Goal: Task Accomplishment & Management: Use online tool/utility

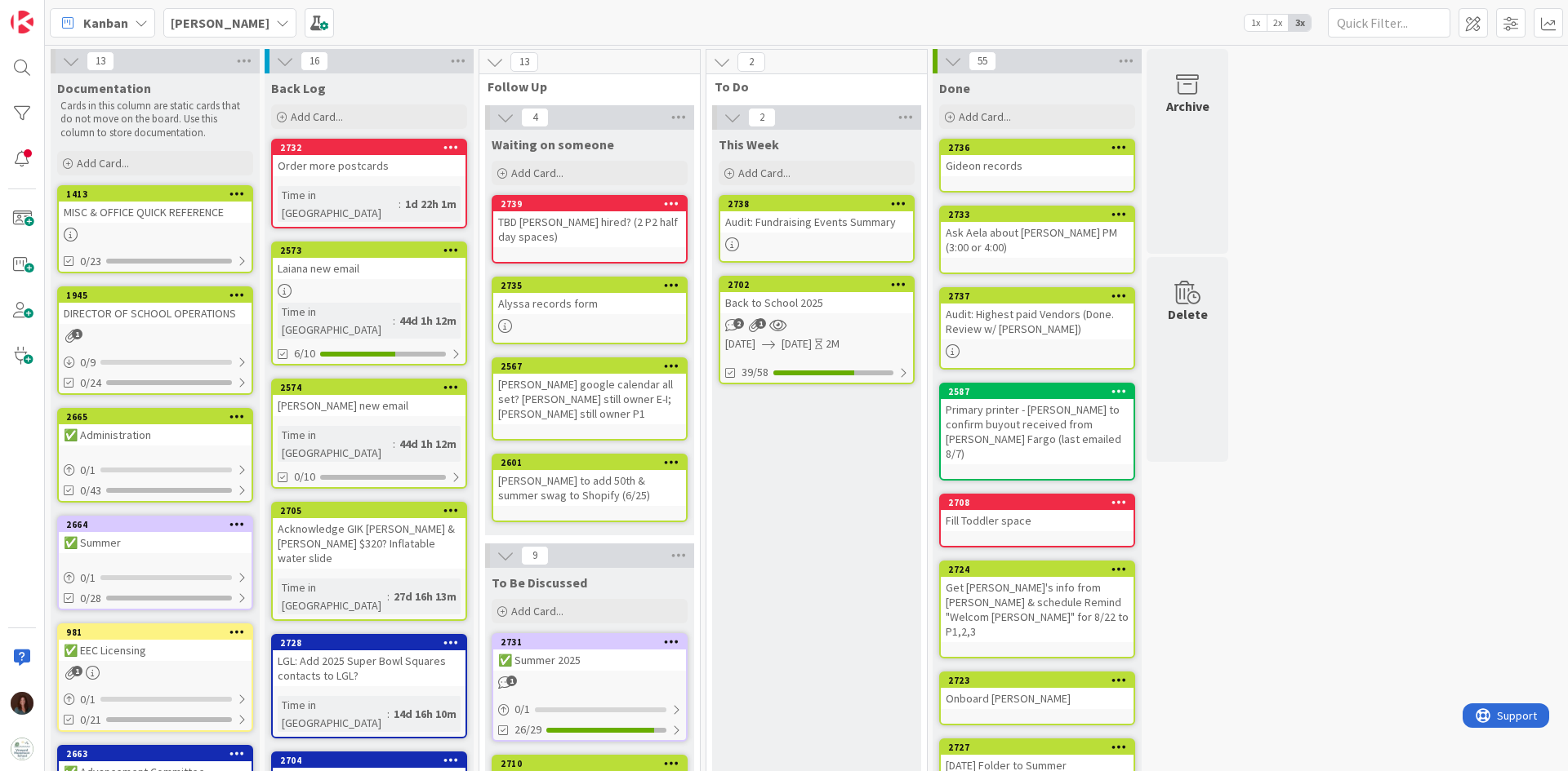
click at [246, 26] on div "[PERSON_NAME]" at bounding box center [229, 23] width 133 height 29
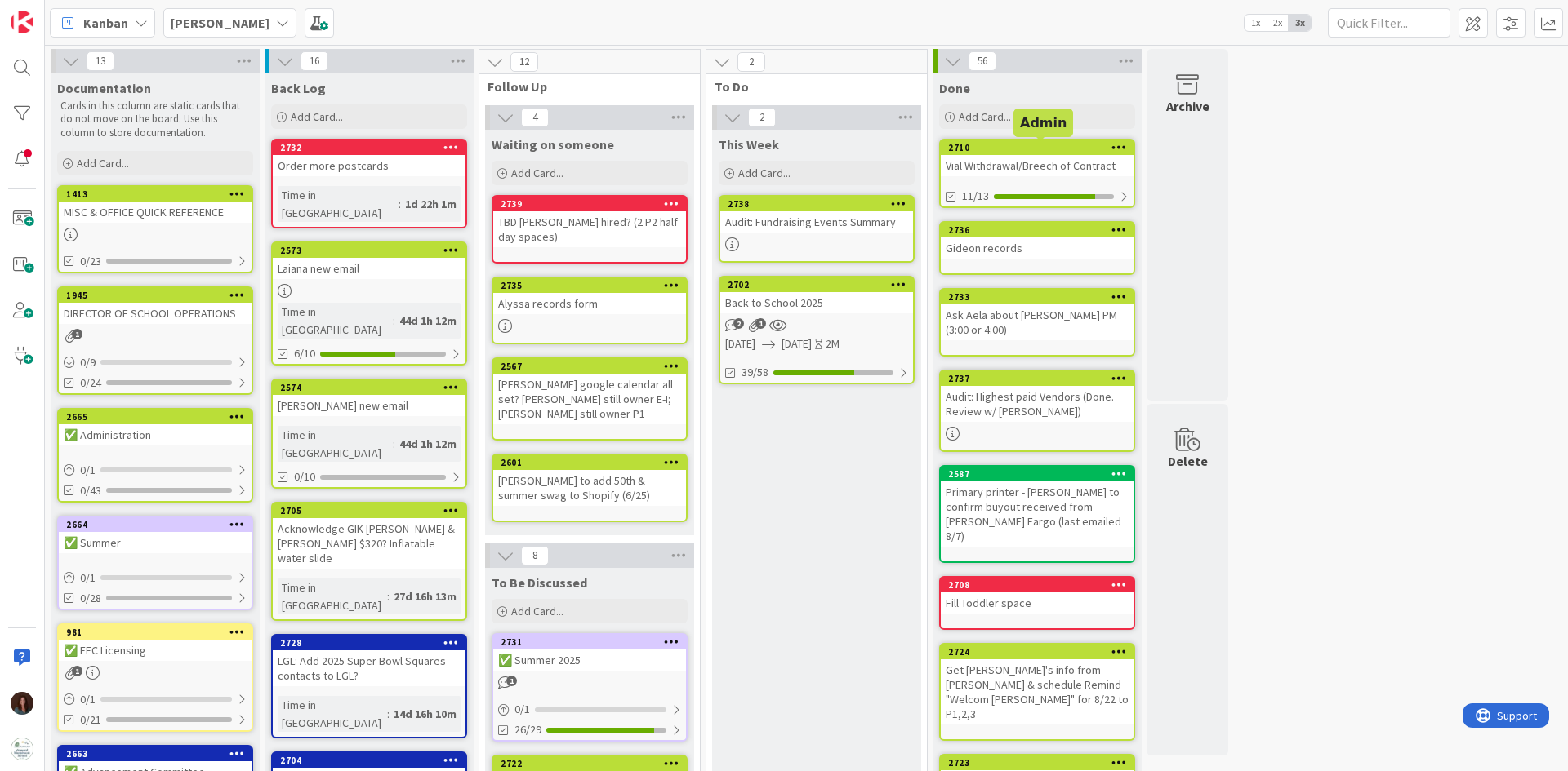
click at [1045, 159] on div "Vial Withdrawal/Breech of Contract" at bounding box center [1036, 166] width 193 height 21
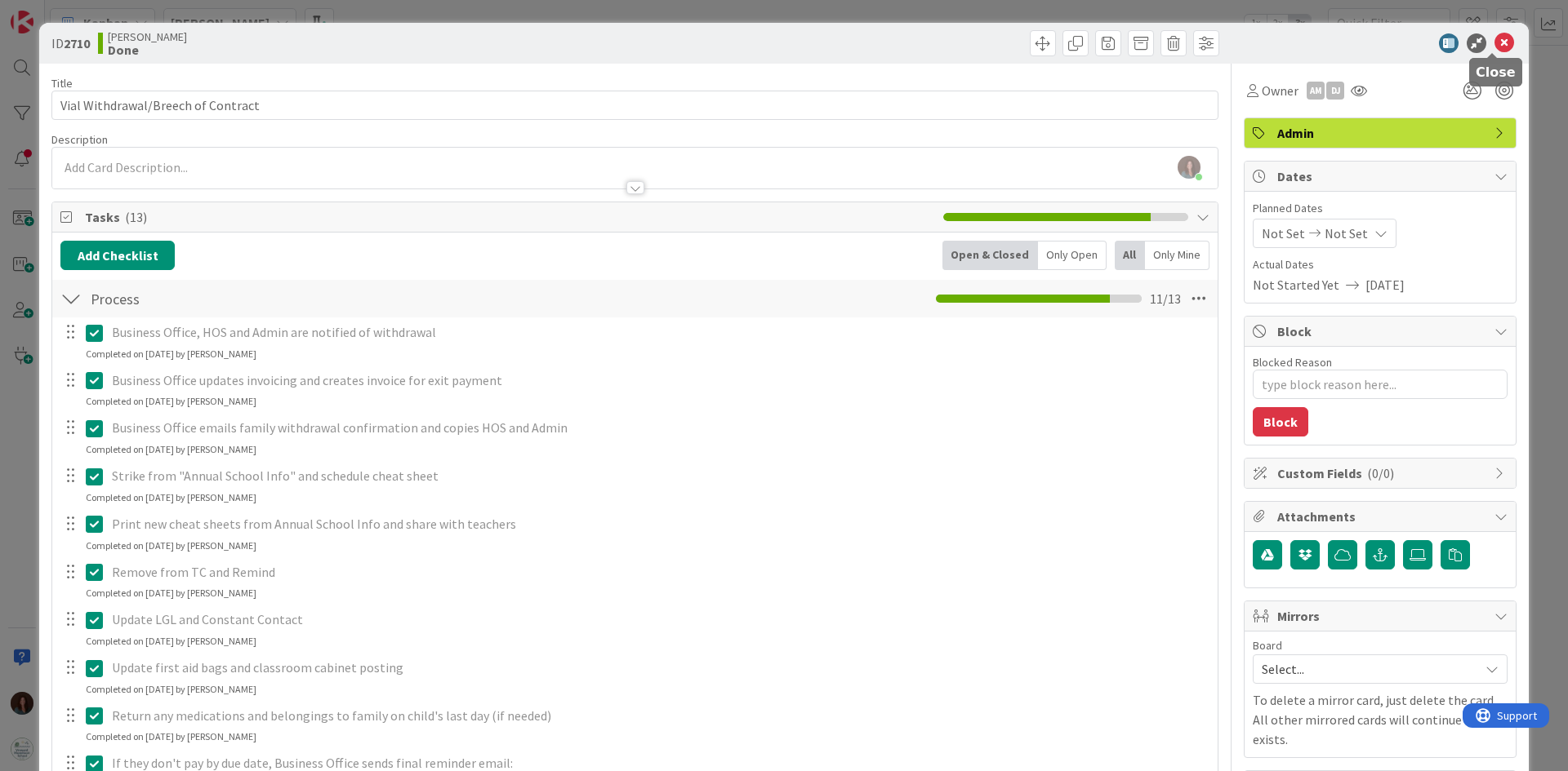
click at [1045, 37] on icon at bounding box center [1503, 43] width 19 height 19
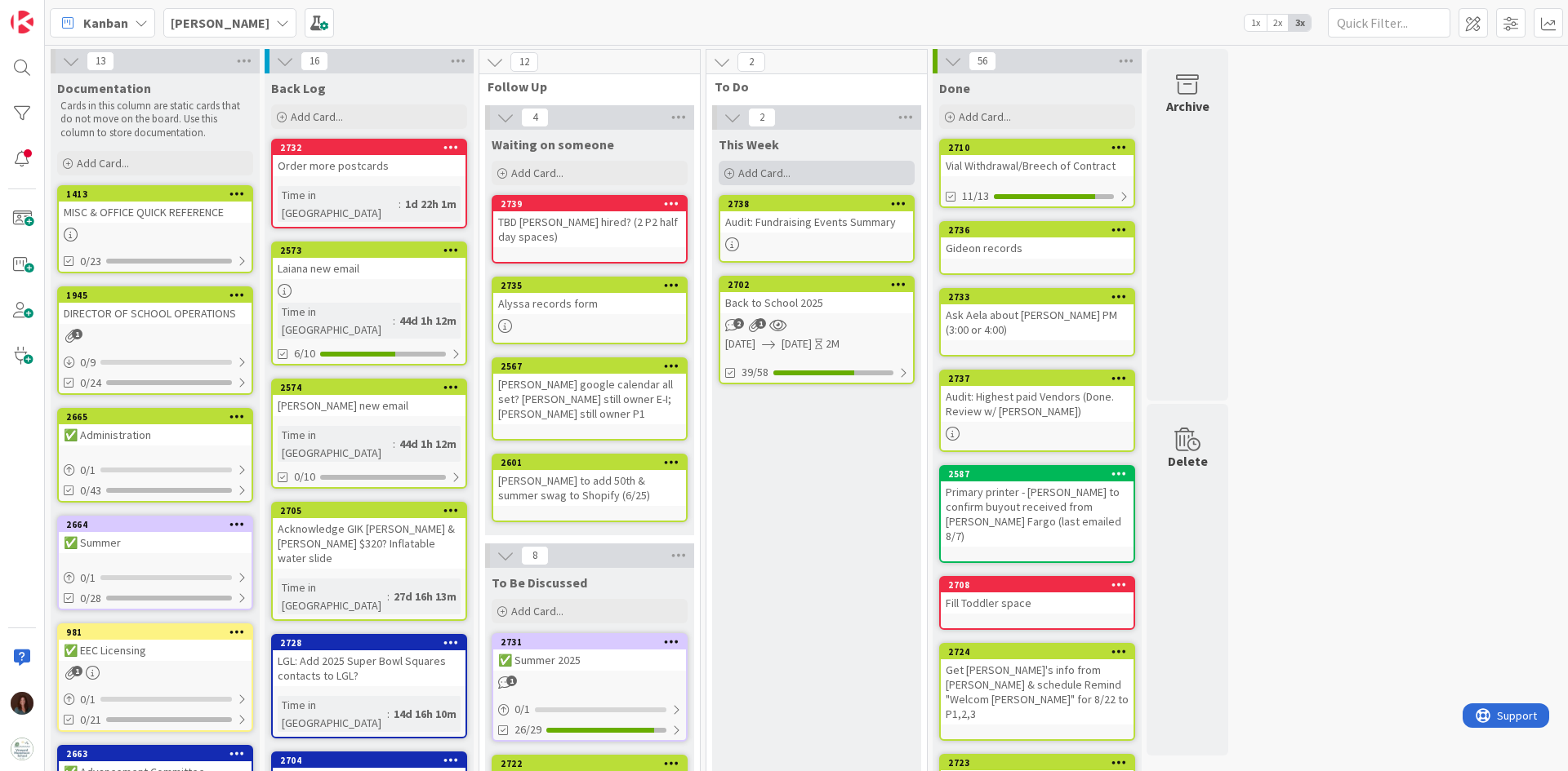
click at [752, 175] on span "Add Card..." at bounding box center [764, 173] width 52 height 15
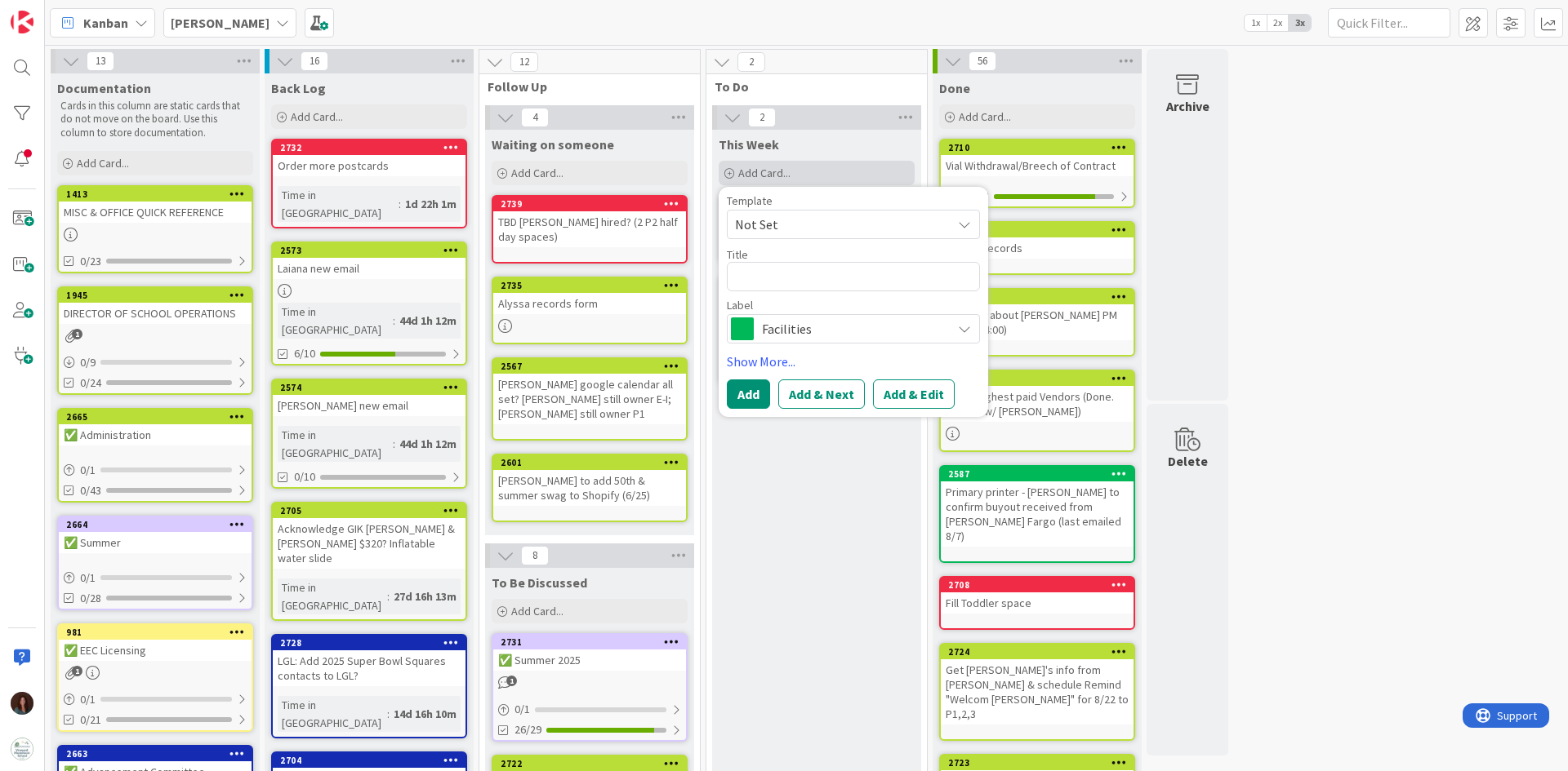
type textarea "x"
type textarea "G"
type textarea "x"
type textarea "Gi"
type textarea "x"
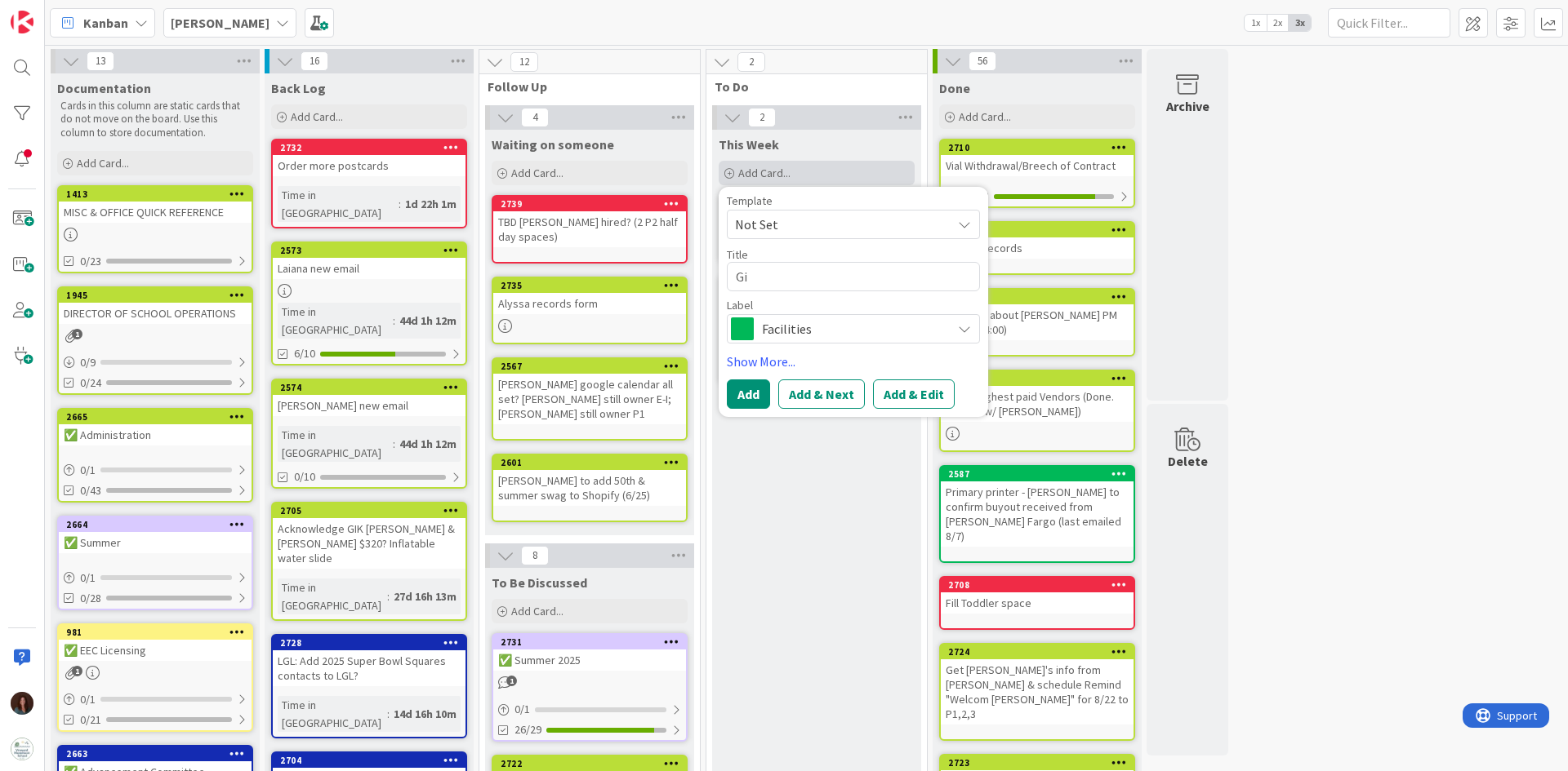
type textarea "Gid"
type textarea "x"
type textarea "Gide"
type textarea "x"
type textarea "Gideo"
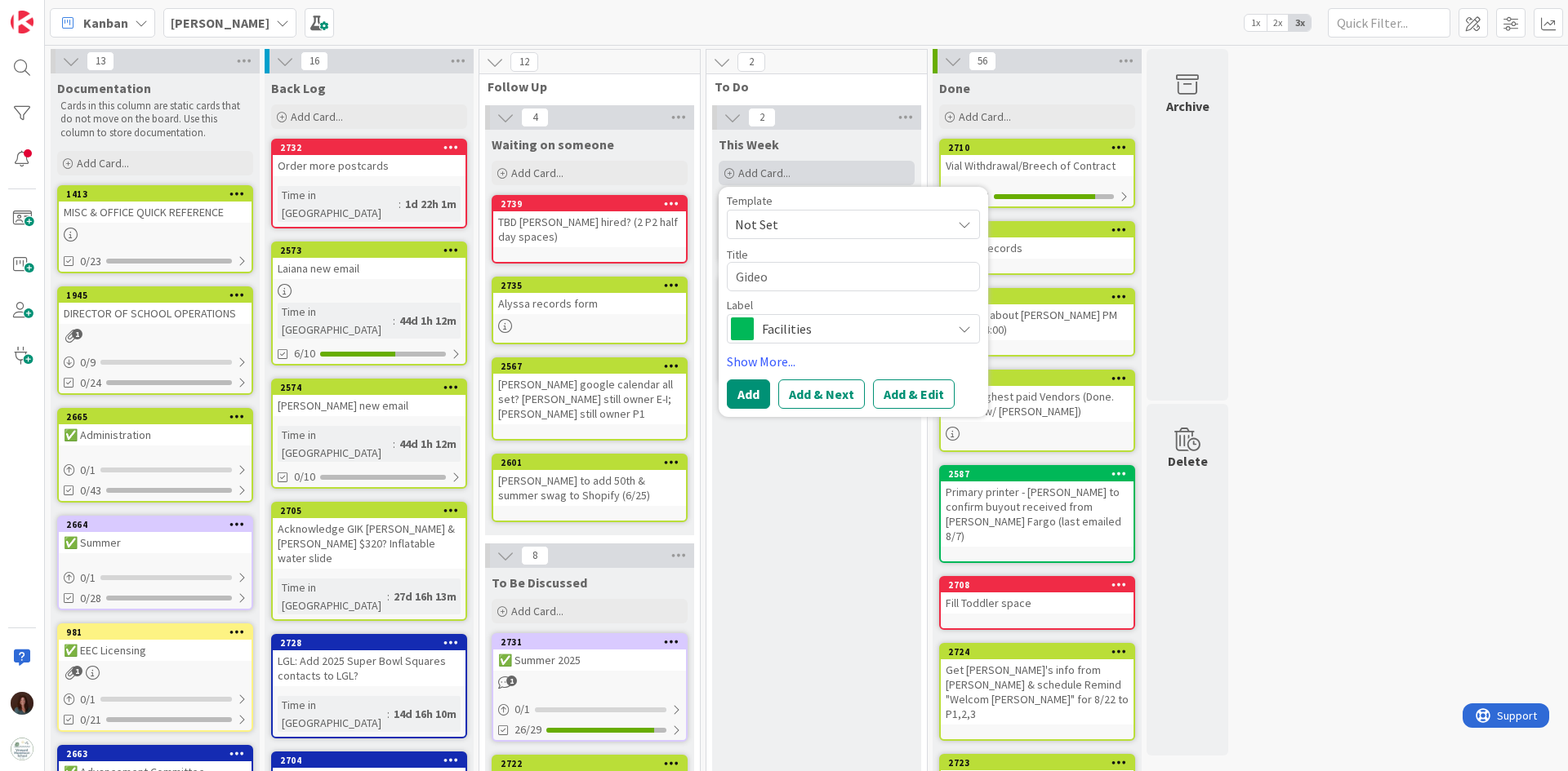
type textarea "x"
type textarea "Gideon"
type textarea "x"
type textarea "Gideon"
type textarea "x"
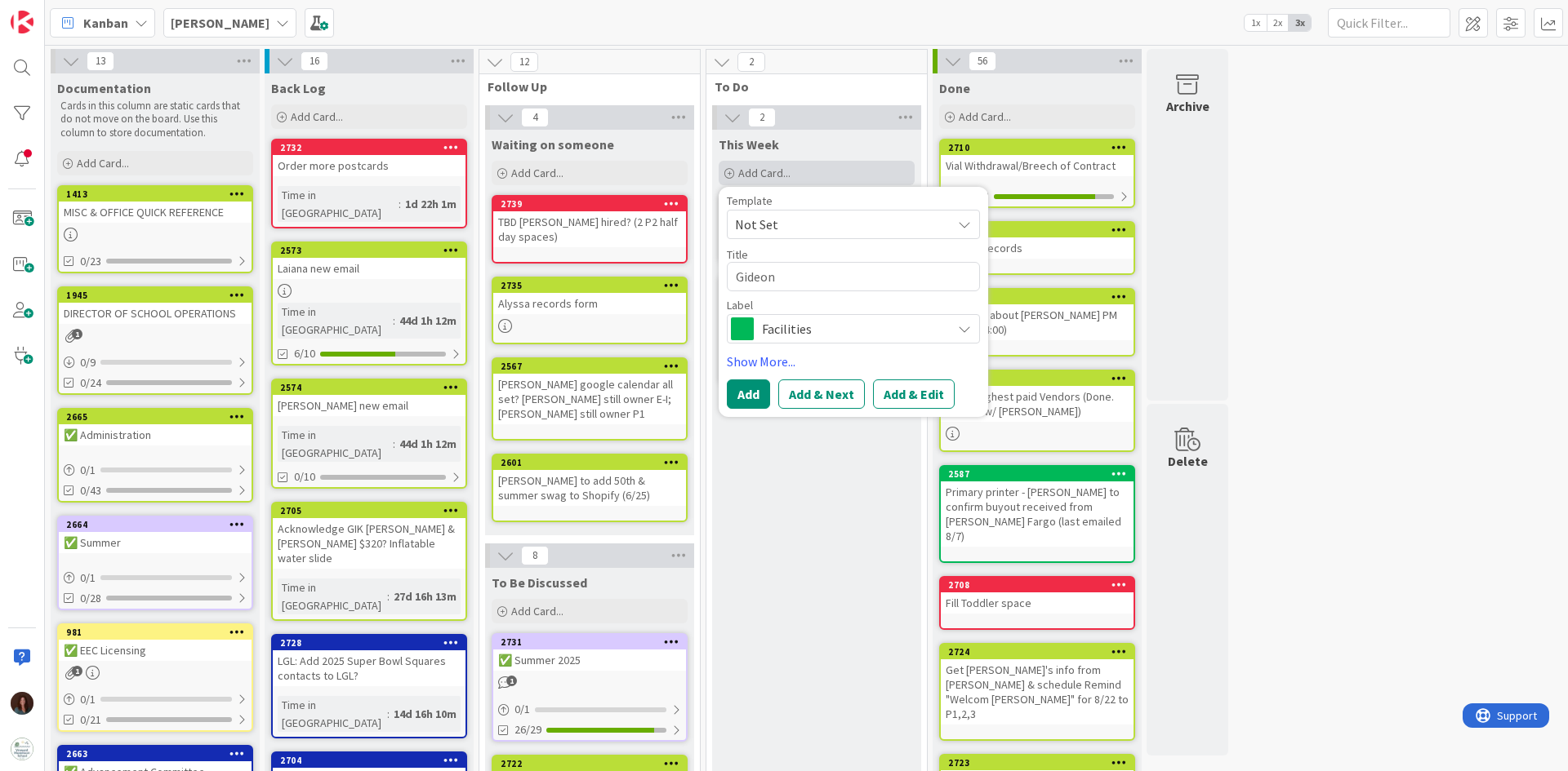
type textarea "[PERSON_NAME]"
type textarea "x"
type textarea "[PERSON_NAME]"
type textarea "x"
type textarea "[PERSON_NAME]"
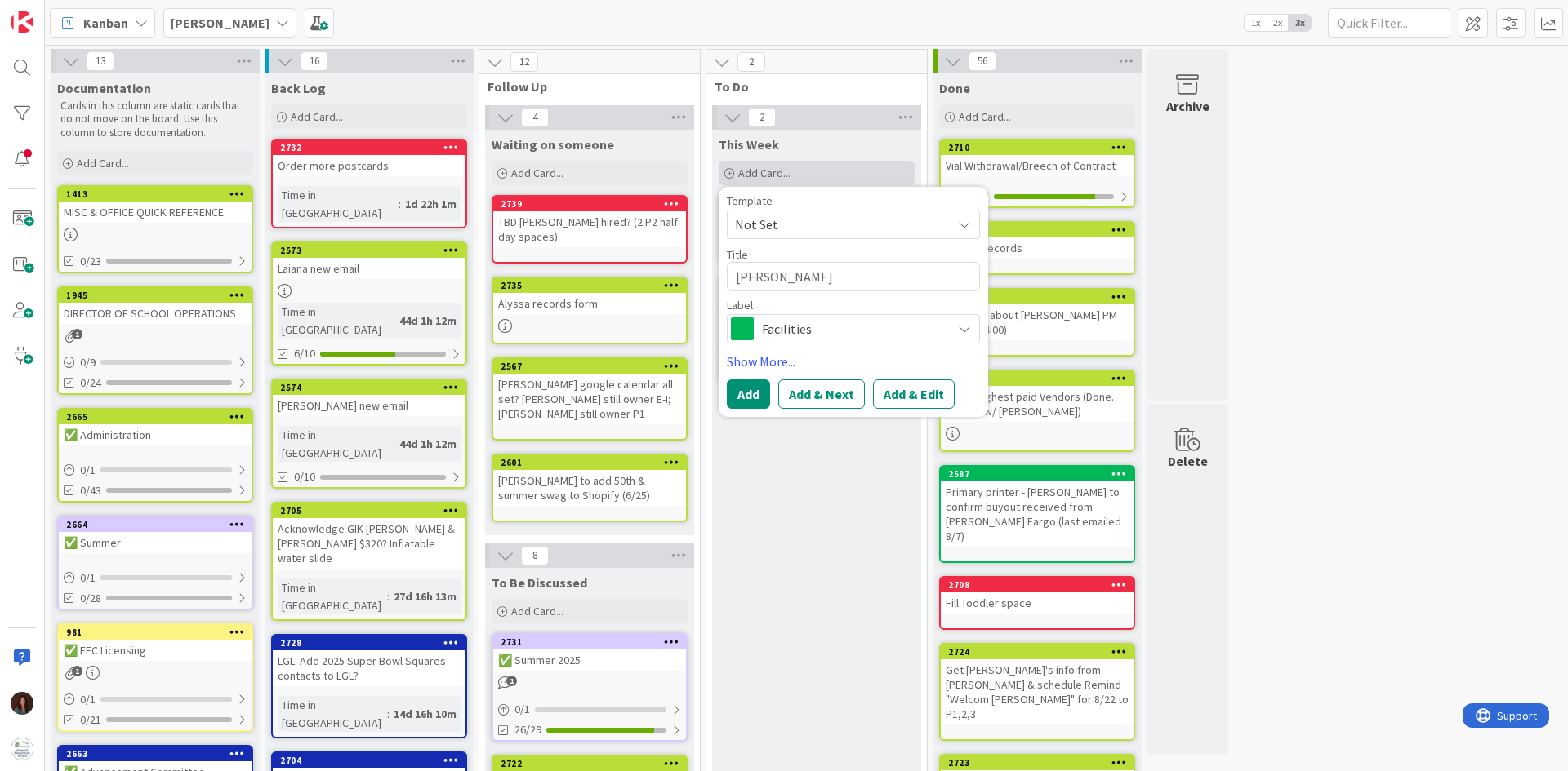
type textarea "x"
type textarea "[PERSON_NAME]"
type textarea "x"
type textarea "[PERSON_NAME]"
type textarea "x"
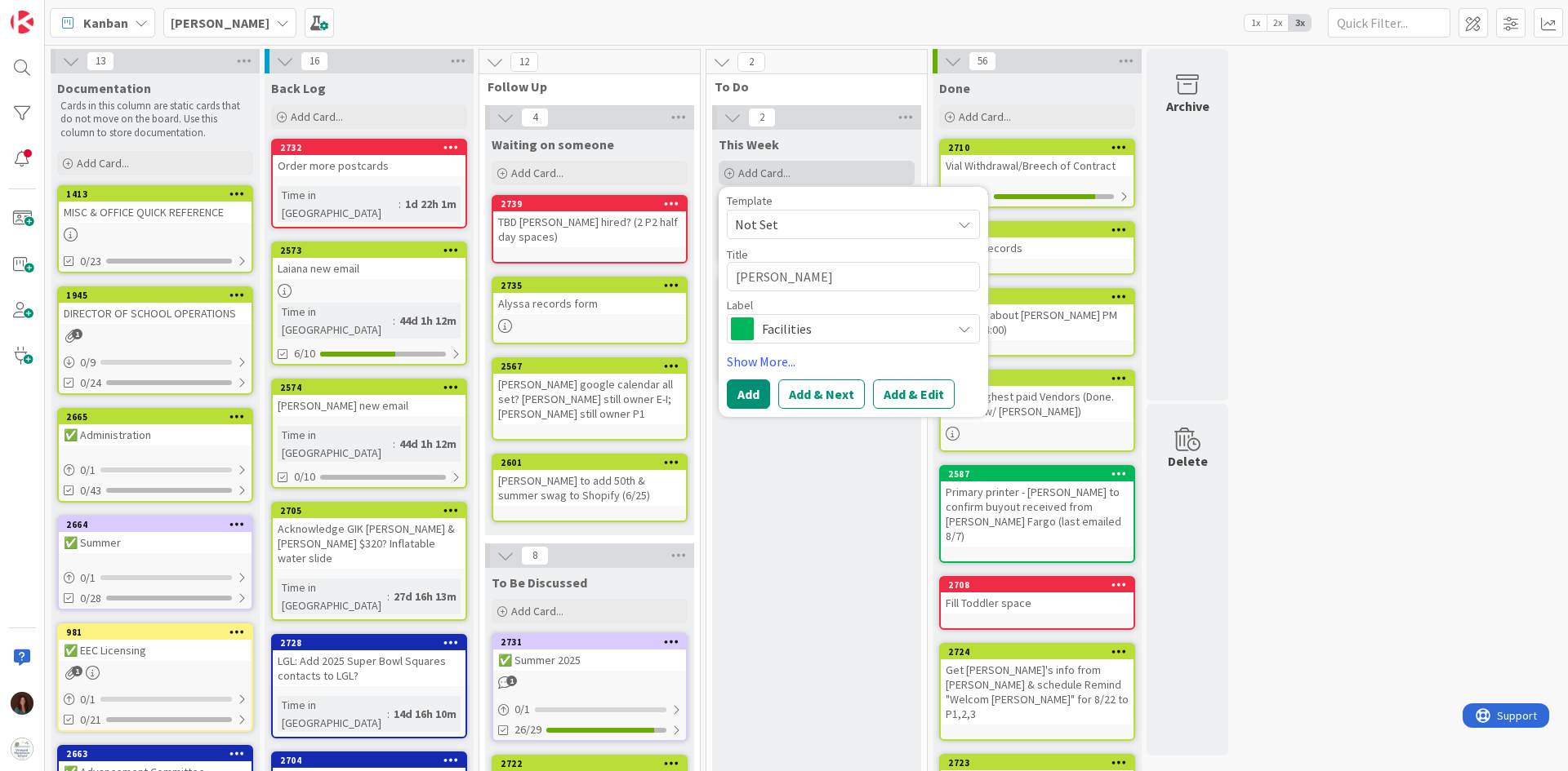
type textarea "[PERSON_NAME]"
type textarea "x"
type textarea "[PERSON_NAME]"
type textarea "x"
type textarea "[PERSON_NAME]"
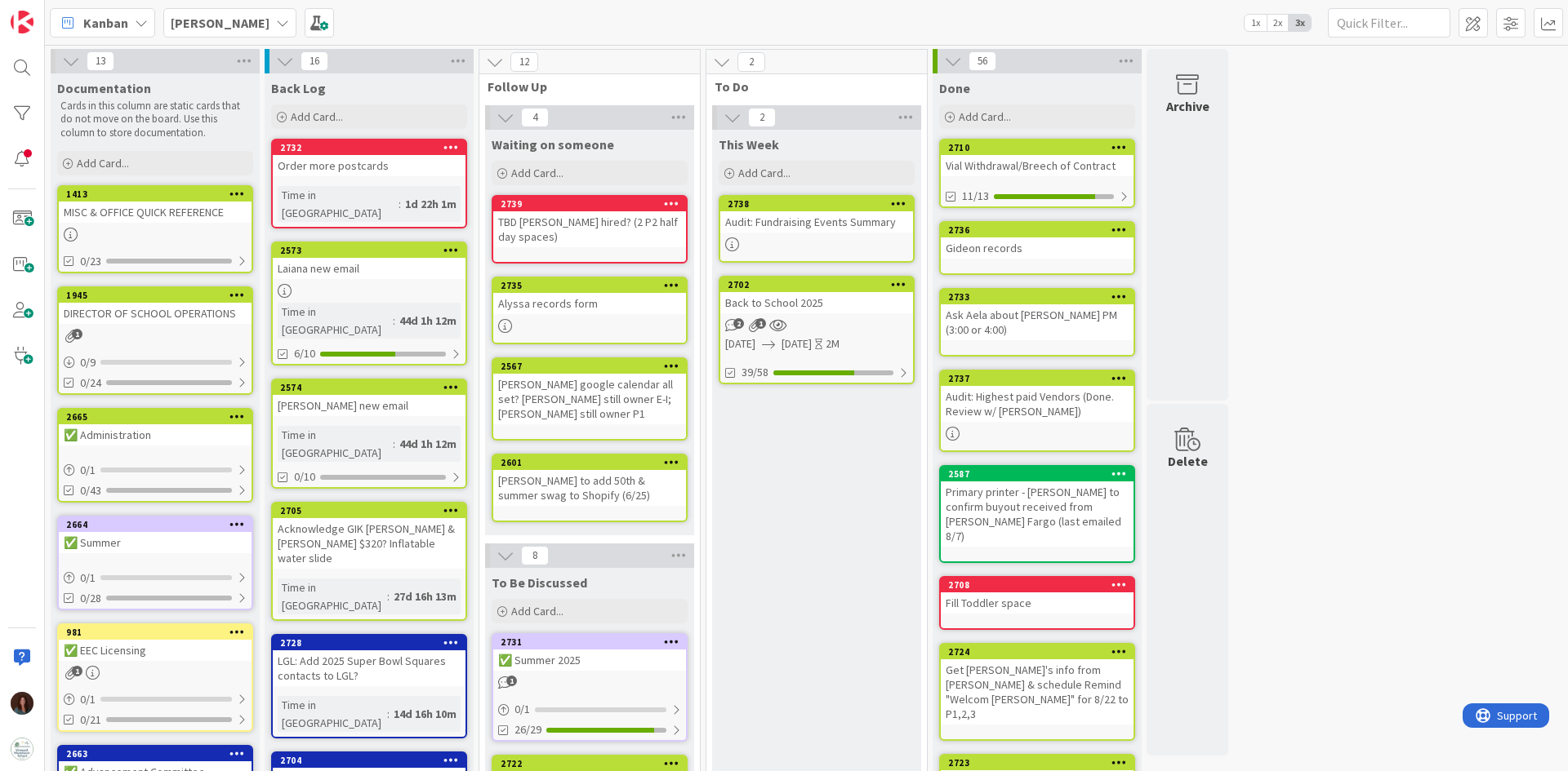
click at [196, 28] on b "[PERSON_NAME]" at bounding box center [220, 23] width 99 height 16
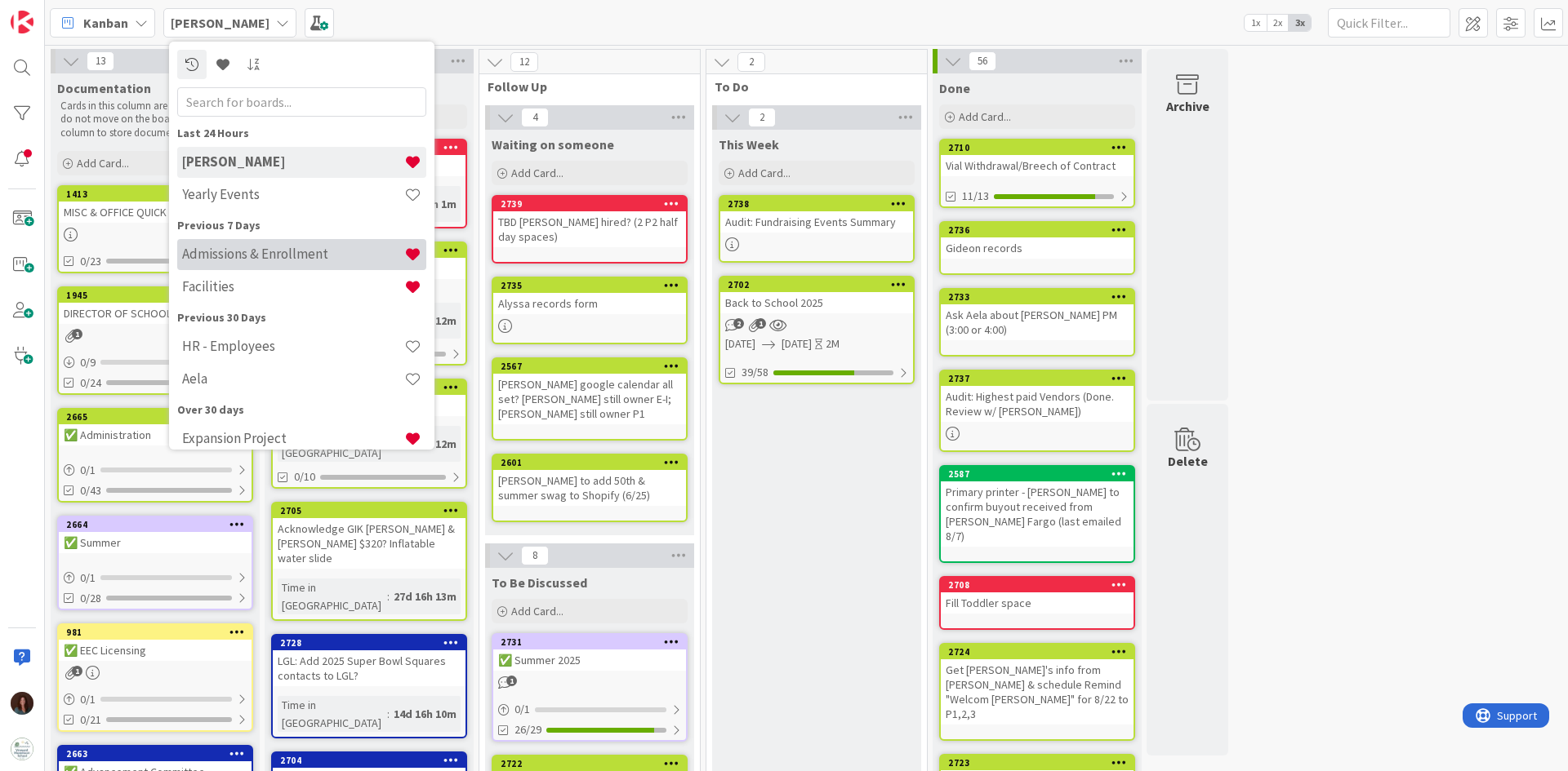
click at [222, 246] on h4 "Admissions & Enrollment" at bounding box center [293, 254] width 222 height 16
type textarea "x"
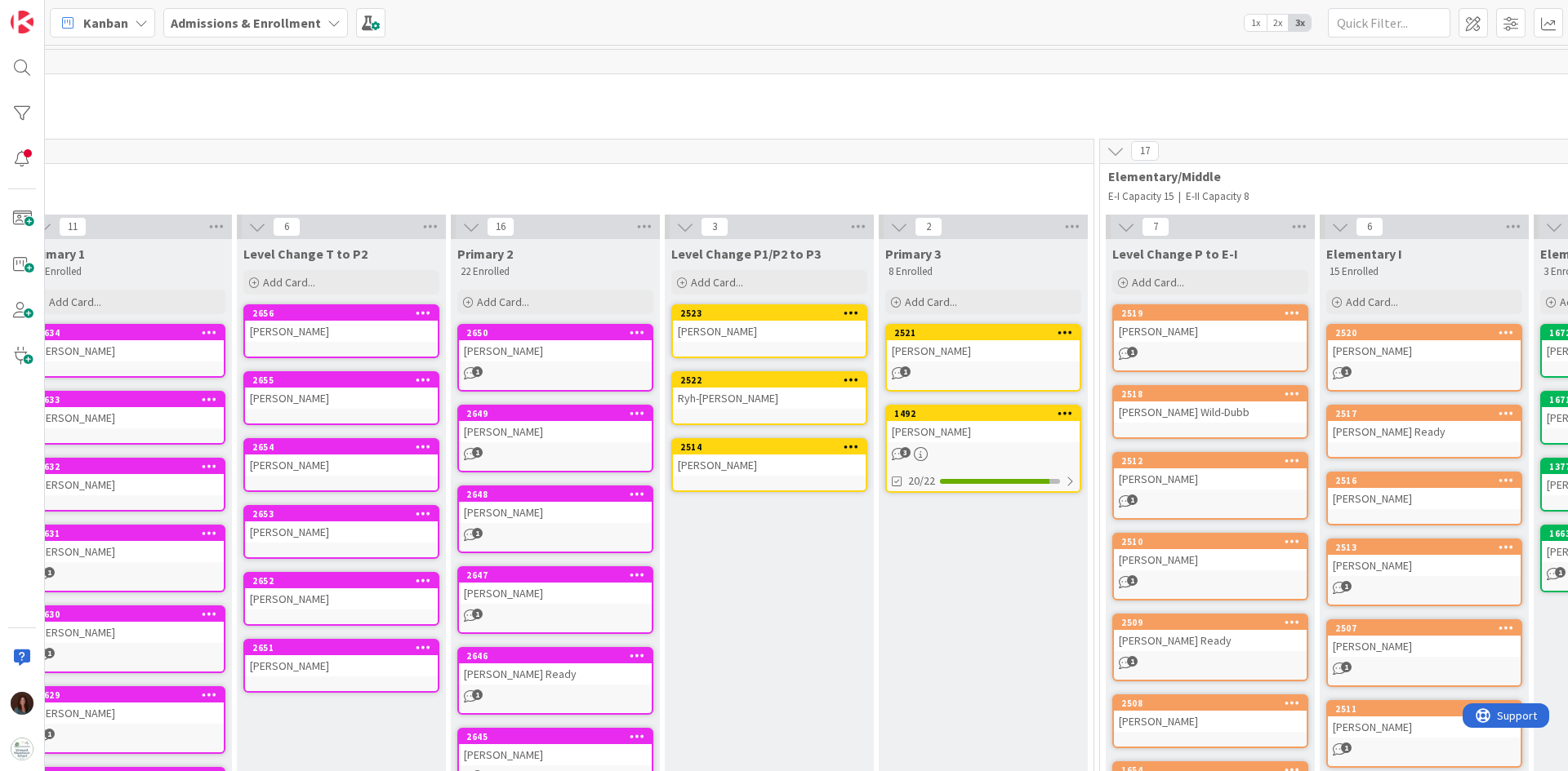
scroll to position [0, 4729]
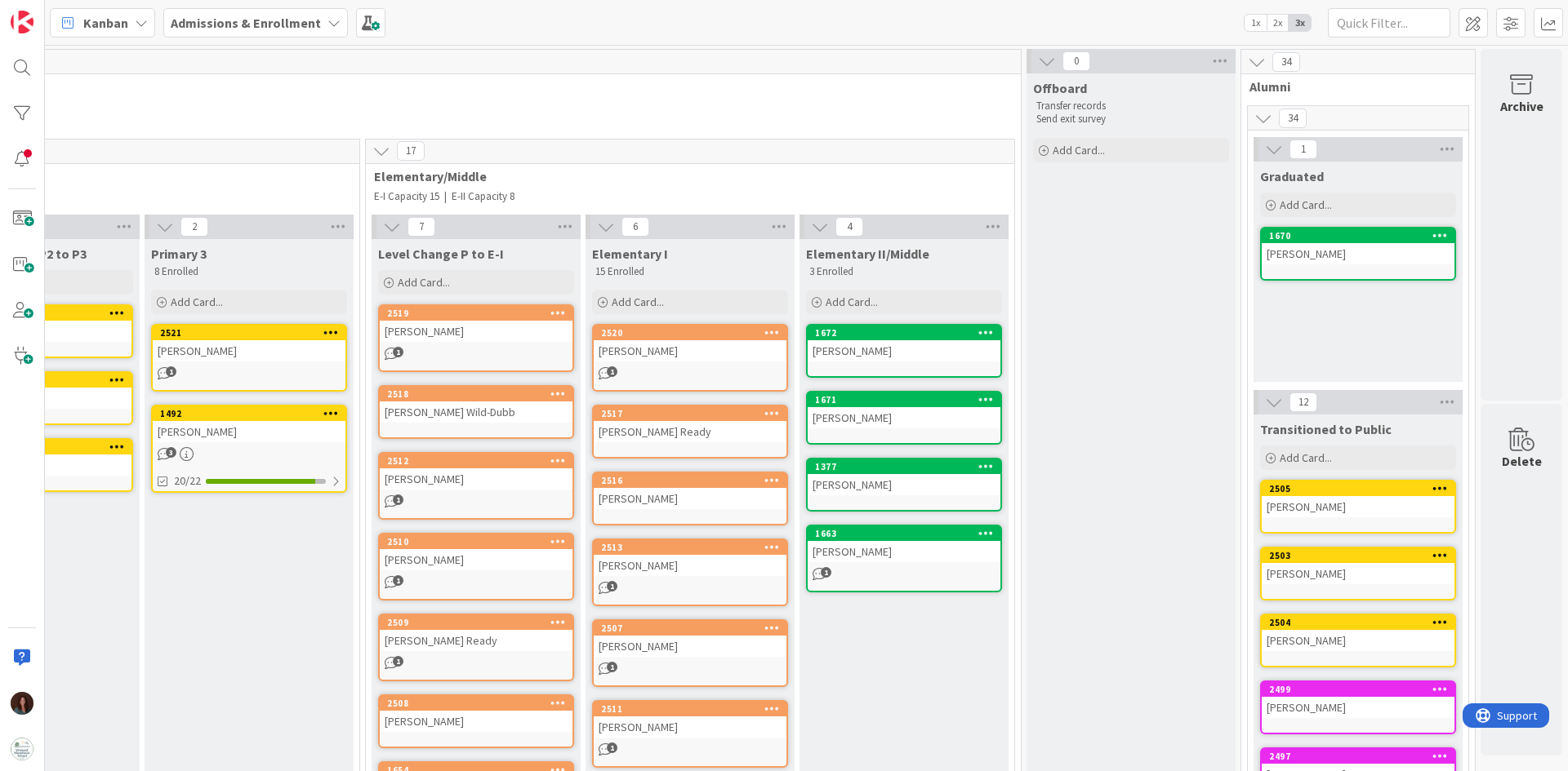
click at [686, 254] on div "Elementary I" at bounding box center [690, 254] width 196 height 16
click at [768, 220] on icon at bounding box center [779, 227] width 21 height 25
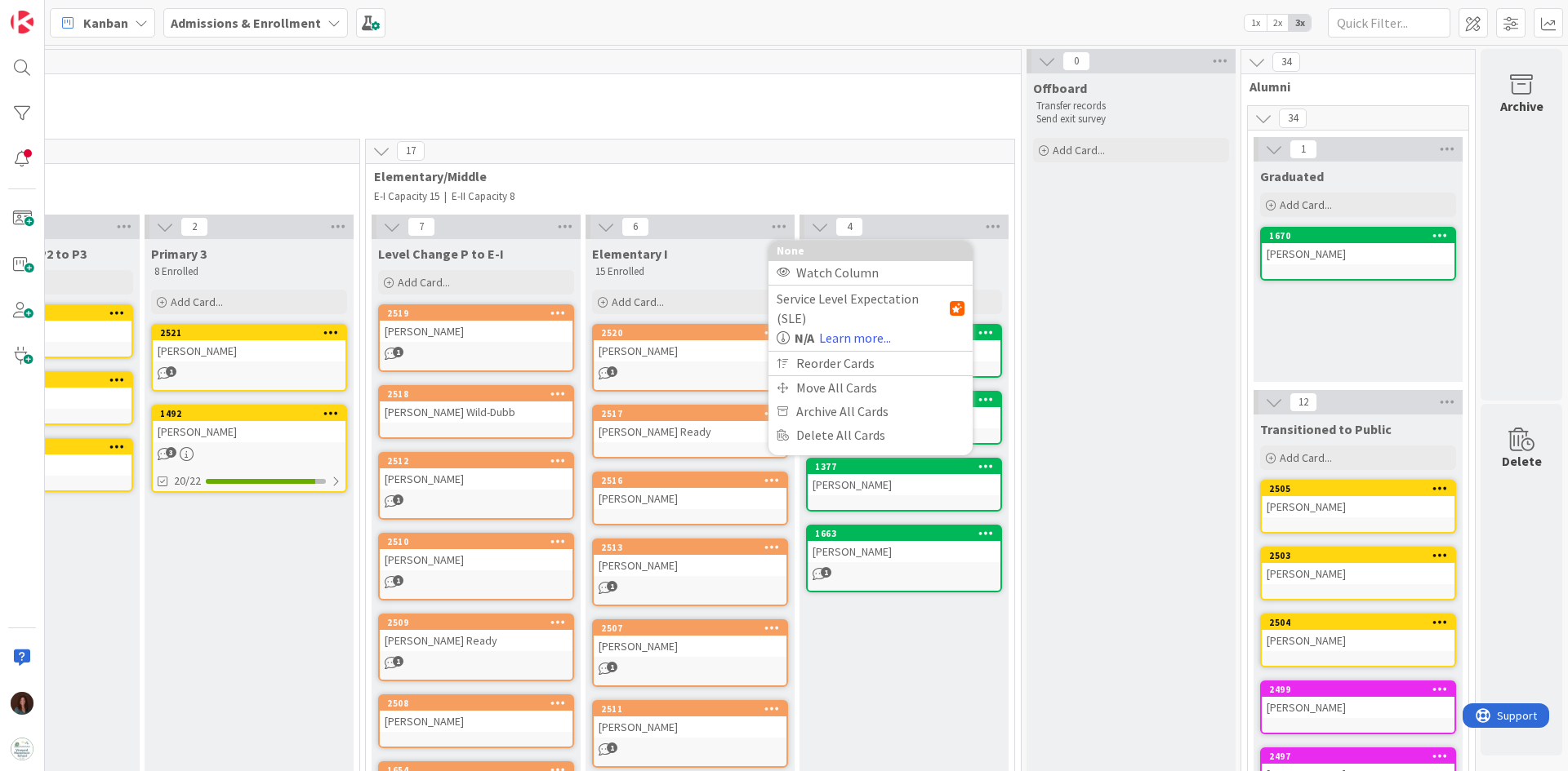
click at [908, 161] on div "17" at bounding box center [690, 152] width 649 height 25
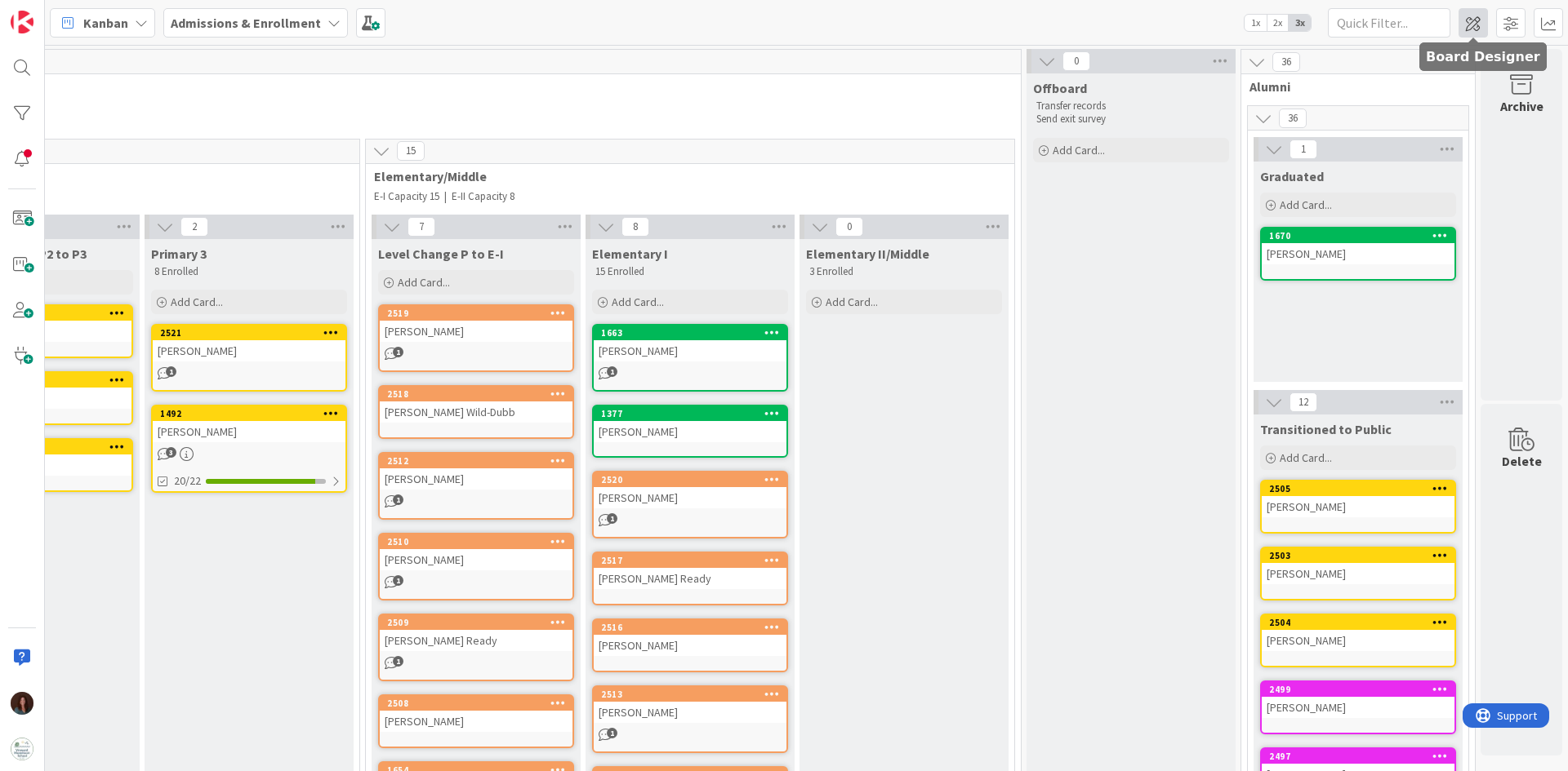
click at [1045, 26] on span at bounding box center [1473, 23] width 29 height 29
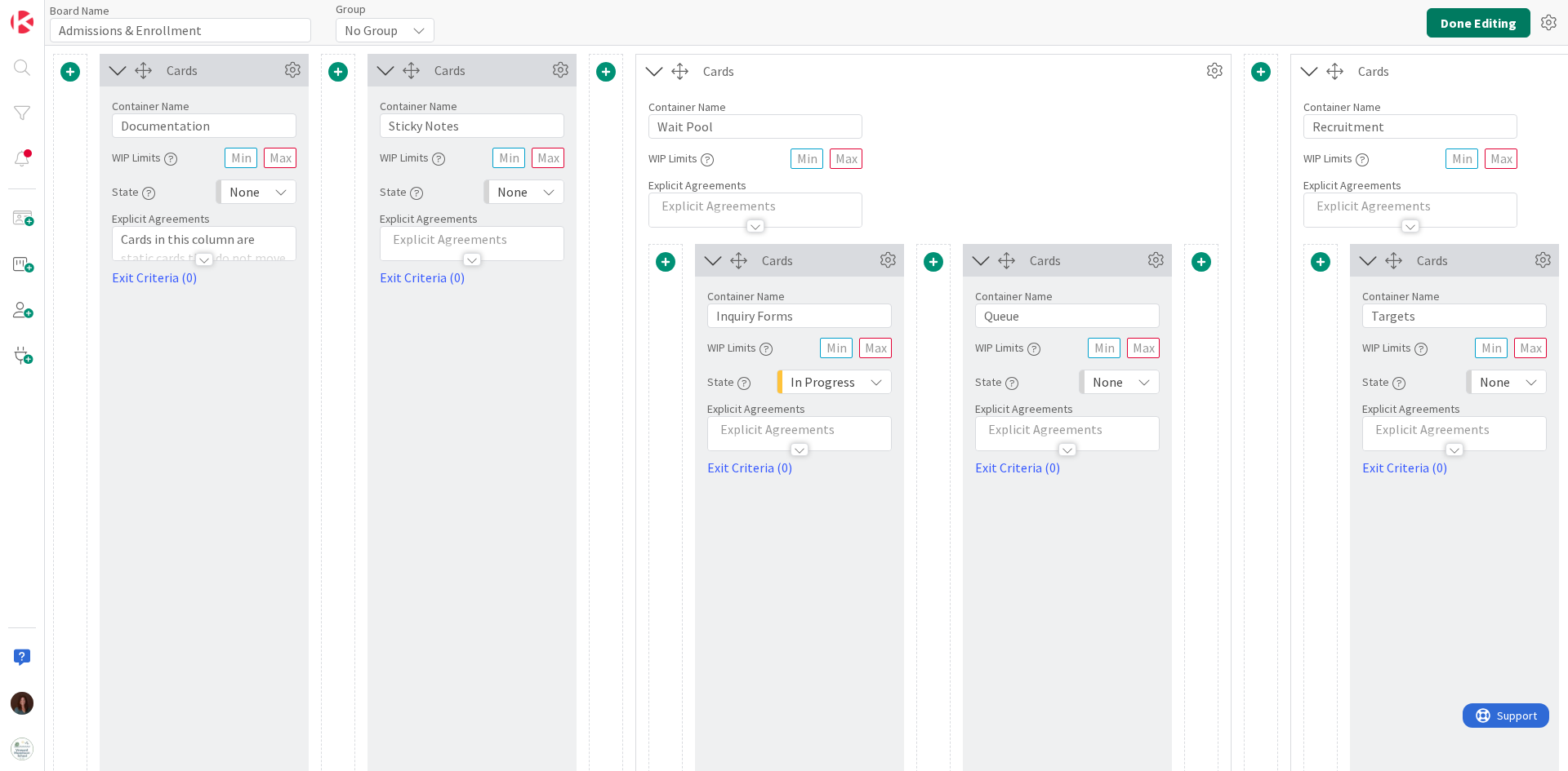
click at [1045, 25] on button "Done Editing" at bounding box center [1477, 23] width 103 height 29
type input "Admissions & Enrollment"
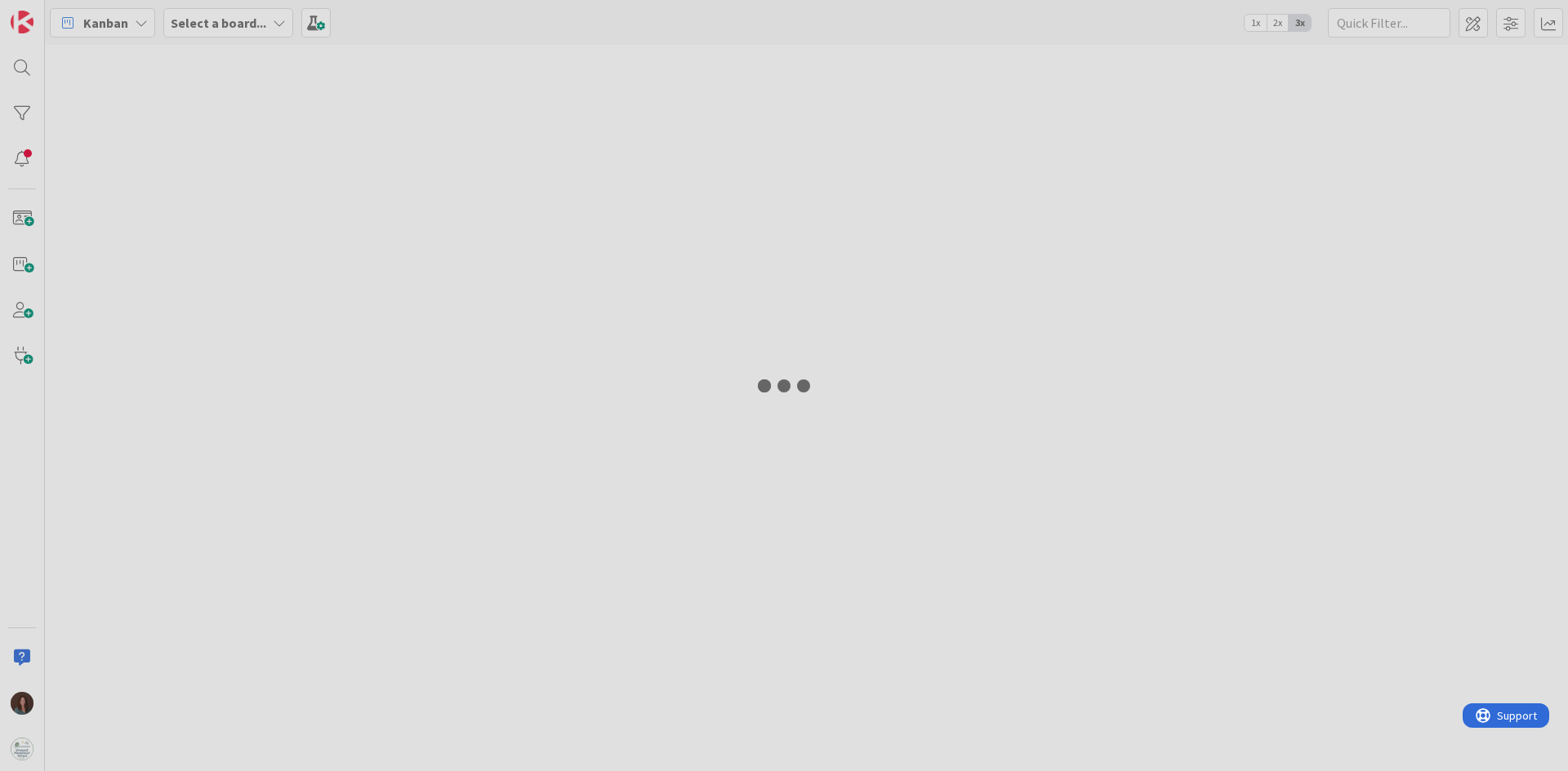
click at [1045, 23] on div at bounding box center [784, 385] width 1568 height 771
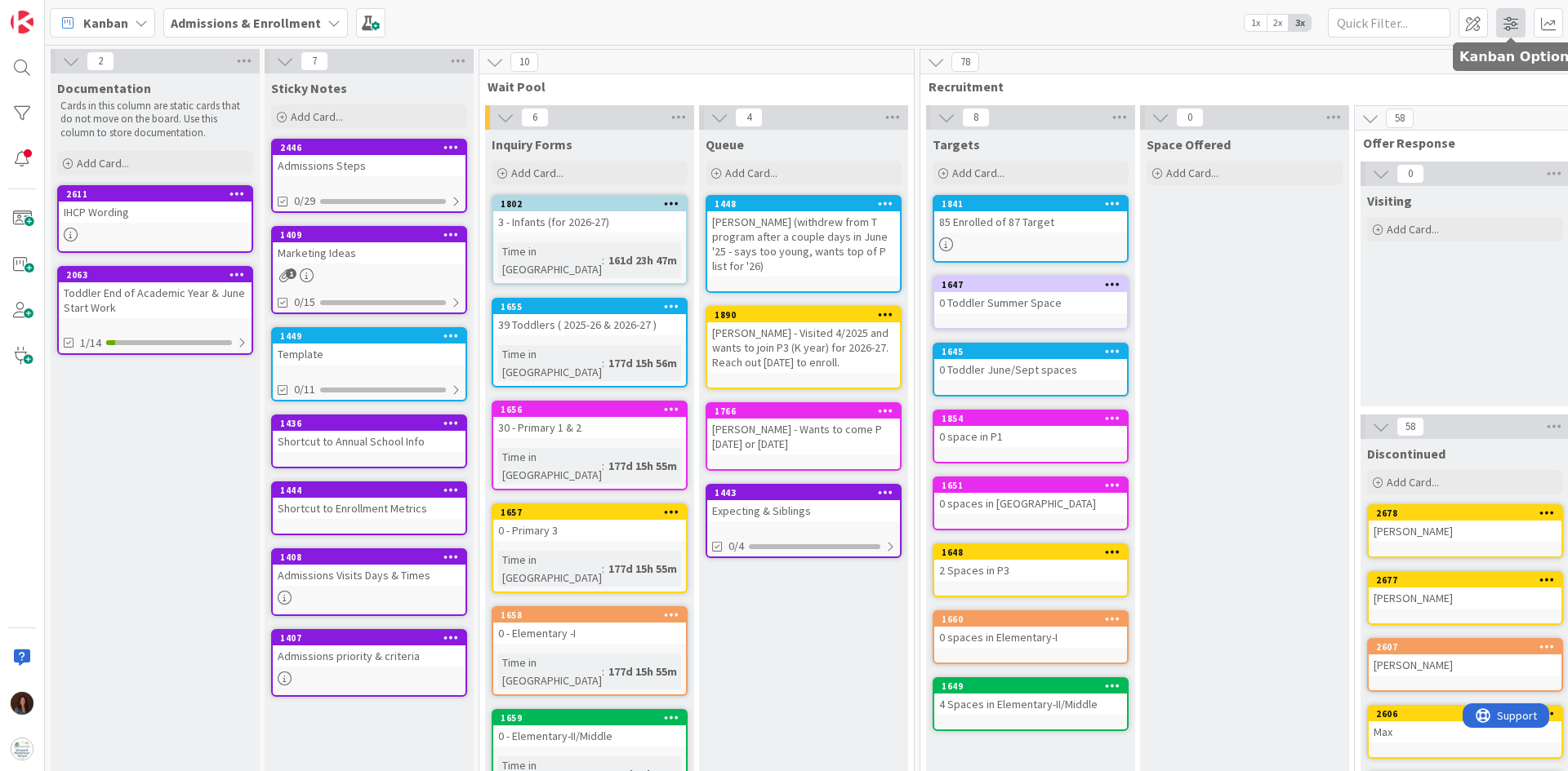
click at [1045, 24] on span at bounding box center [1510, 23] width 29 height 29
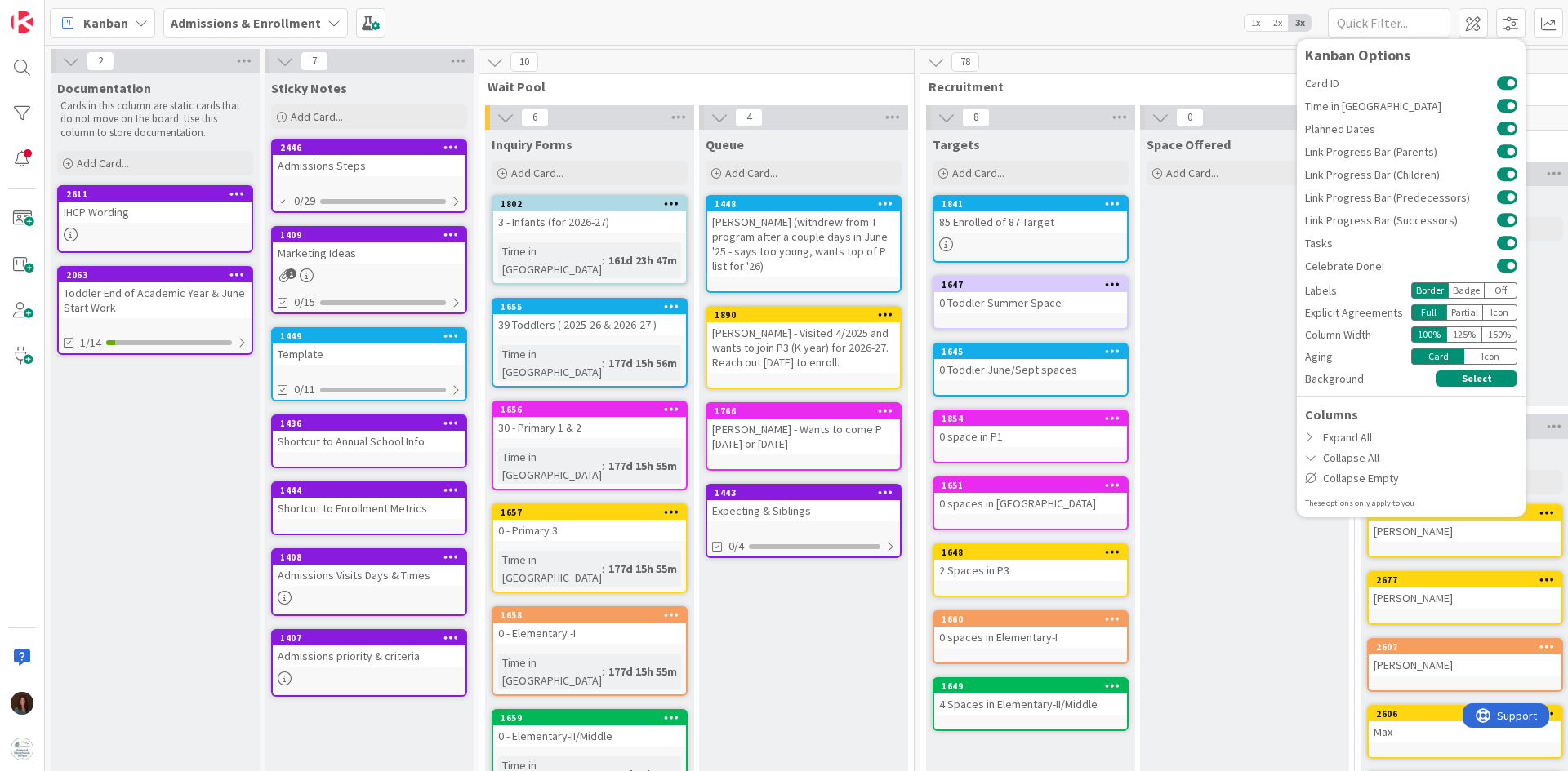
click at [1045, 26] on div "Kanban Admissions & Enrollment 1x 2x 3x Kanban Options Card ID Time in Column P…" at bounding box center [806, 22] width 1523 height 45
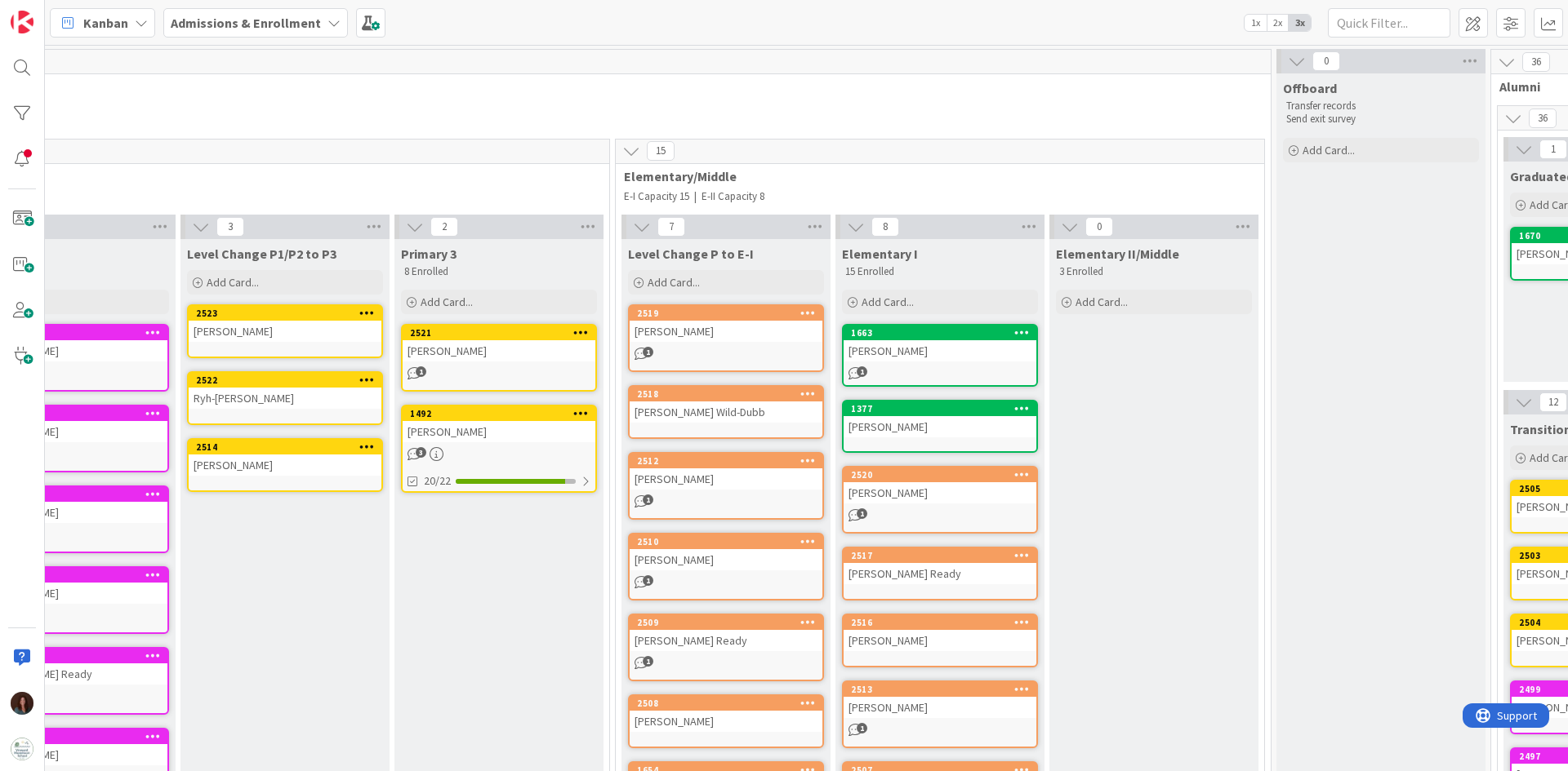
scroll to position [0, 4729]
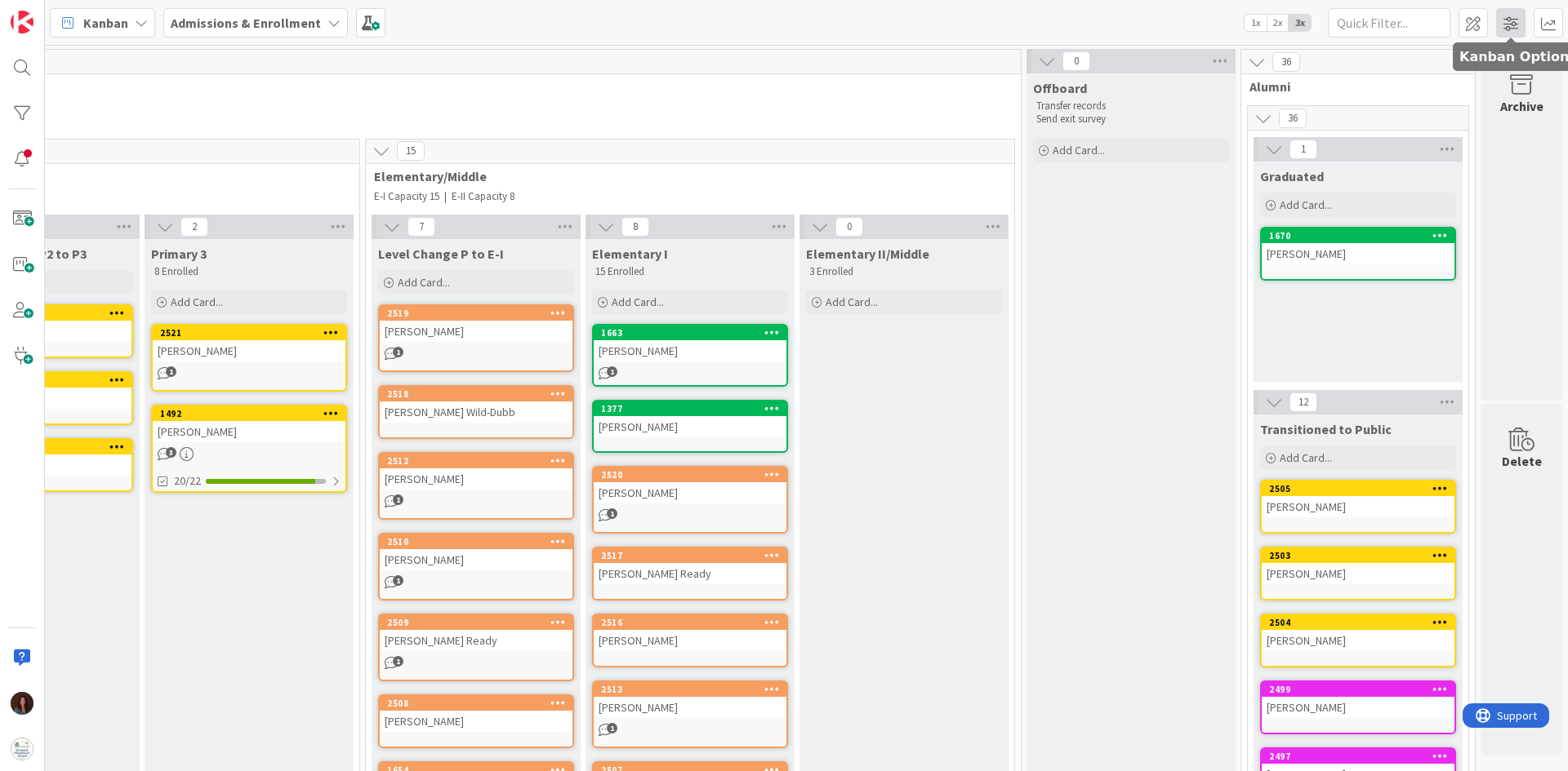
click at [1045, 33] on span at bounding box center [1510, 23] width 29 height 29
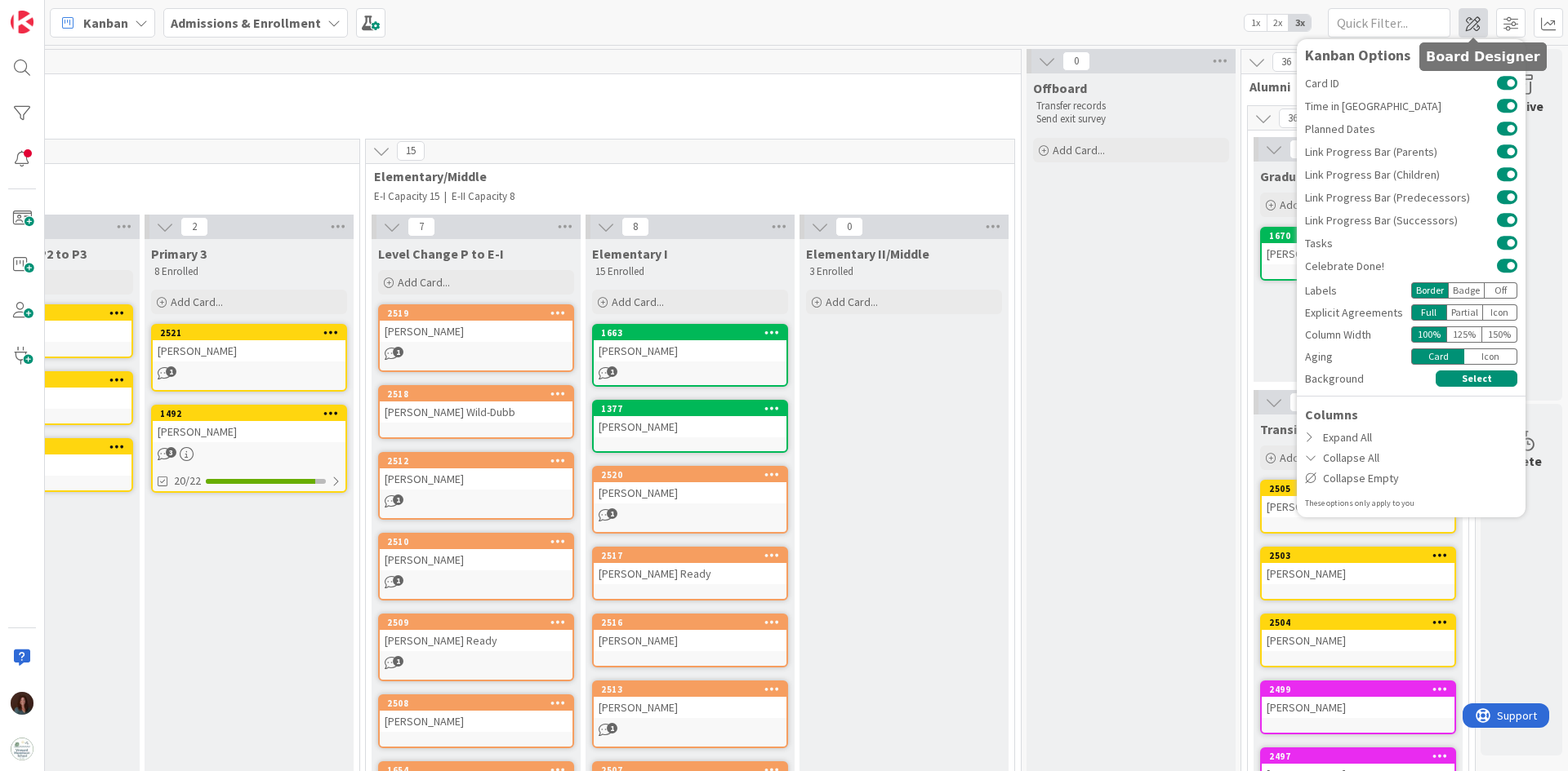
click at [1045, 28] on span at bounding box center [1473, 23] width 29 height 29
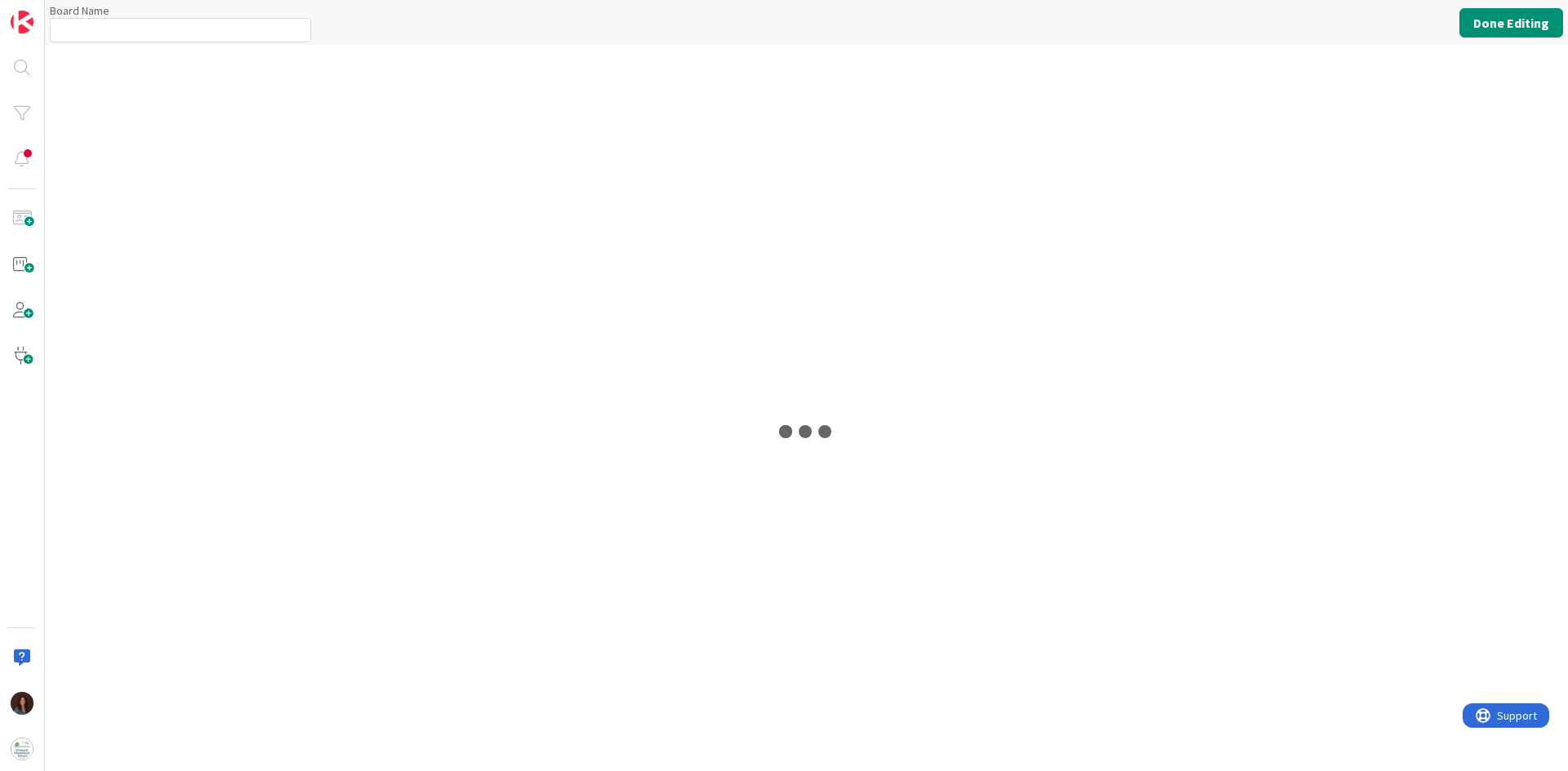
type input "Admissions & Enrollment"
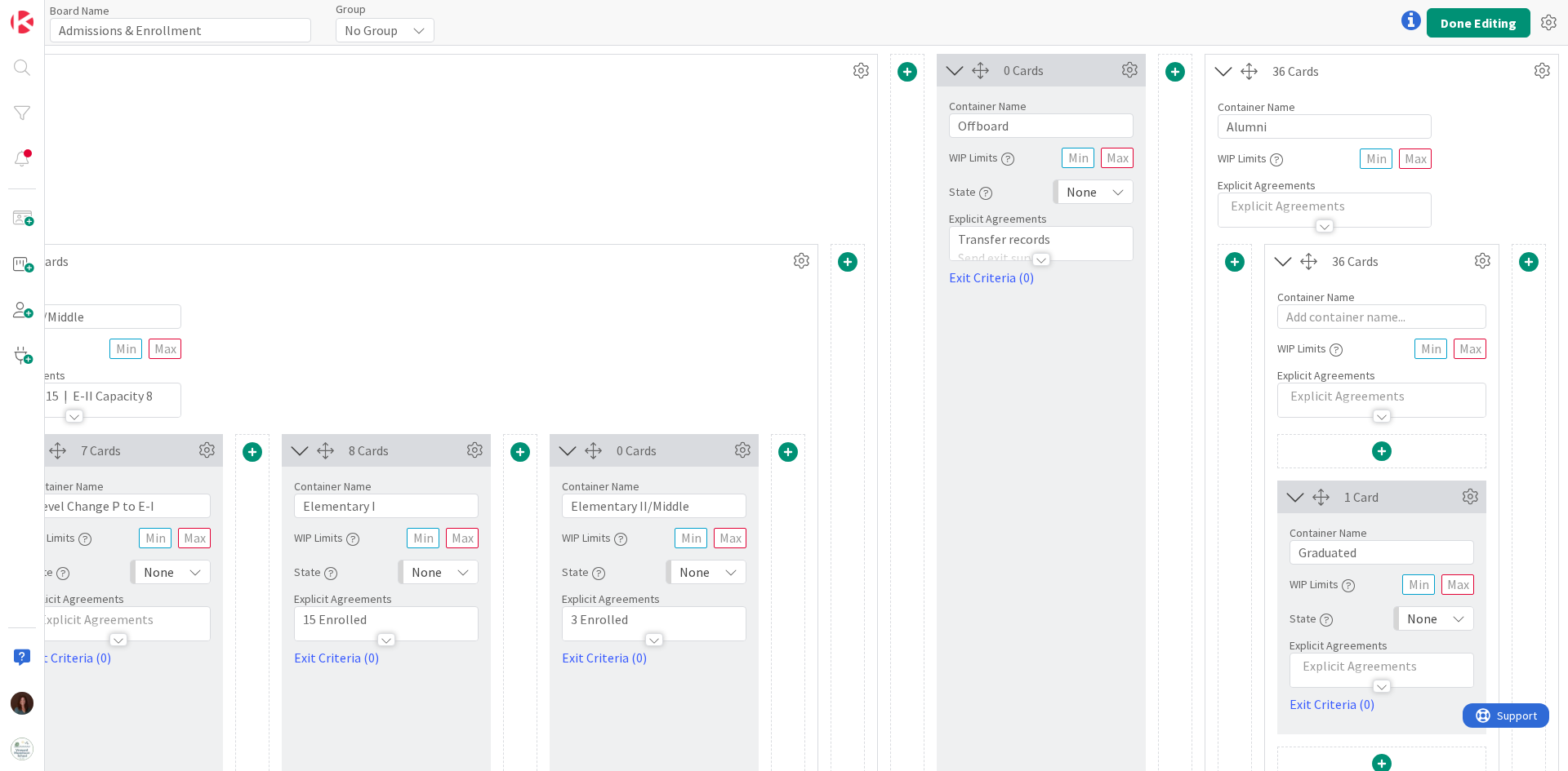
scroll to position [0, 7190]
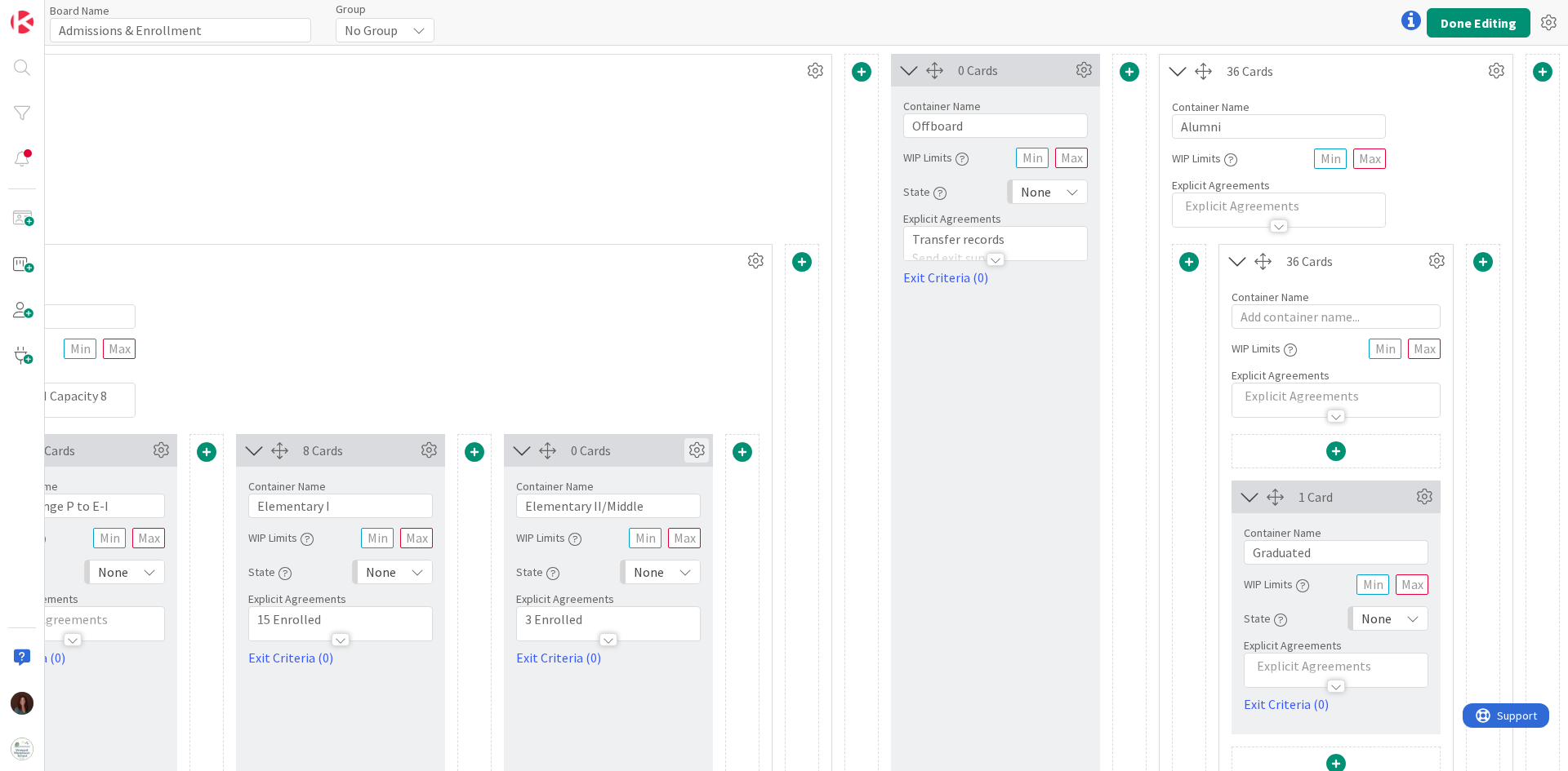
click at [684, 449] on icon at bounding box center [696, 450] width 25 height 25
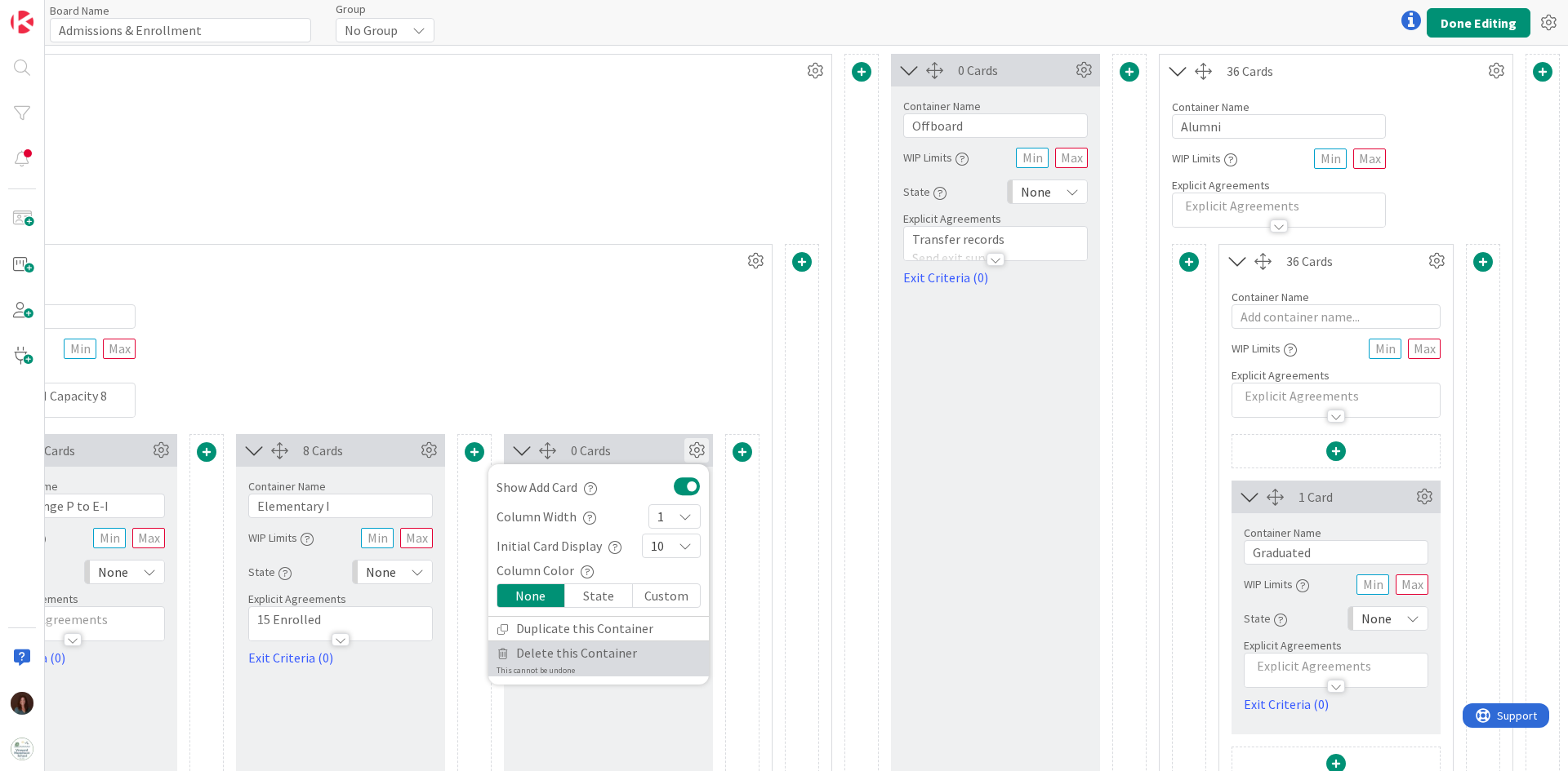
click at [569, 477] on span "Delete this Container" at bounding box center [576, 654] width 121 height 24
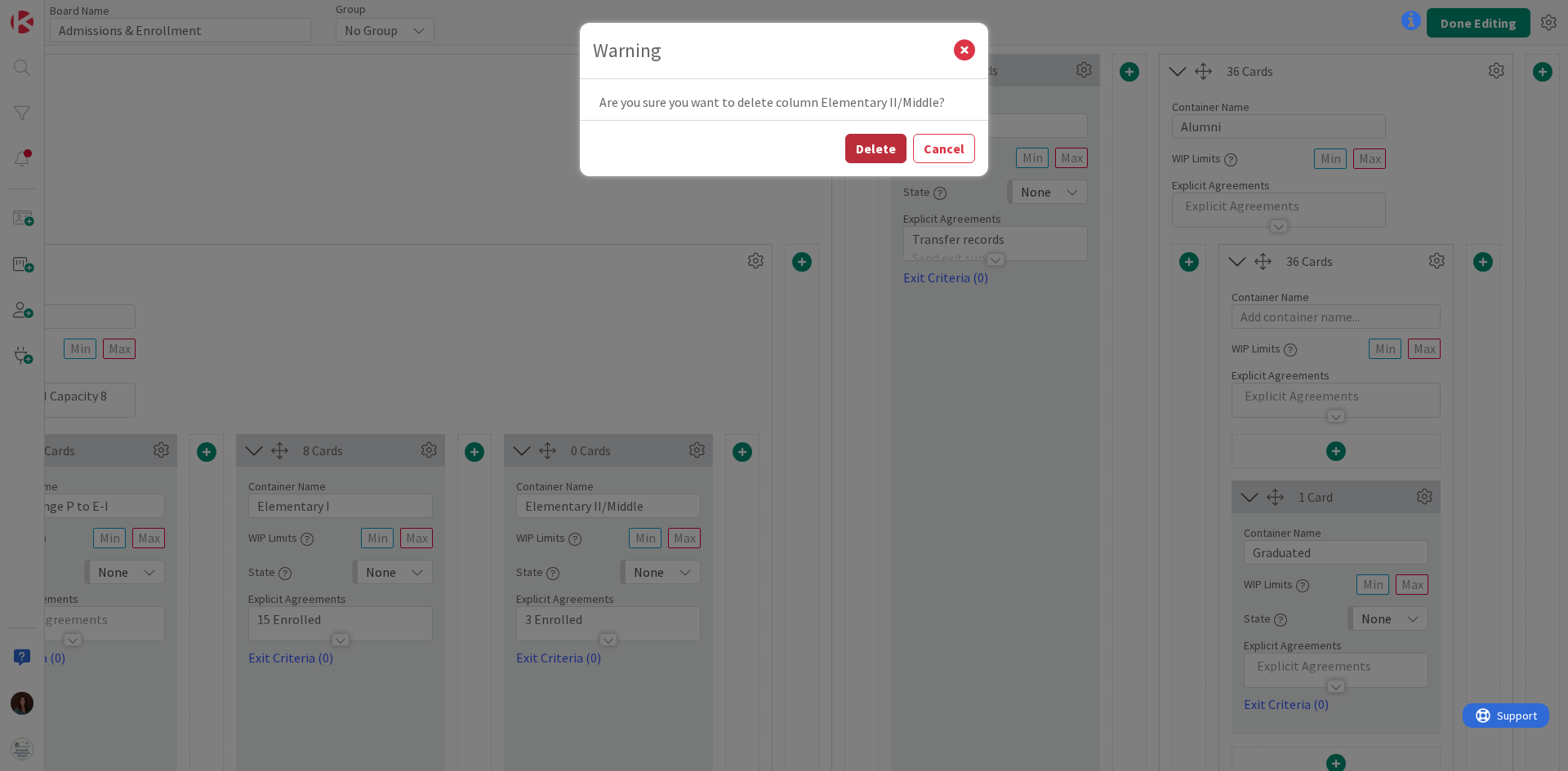
click at [870, 148] on button "Delete" at bounding box center [875, 148] width 61 height 29
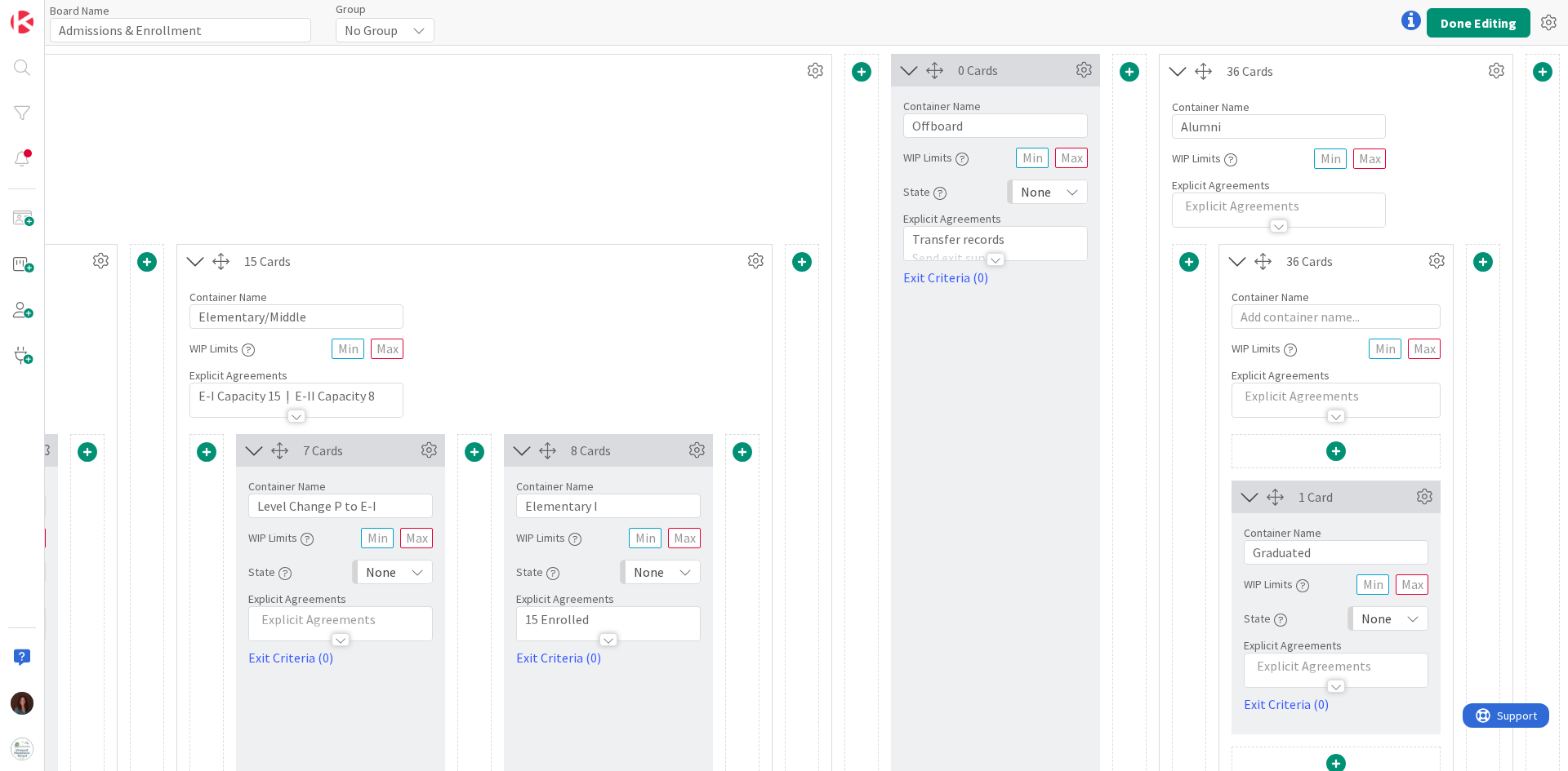
scroll to position [0, 6922]
click at [593, 477] on input "Elementary I" at bounding box center [608, 506] width 185 height 25
type input "Elementary"
click at [526, 477] on p "15 Enrolled" at bounding box center [608, 620] width 166 height 19
click at [525, 477] on p "15 Enrolled" at bounding box center [608, 669] width 166 height 19
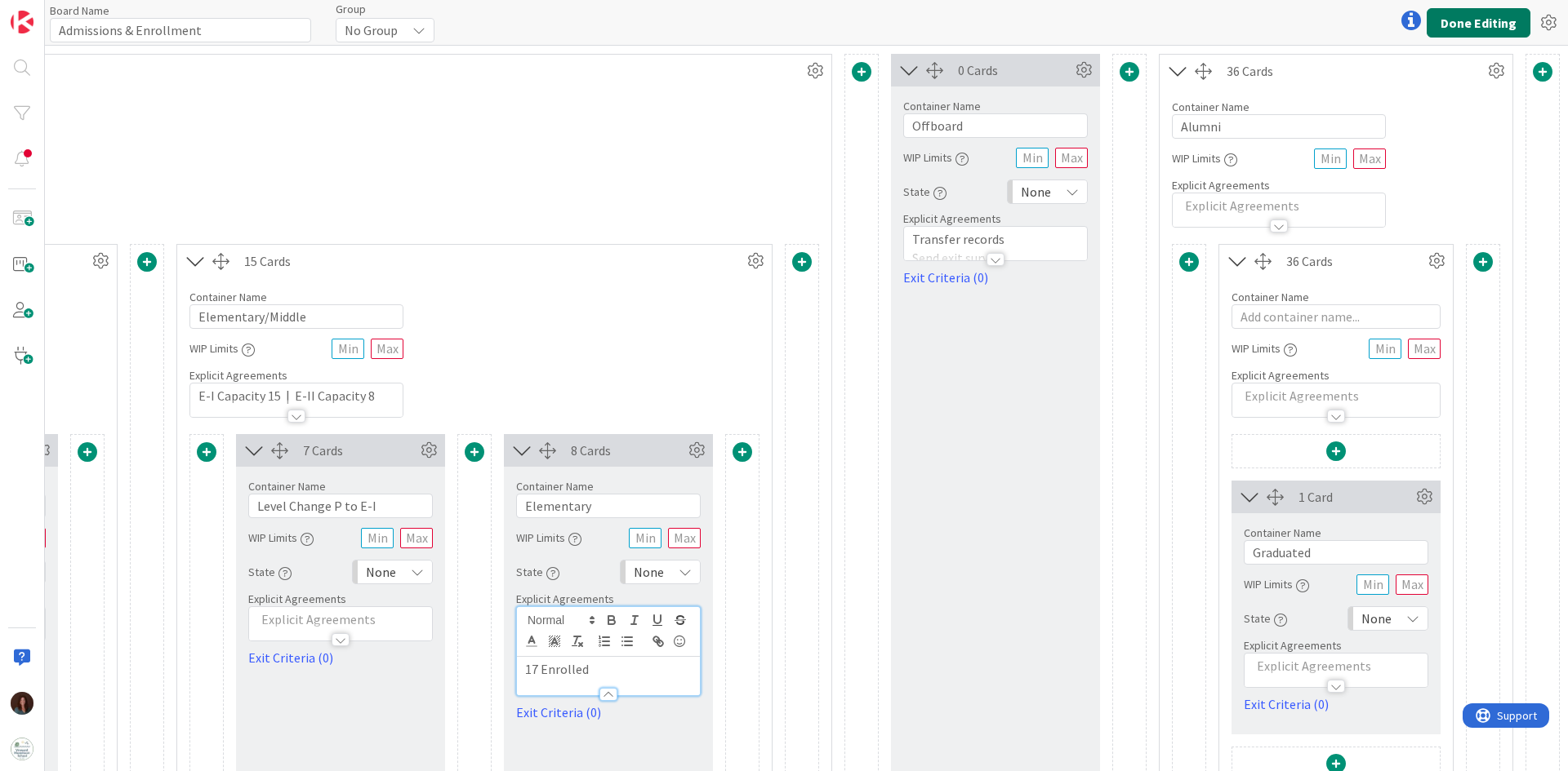
click at [1045, 31] on button "Done Editing" at bounding box center [1477, 23] width 103 height 29
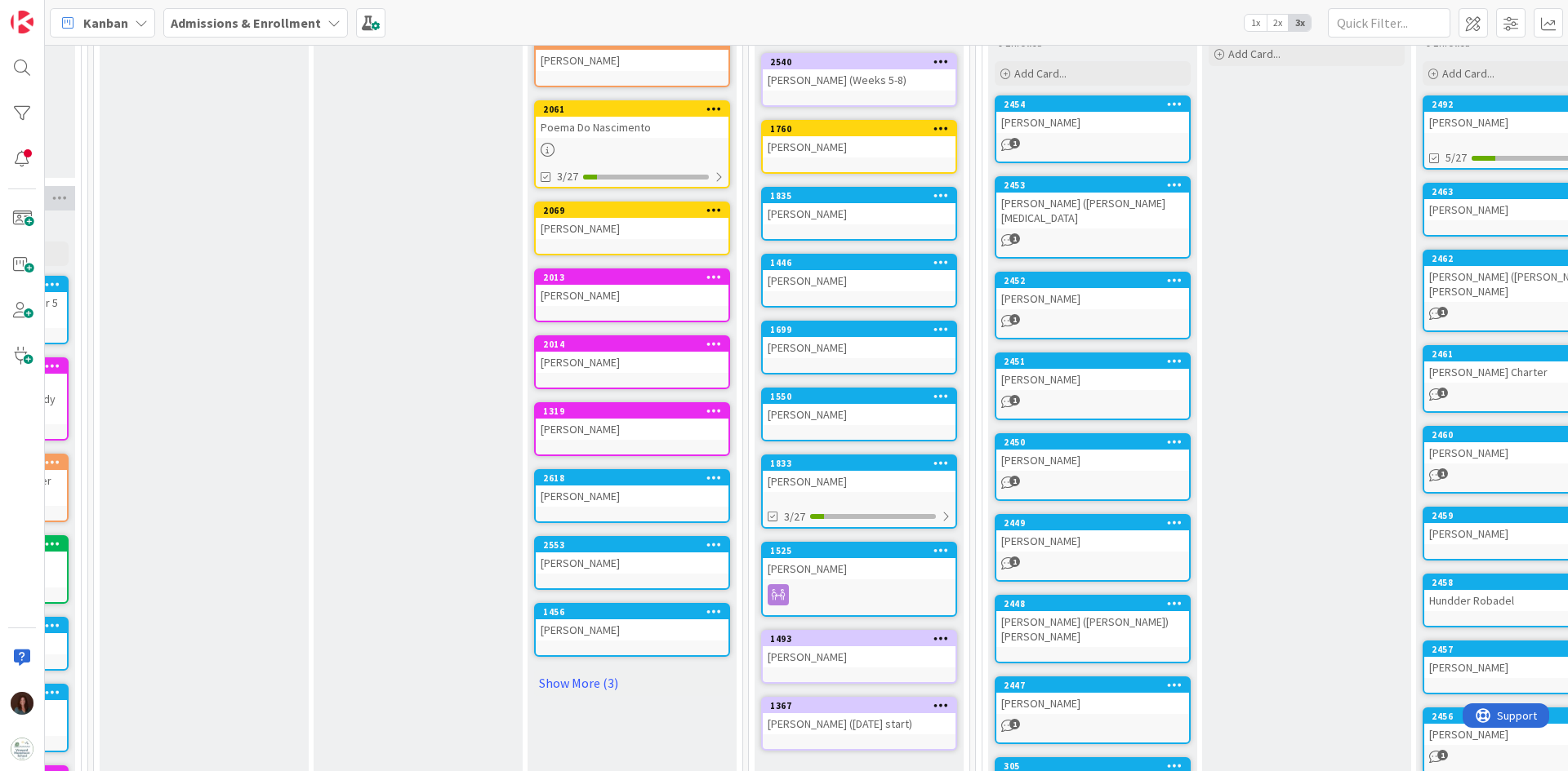
scroll to position [245, 1721]
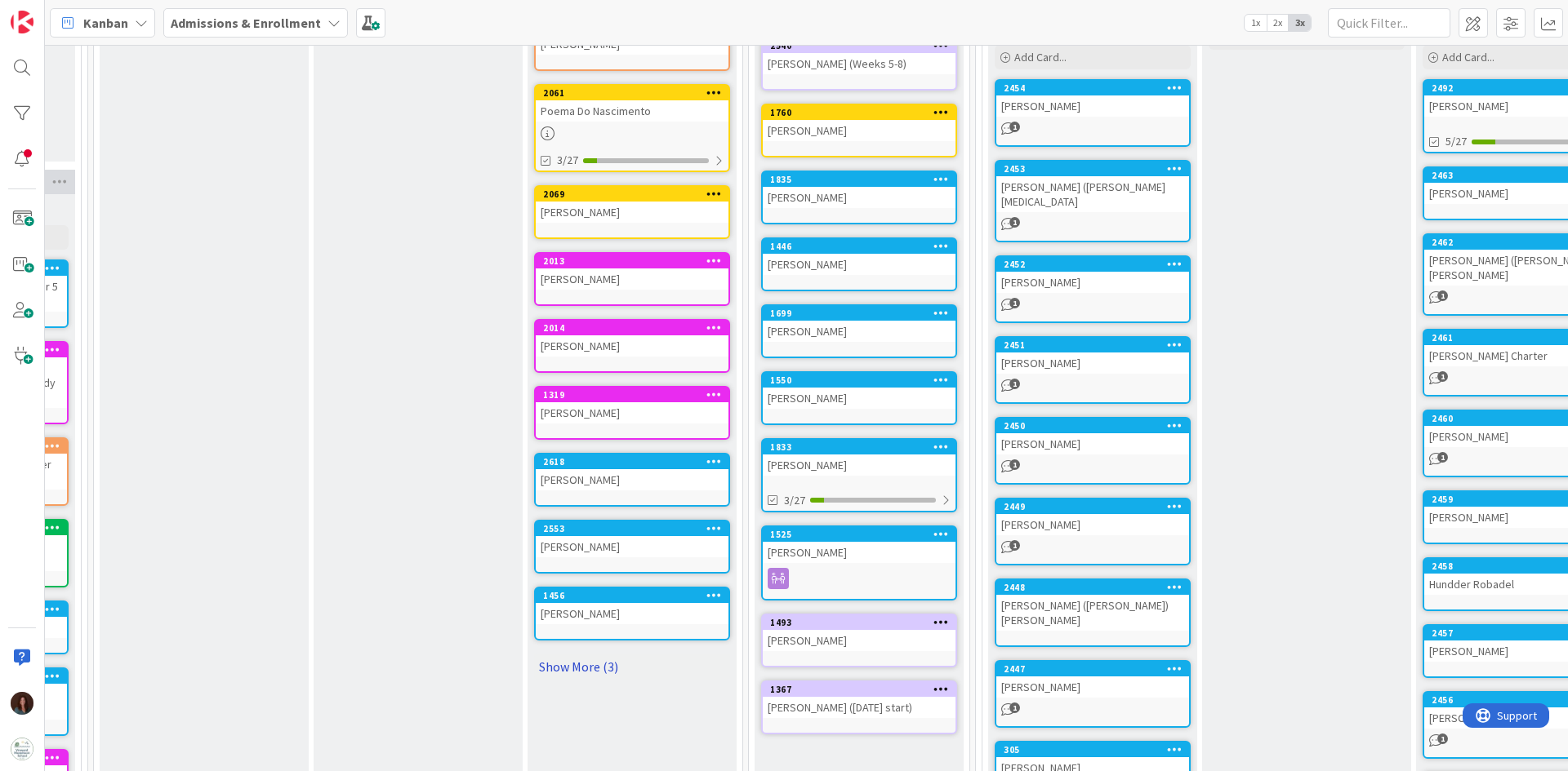
click at [589, 477] on link "Show More (3)" at bounding box center [632, 667] width 196 height 27
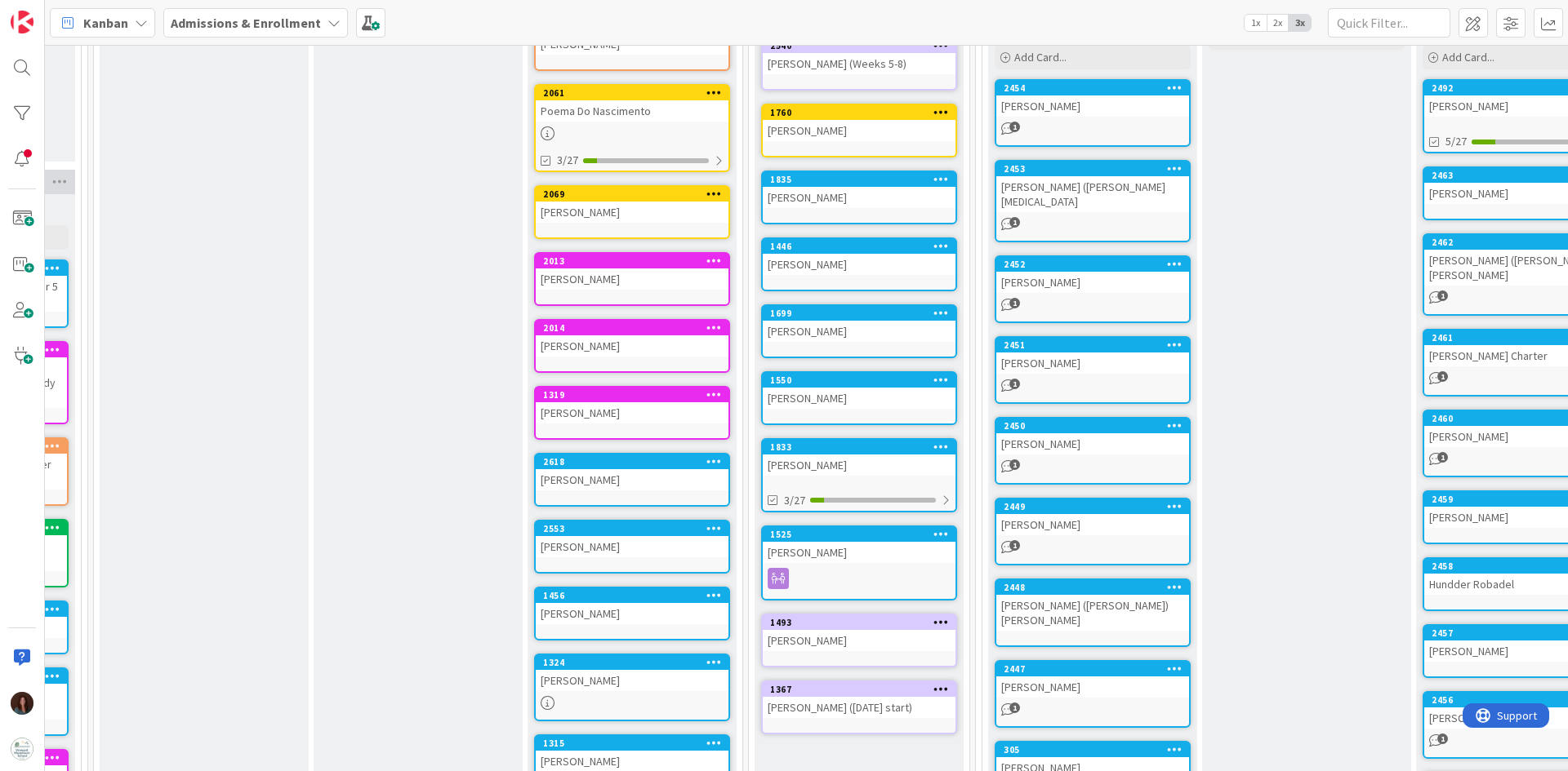
click at [710, 477] on icon at bounding box center [714, 594] width 16 height 11
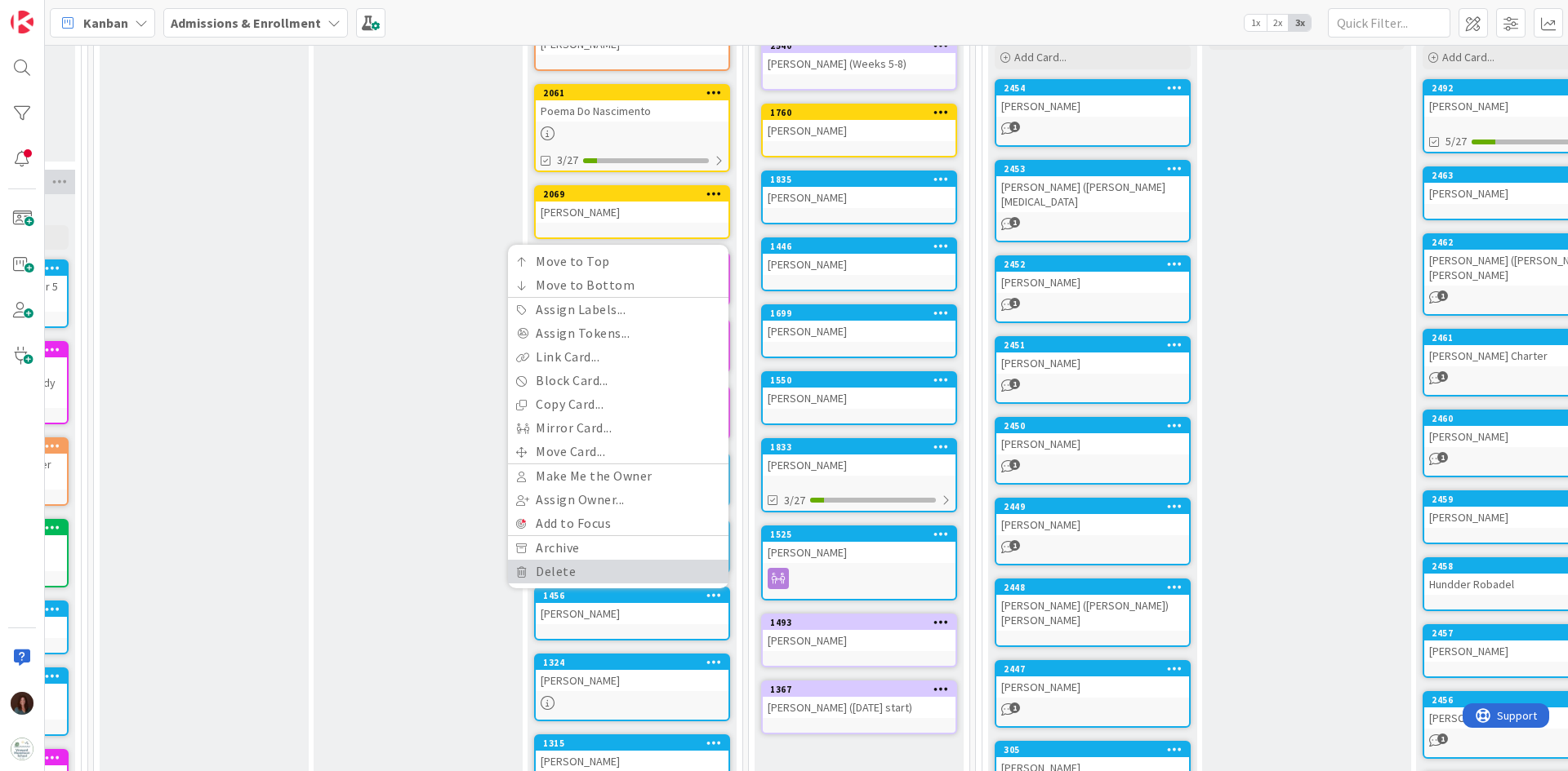
click at [683, 477] on link "Delete" at bounding box center [618, 572] width 220 height 24
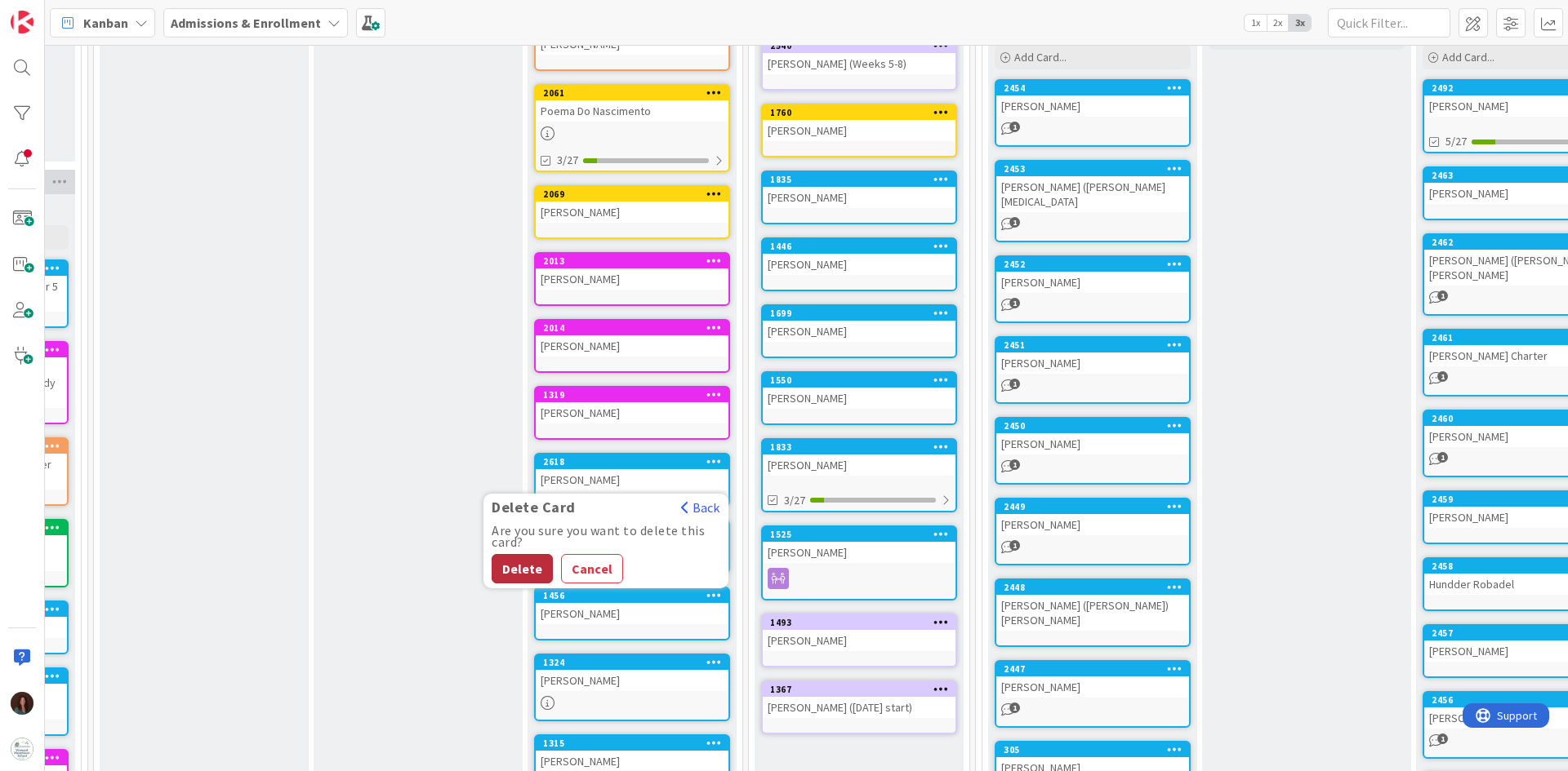
click at [517, 477] on button "Delete" at bounding box center [521, 569] width 61 height 29
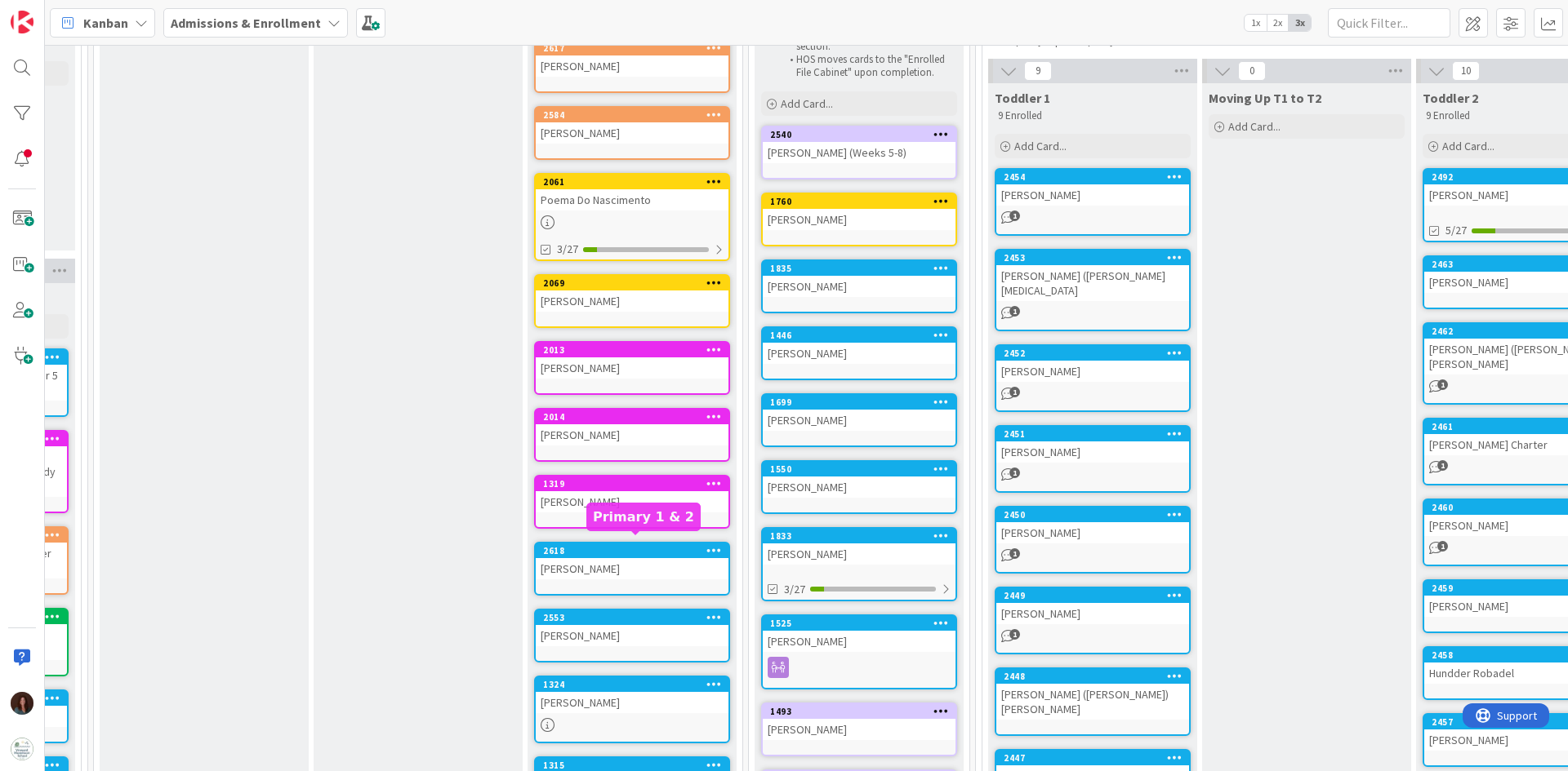
scroll to position [0, 1721]
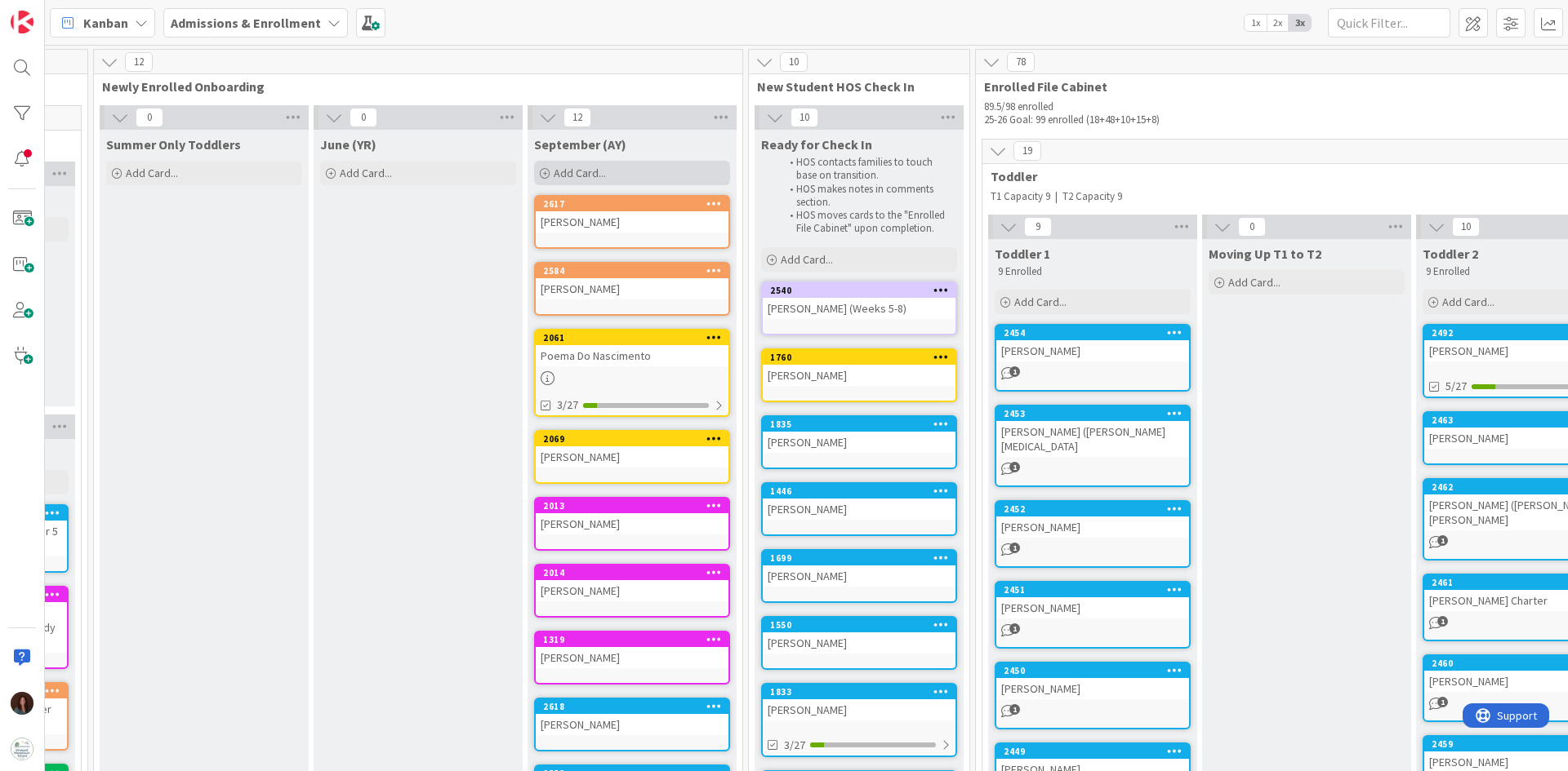
click at [610, 176] on div "Add Card..." at bounding box center [632, 173] width 196 height 25
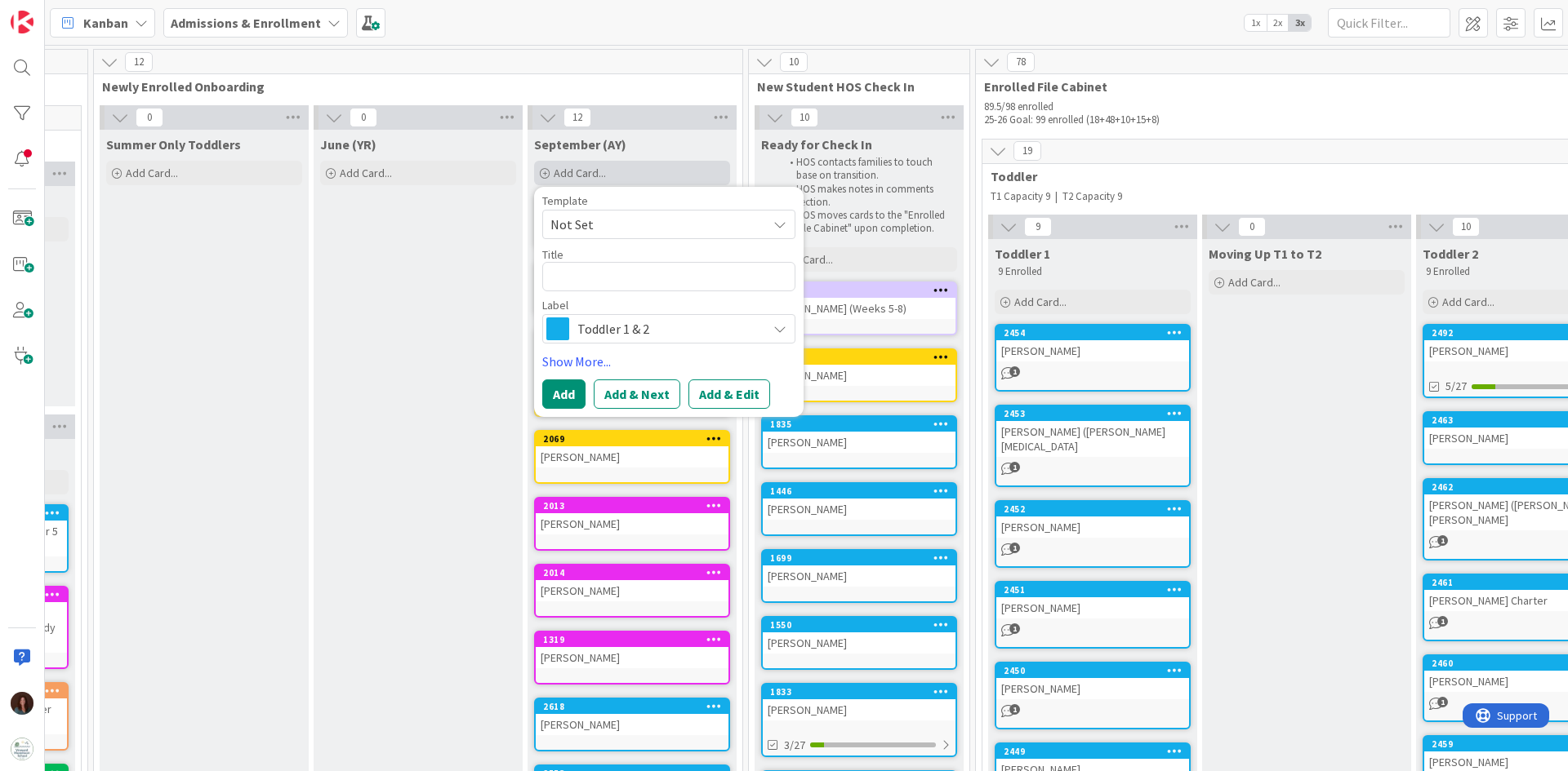
type textarea "x"
type textarea "C"
type textarea "x"
type textarea "Ca"
type textarea "x"
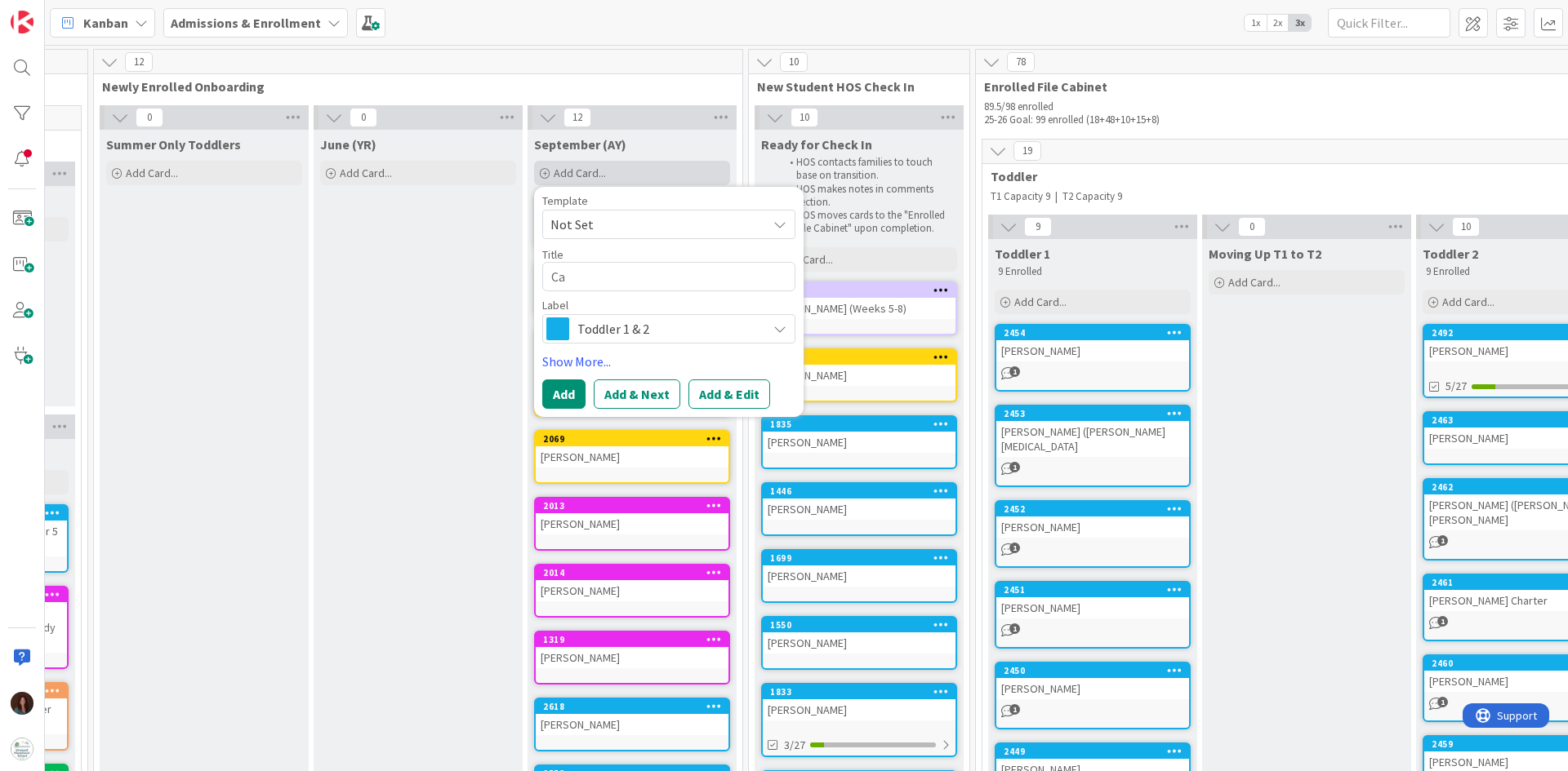
type textarea "Cam"
type textarea "x"
type textarea "Came"
type textarea "x"
type textarea "Camer"
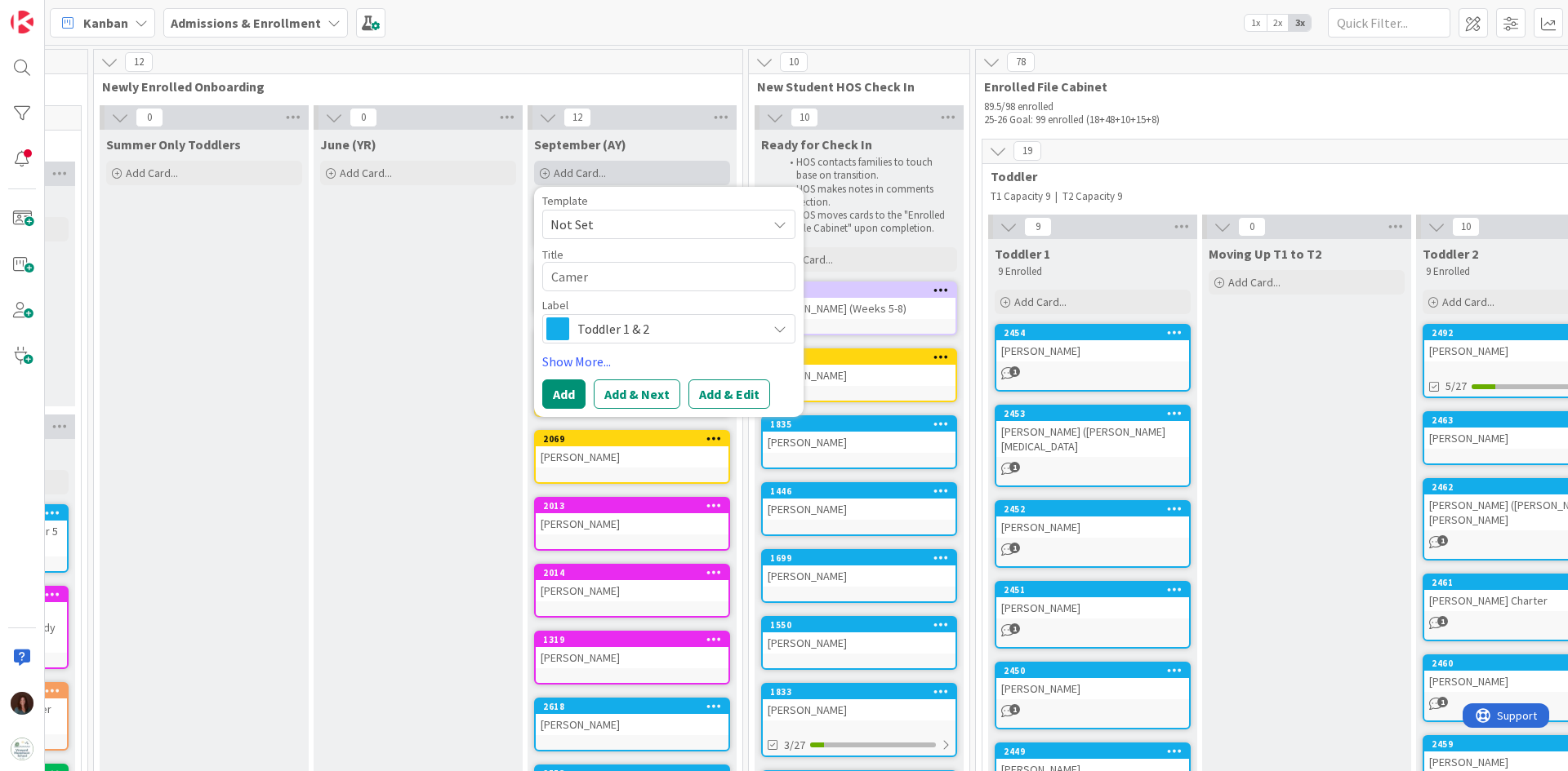
type textarea "x"
type textarea "Camero"
type textarea "x"
type textarea "[PERSON_NAME]"
type textarea "x"
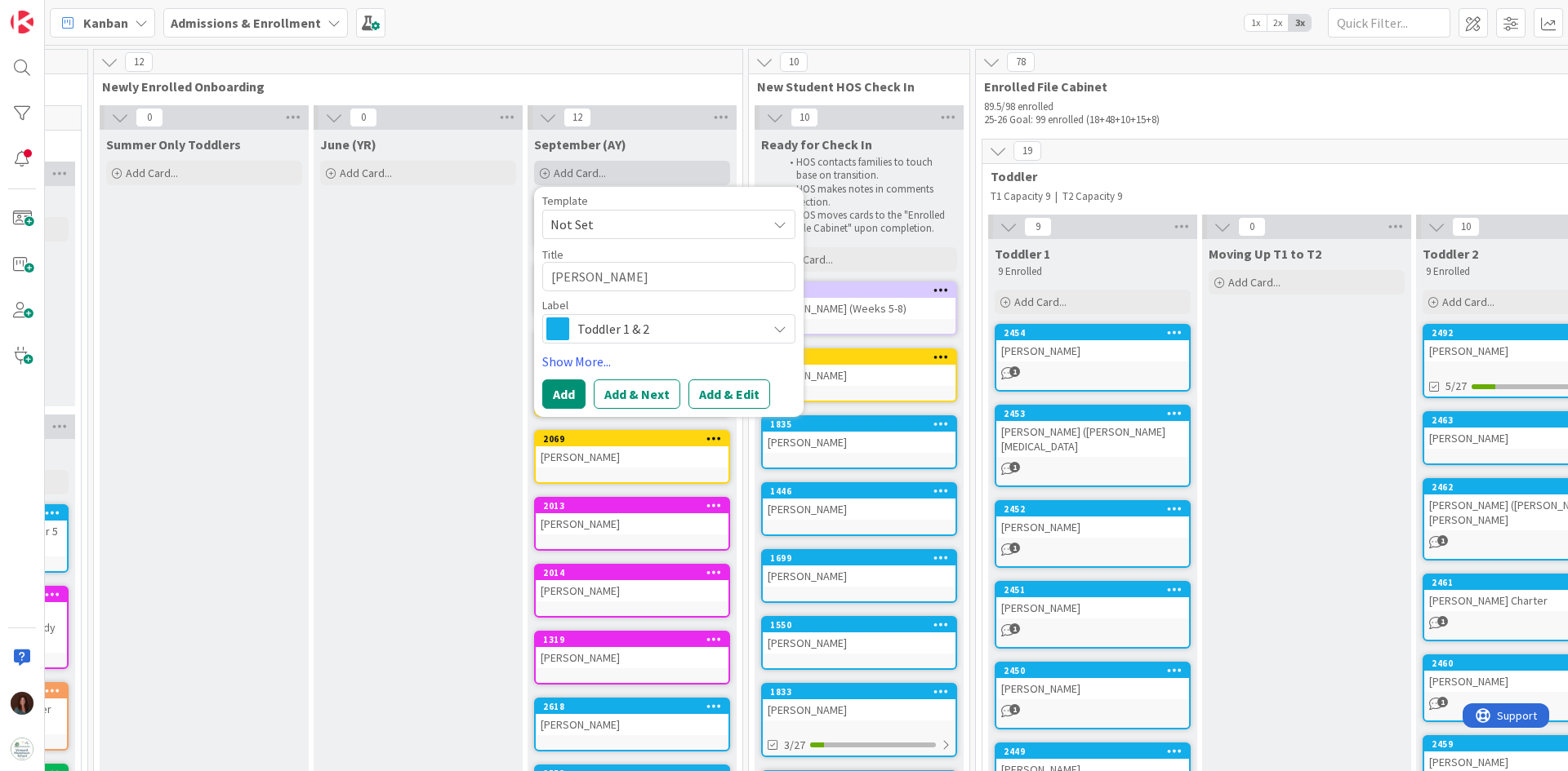
type textarea "[PERSON_NAME]"
type textarea "x"
type textarea "[PERSON_NAME]"
type textarea "x"
type textarea "[PERSON_NAME]"
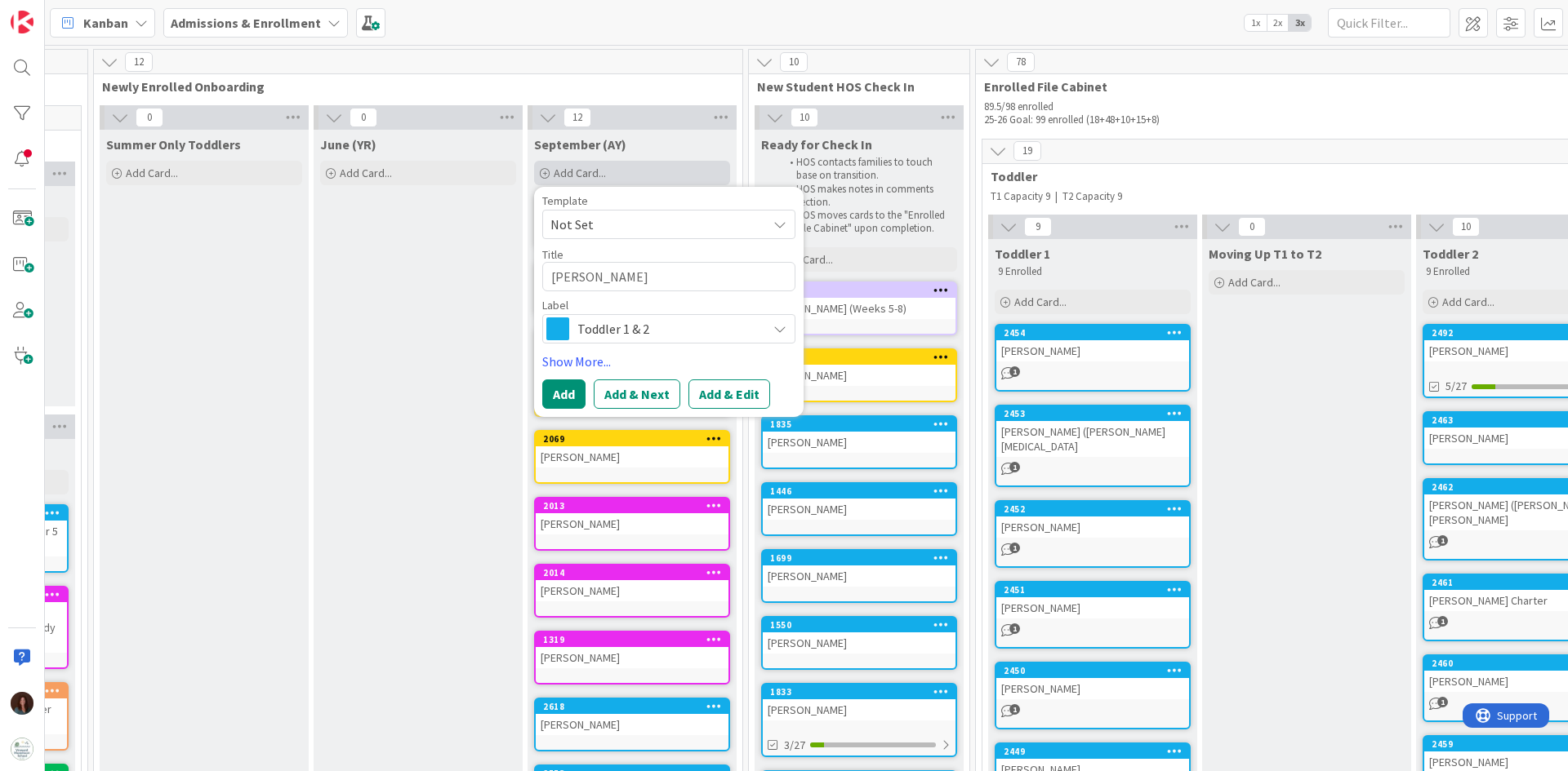
type textarea "x"
type textarea "[PERSON_NAME]"
type textarea "x"
type textarea "[PERSON_NAME]"
type textarea "x"
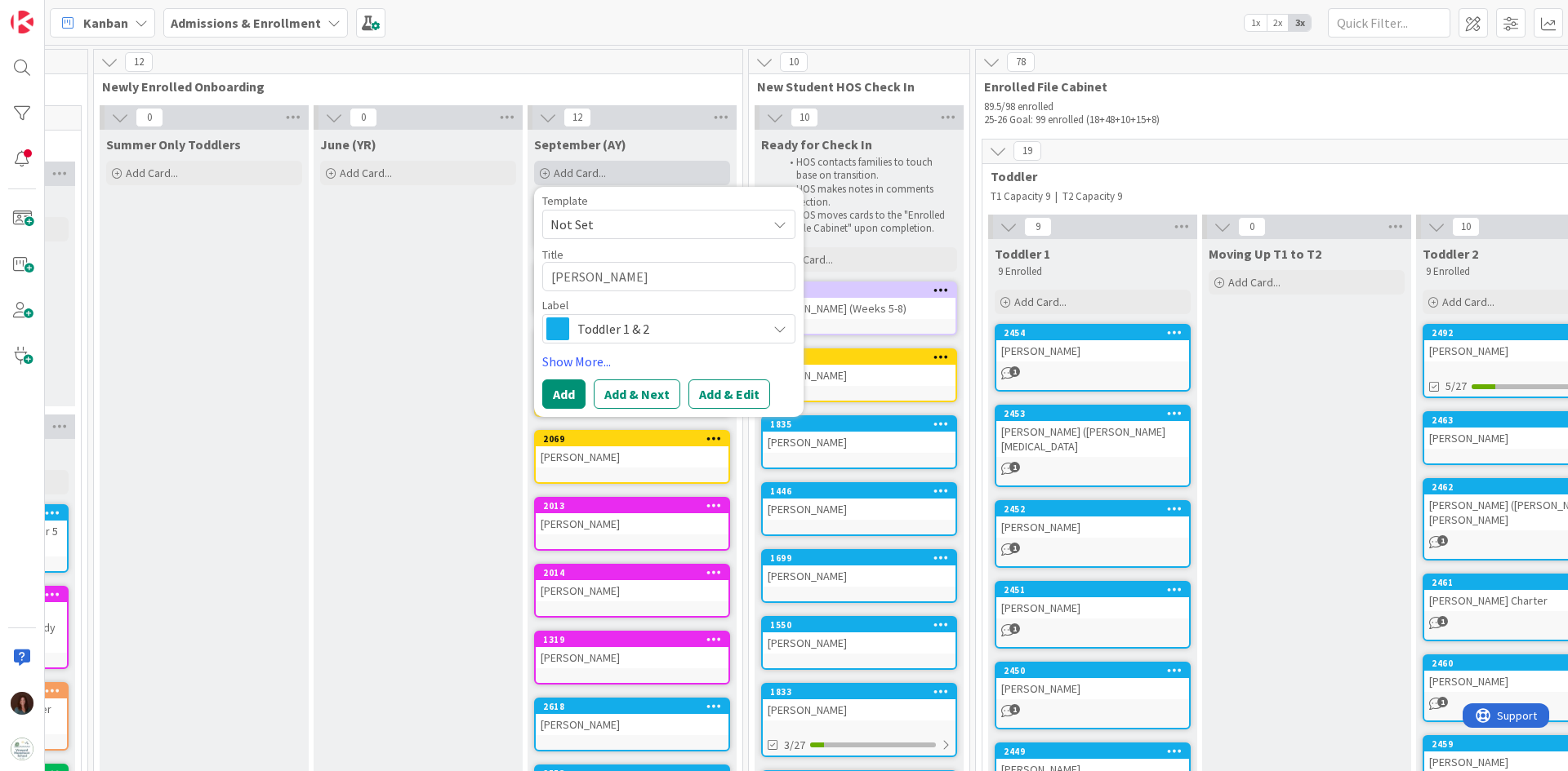
type textarea "[PERSON_NAME]"
type textarea "x"
type textarea "[PERSON_NAME]"
type textarea "x"
type textarea "[PERSON_NAME]"
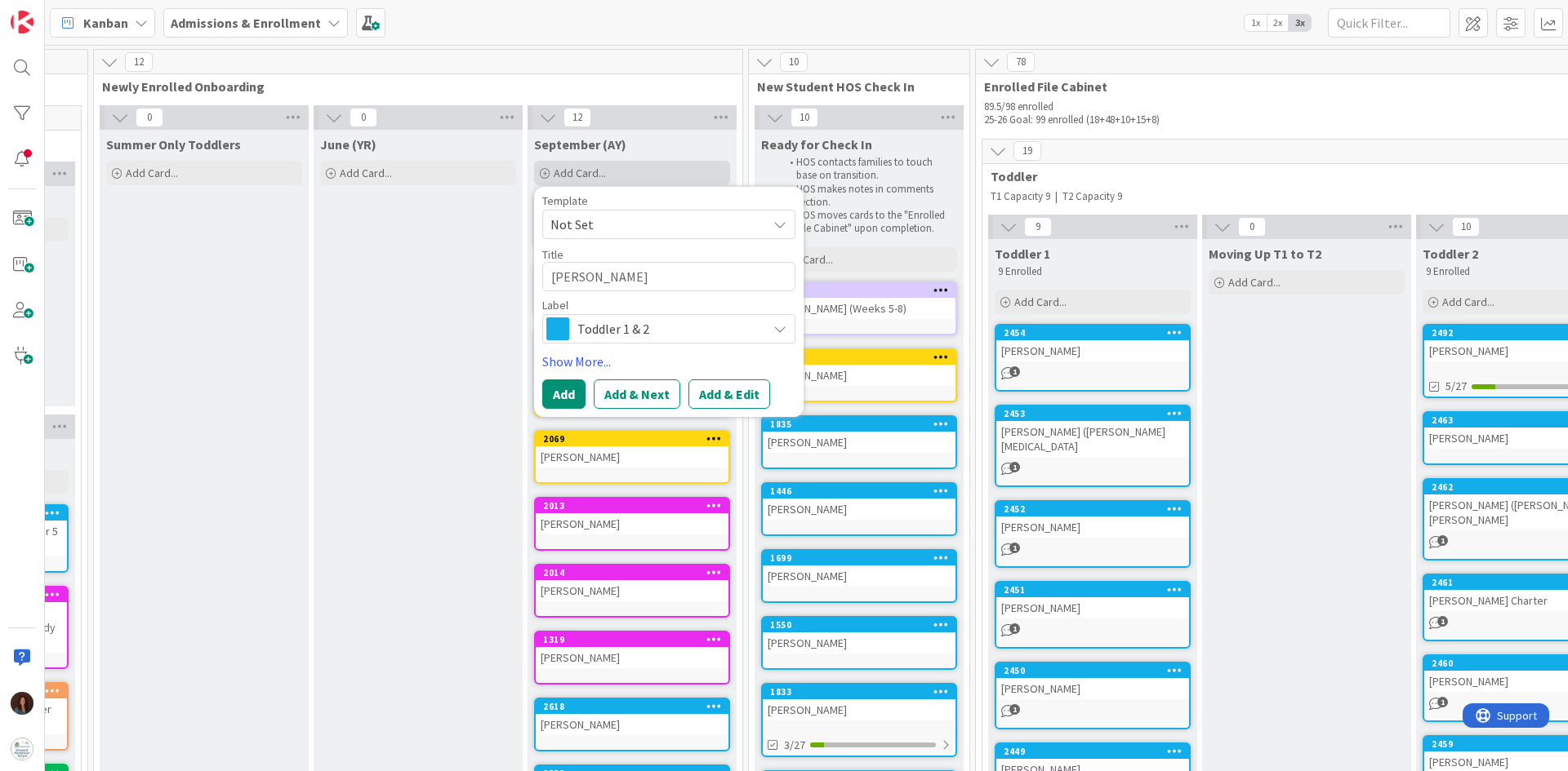
type textarea "x"
type textarea "[PERSON_NAME]"
type textarea "x"
type textarea "[PERSON_NAME]"
type textarea "x"
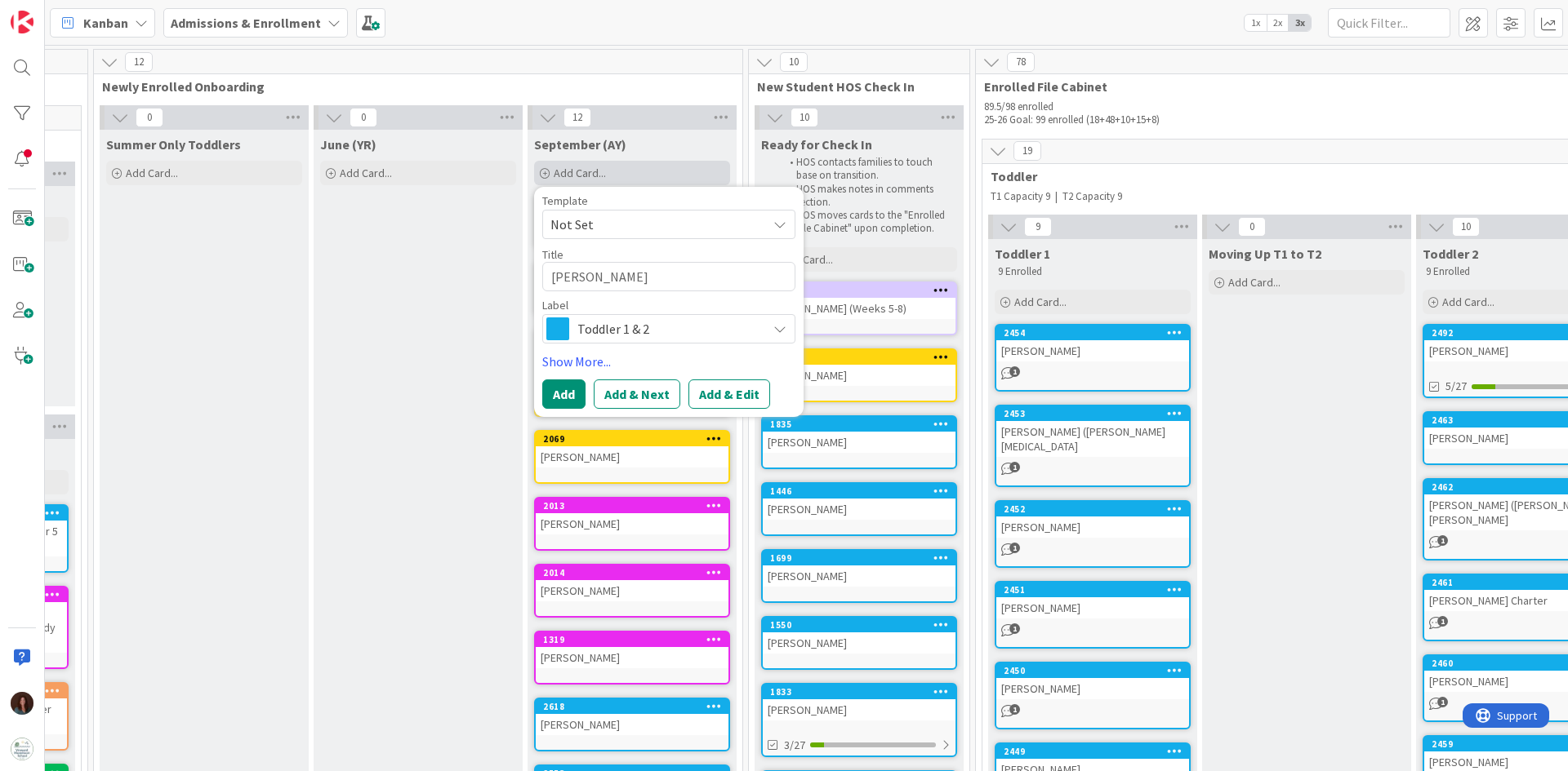
type textarea "[PERSON_NAME]"
type textarea "x"
type textarea "[PERSON_NAME]"
type textarea "x"
type textarea "[PERSON_NAME]"
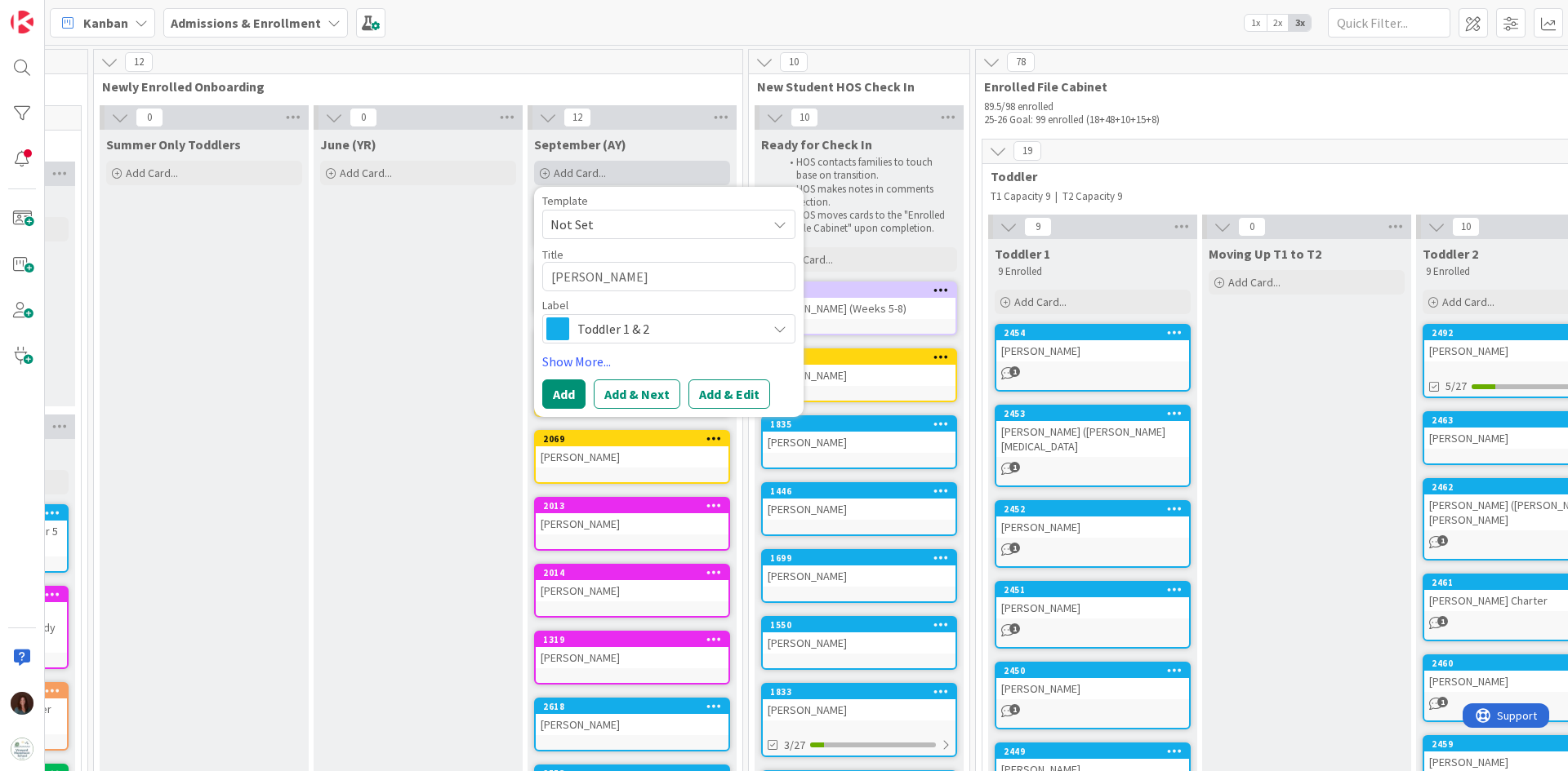
type textarea "x"
type textarea "[PERSON_NAME]"
type textarea "x"
type textarea "[PERSON_NAME]"
click at [553, 391] on button "Add" at bounding box center [564, 394] width 43 height 29
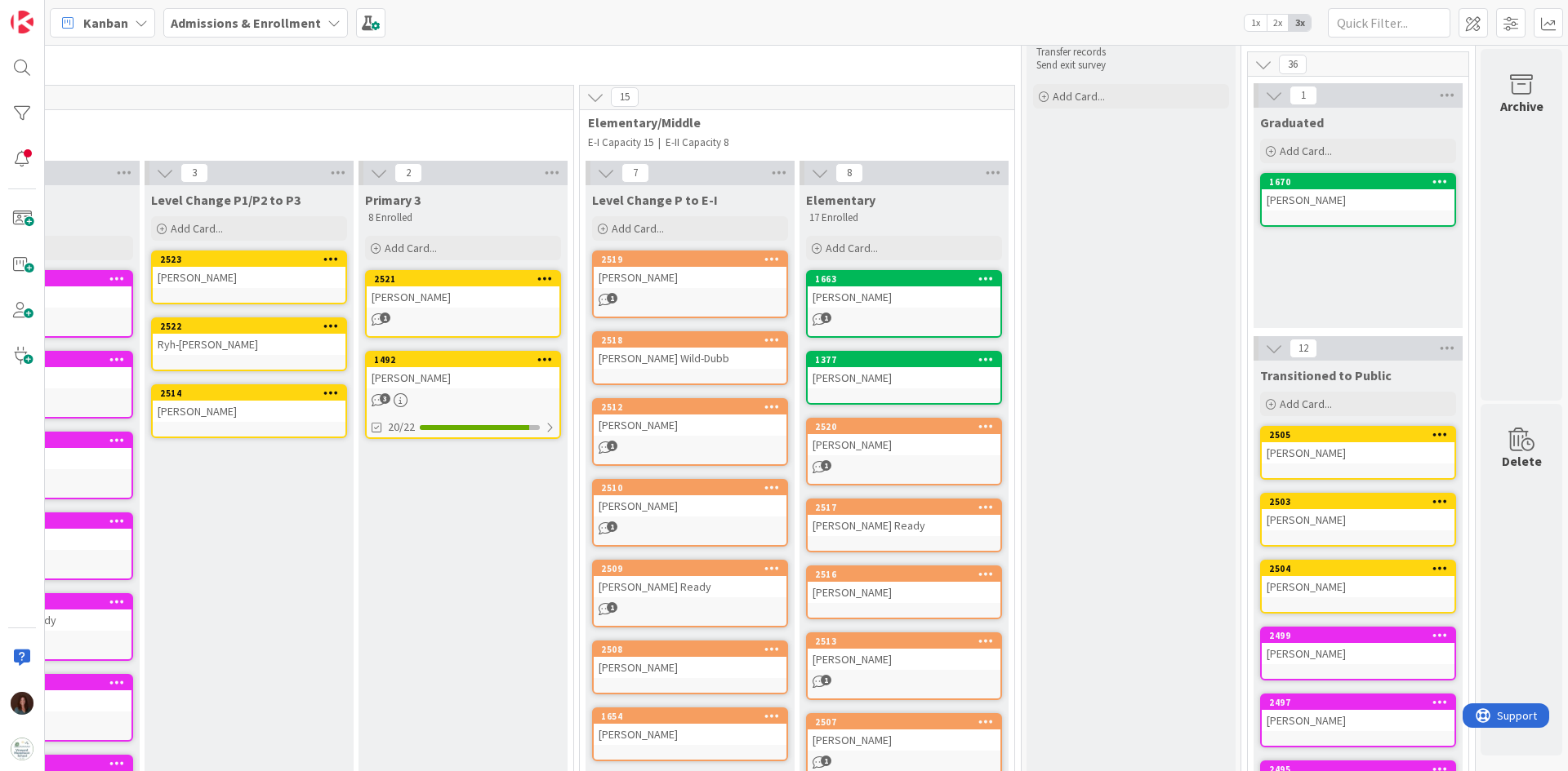
scroll to position [81, 4516]
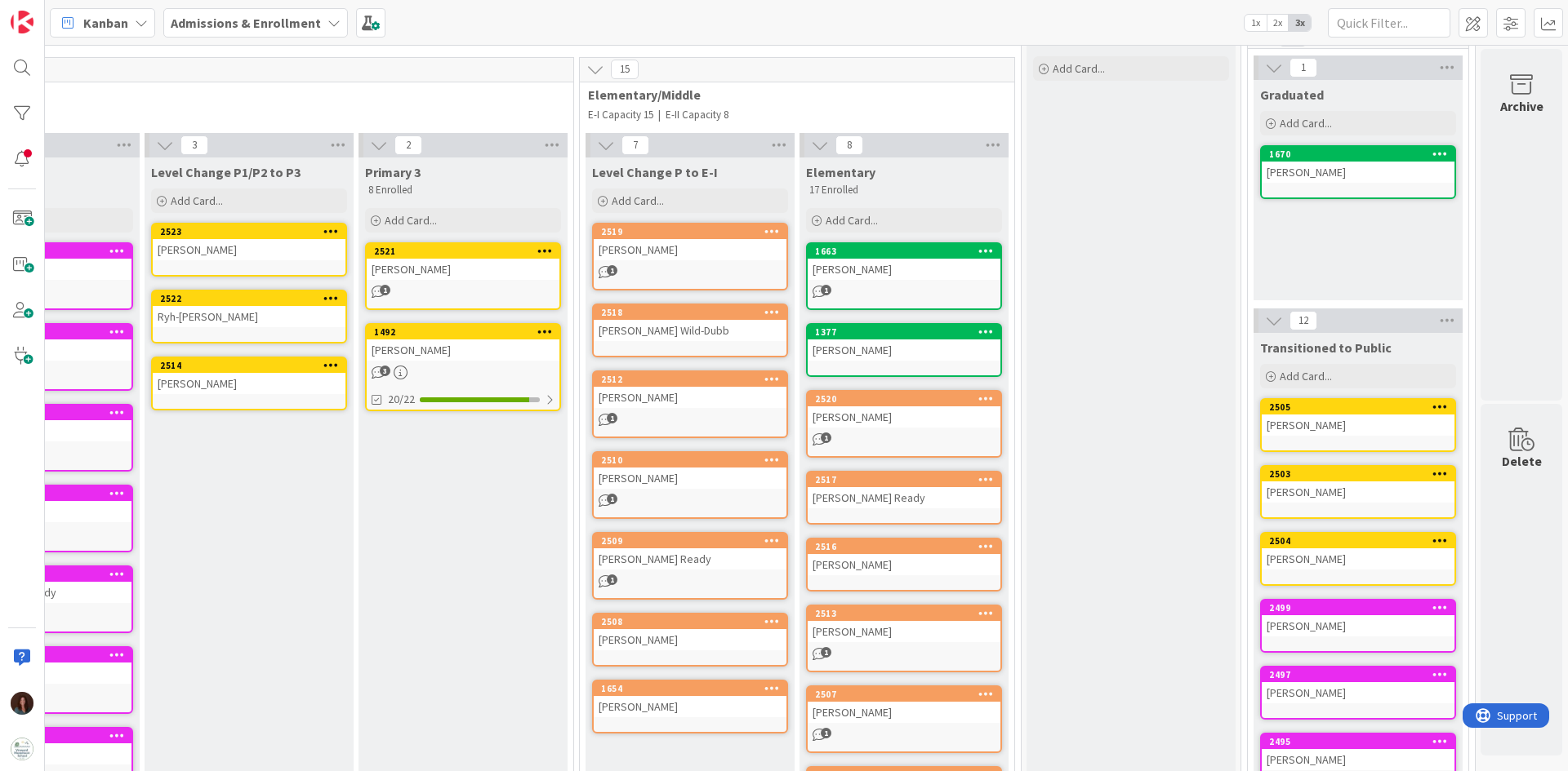
click at [954, 261] on div "[PERSON_NAME]" at bounding box center [904, 269] width 193 height 21
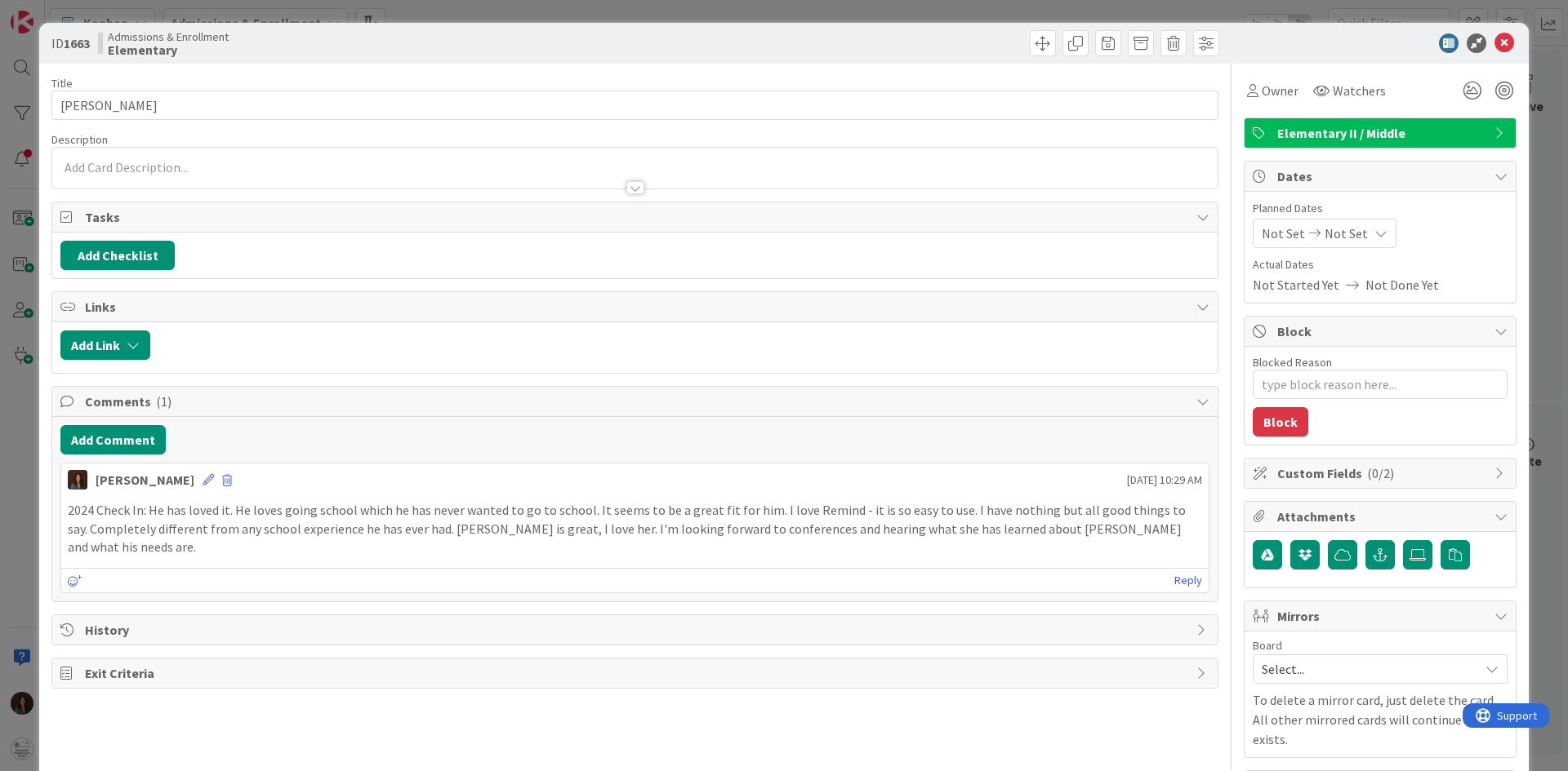
click at [1045, 137] on span "Elementary II / Middle" at bounding box center [1381, 133] width 209 height 19
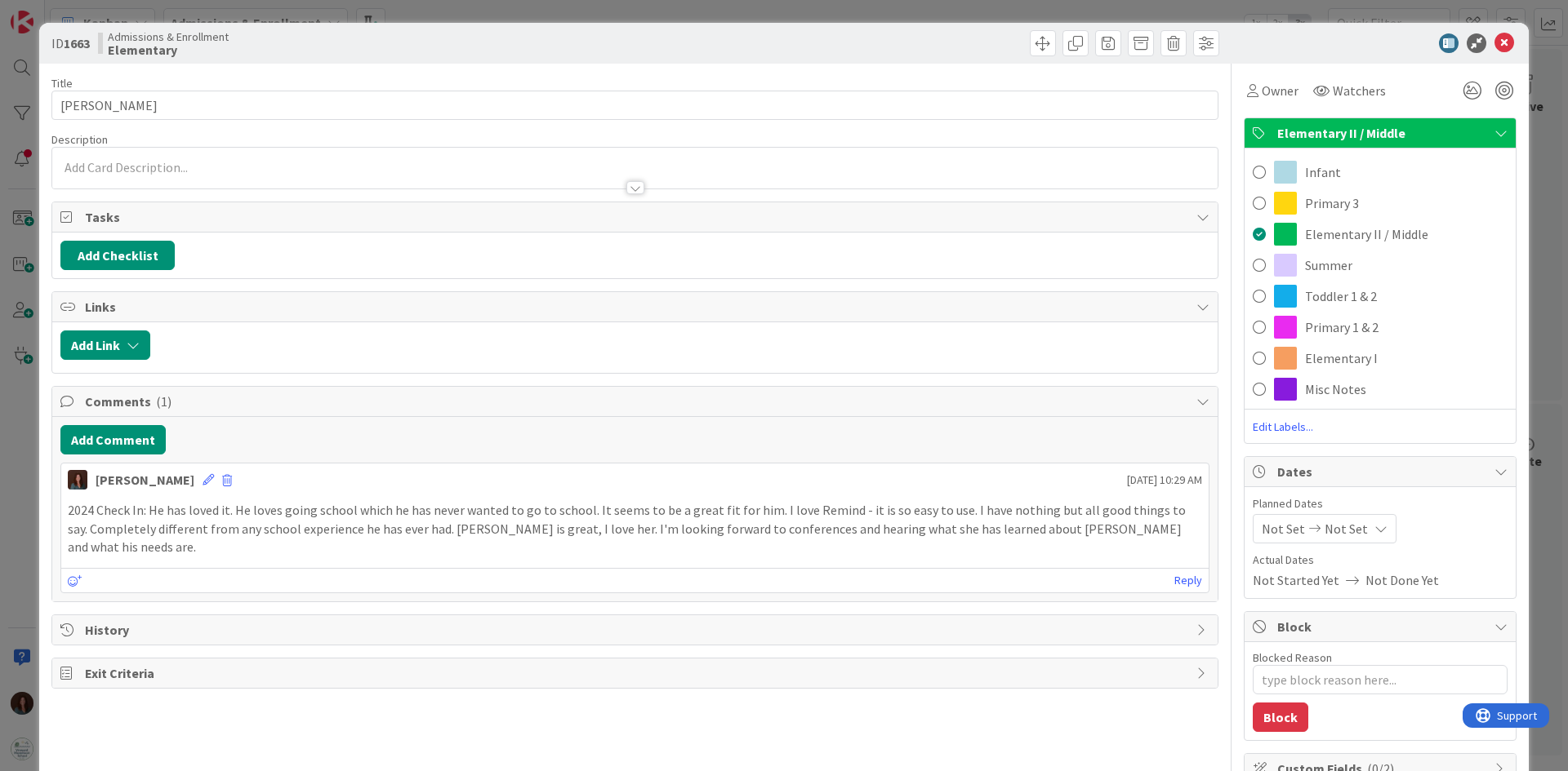
drag, startPoint x: 1364, startPoint y: 357, endPoint x: 1396, endPoint y: 327, distance: 43.9
click at [1045, 358] on div "Elementary I" at bounding box center [1380, 359] width 271 height 31
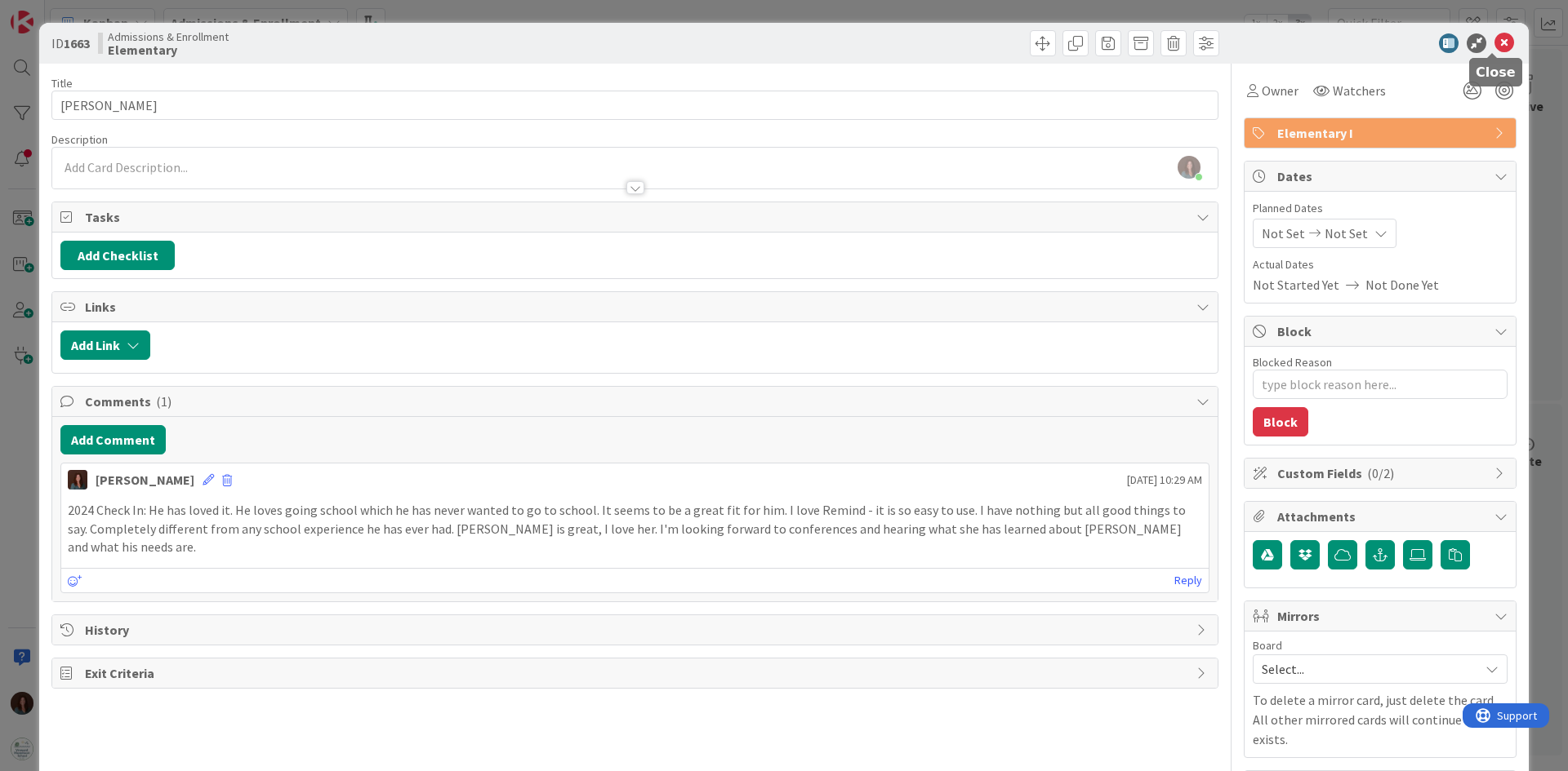
click at [1045, 38] on icon at bounding box center [1503, 43] width 19 height 19
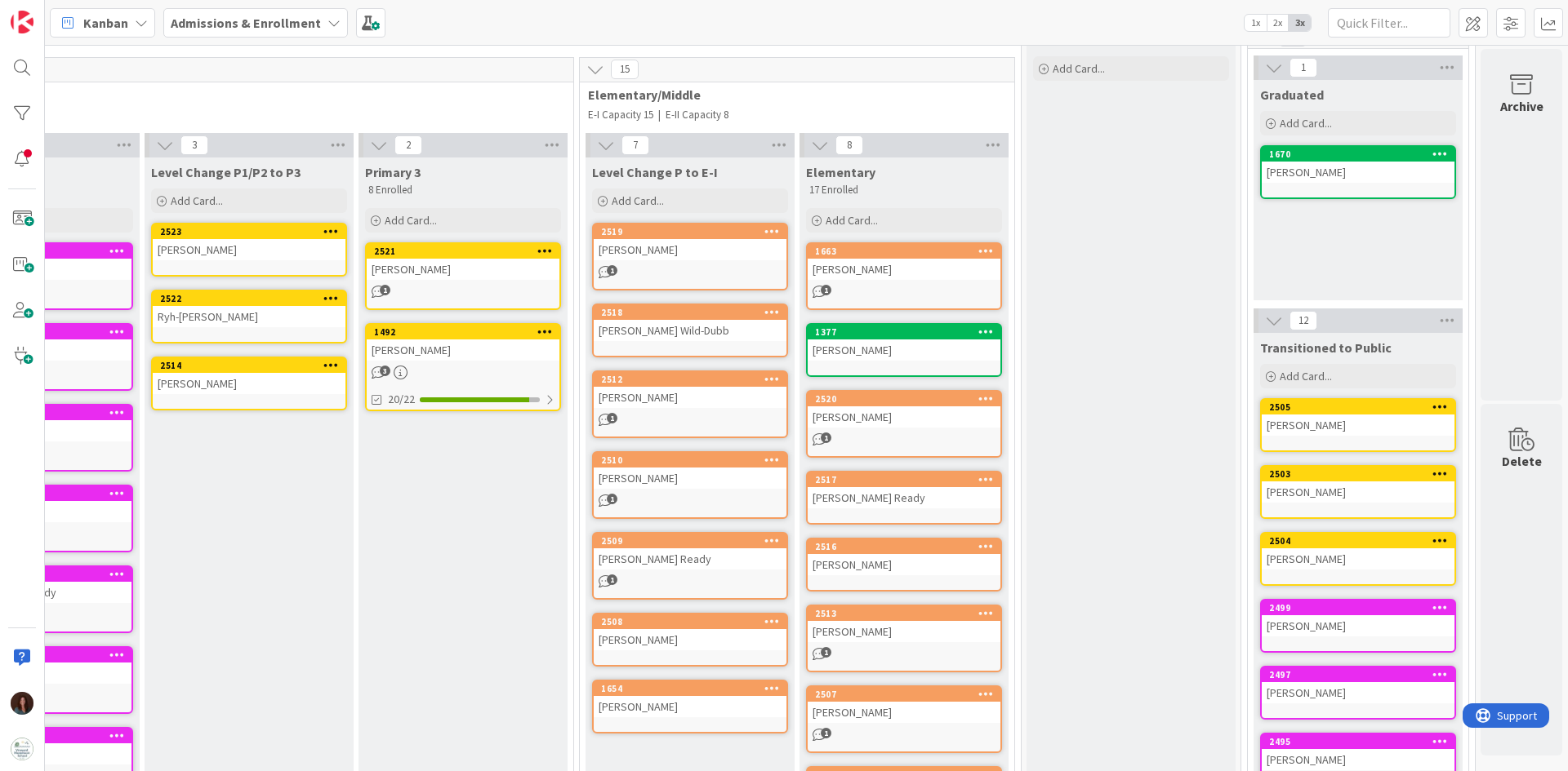
click at [937, 335] on div "1377" at bounding box center [908, 332] width 186 height 11
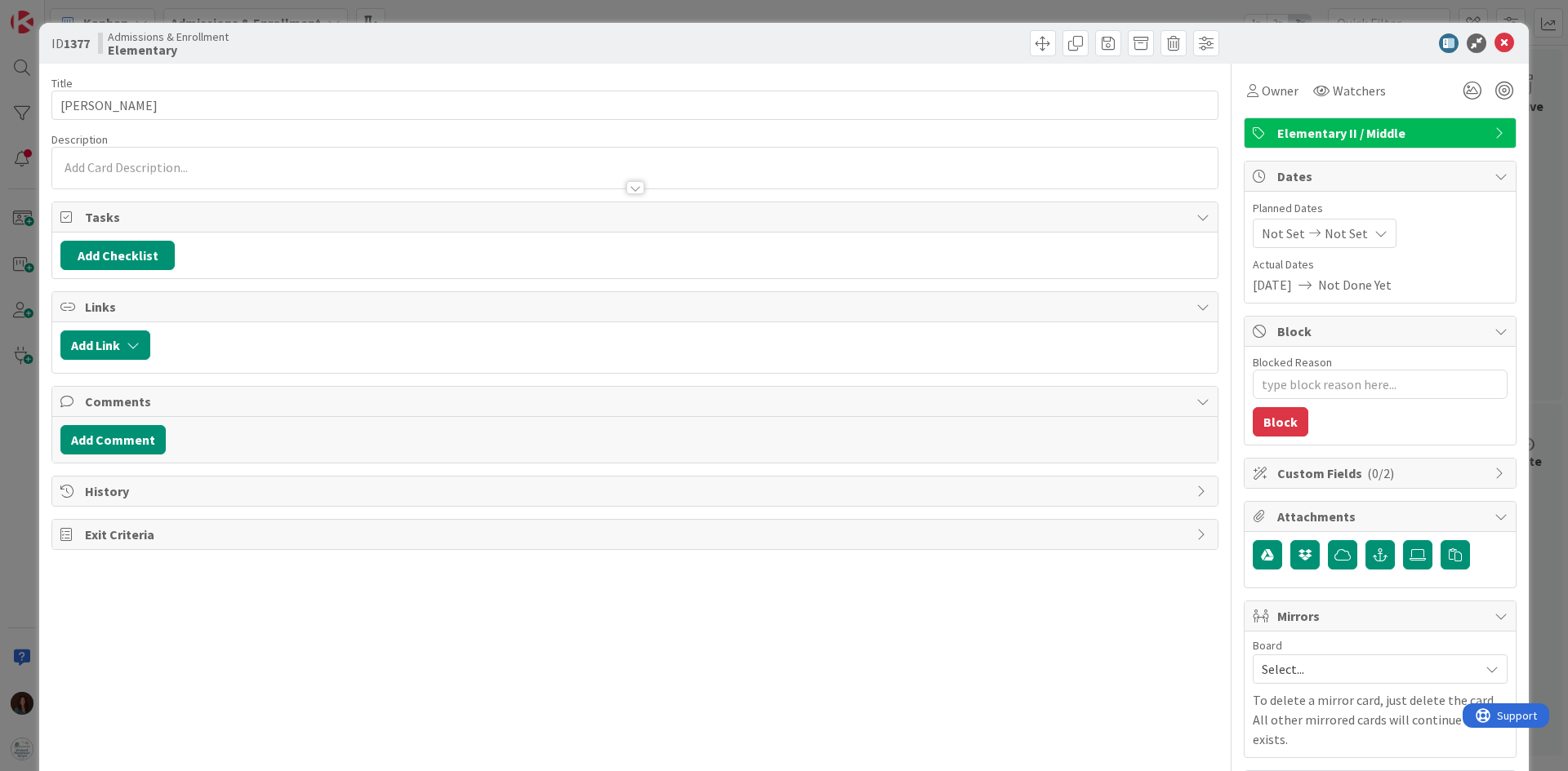
click at [1045, 129] on span "Elementary II / Middle" at bounding box center [1381, 133] width 209 height 19
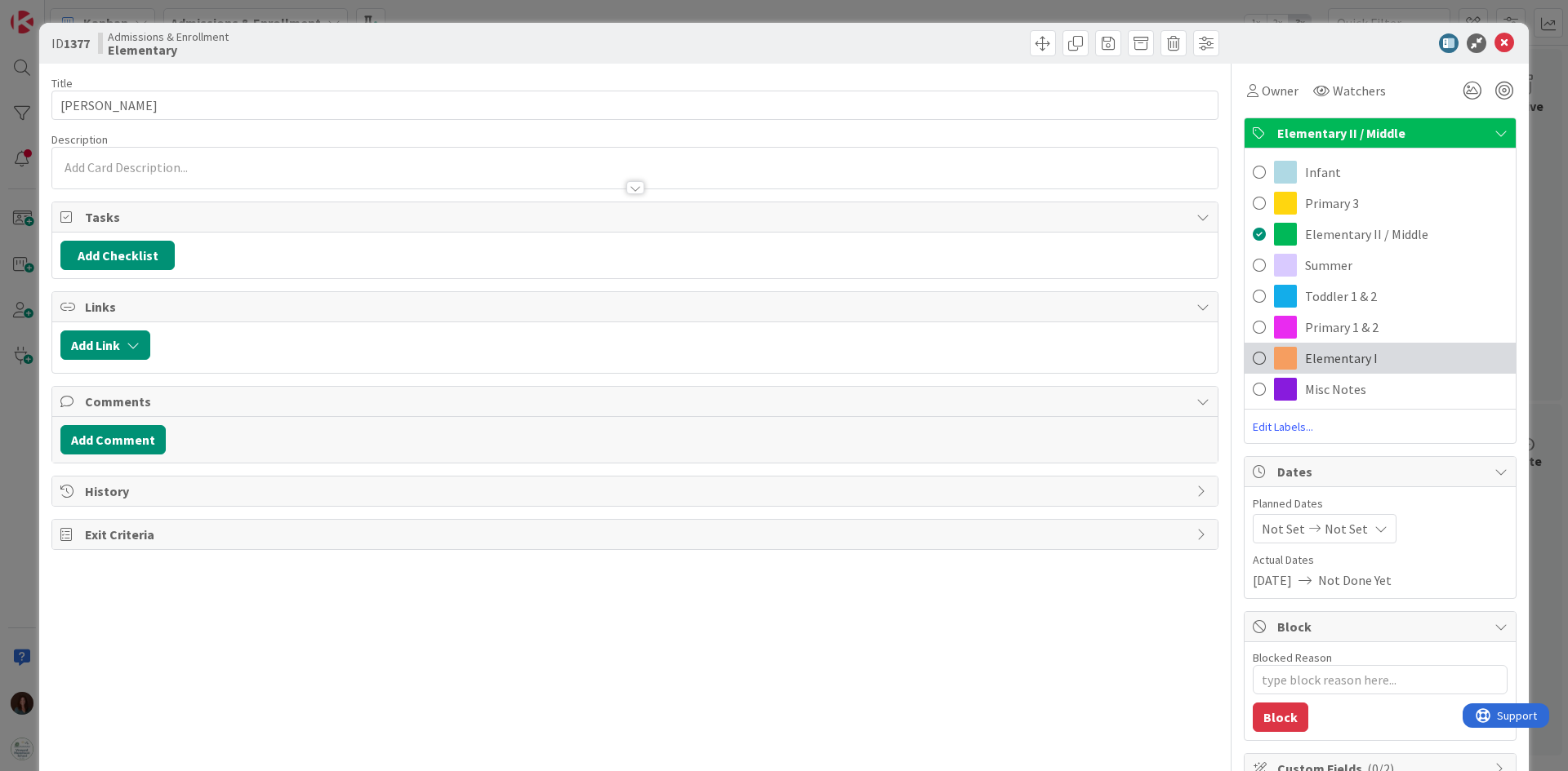
click at [1045, 359] on div "Elementary I" at bounding box center [1380, 359] width 271 height 31
type textarea "x"
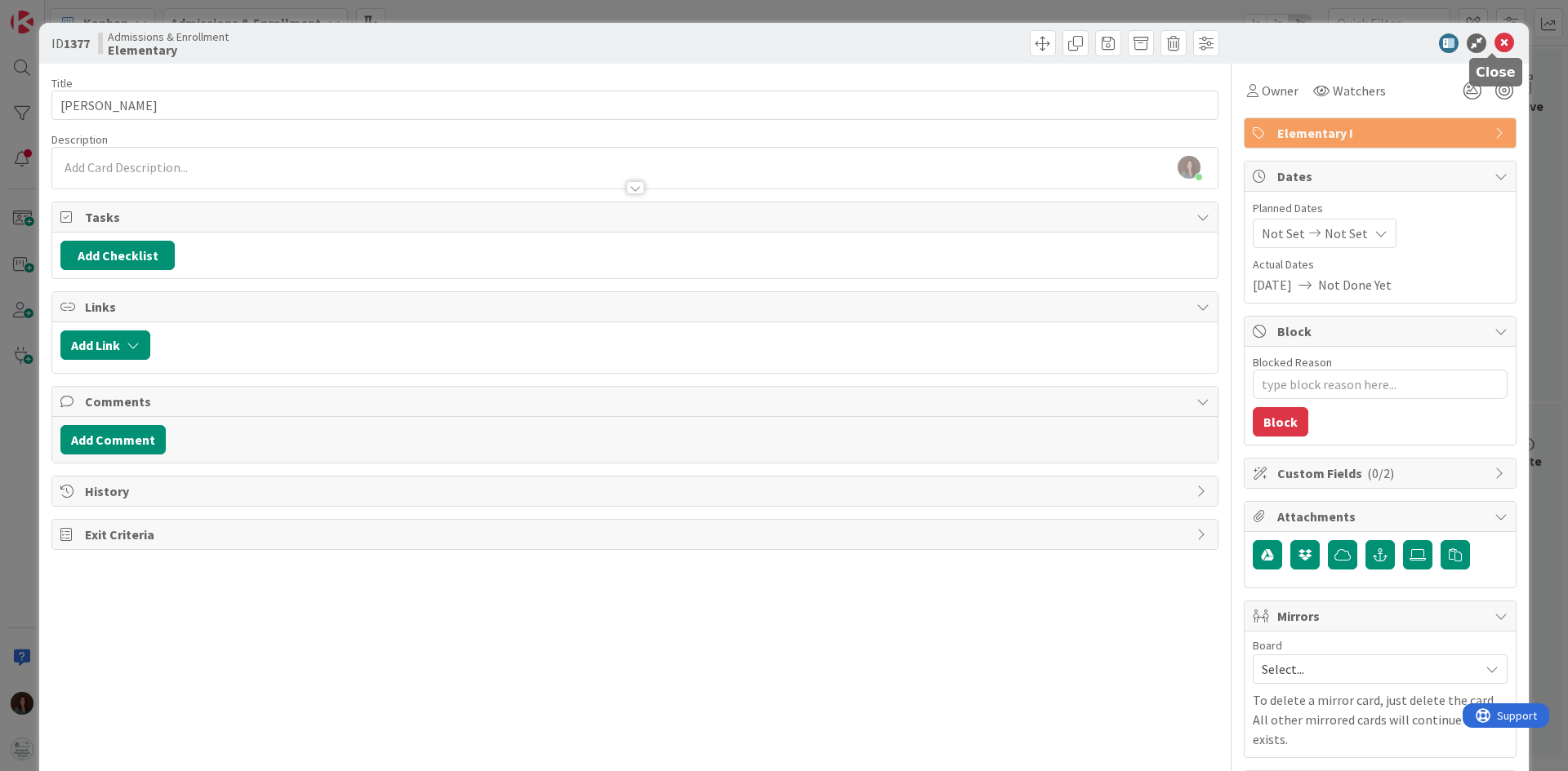
click at [1045, 49] on icon at bounding box center [1503, 43] width 19 height 19
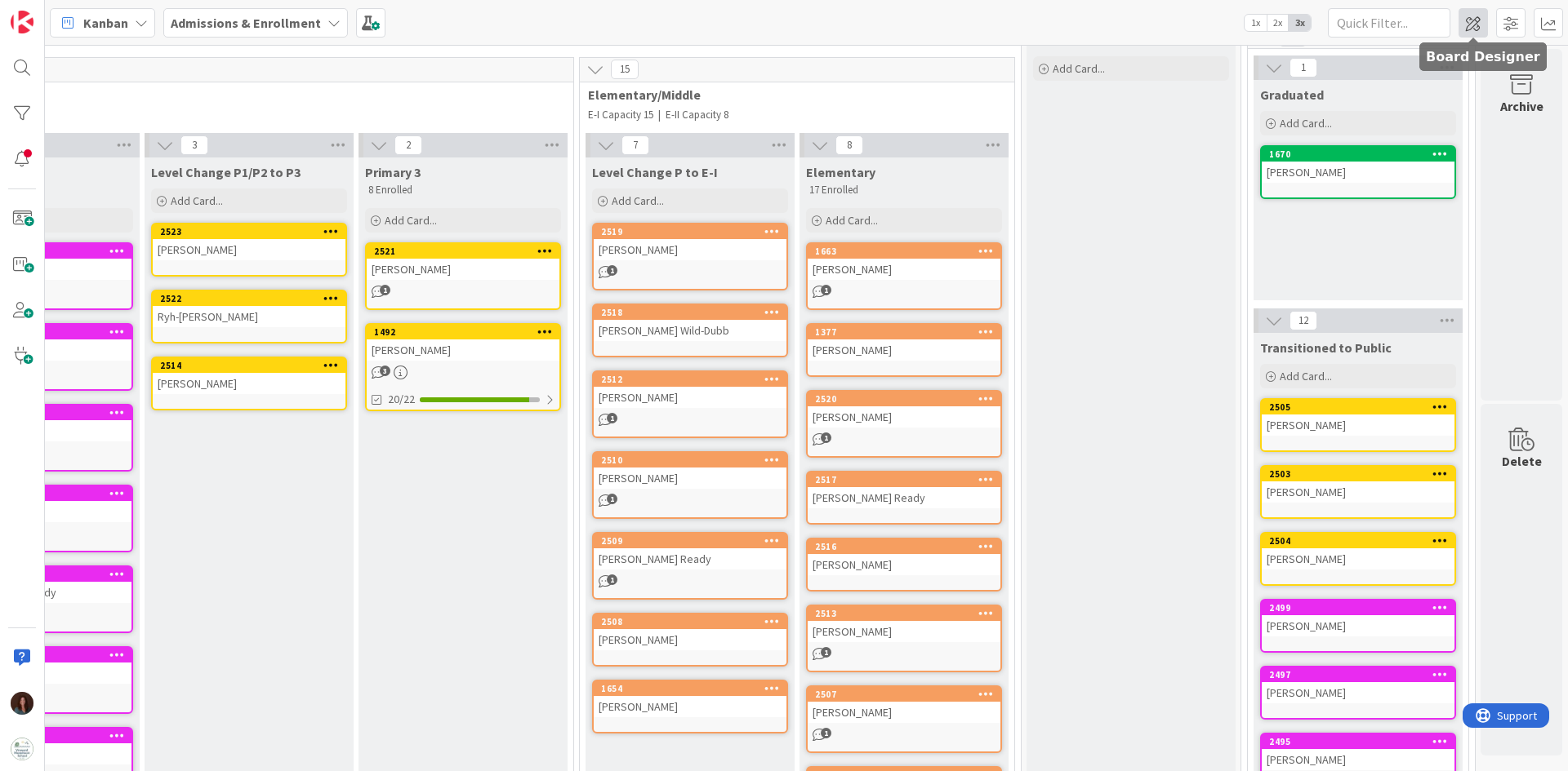
click at [1045, 19] on span at bounding box center [1473, 23] width 29 height 29
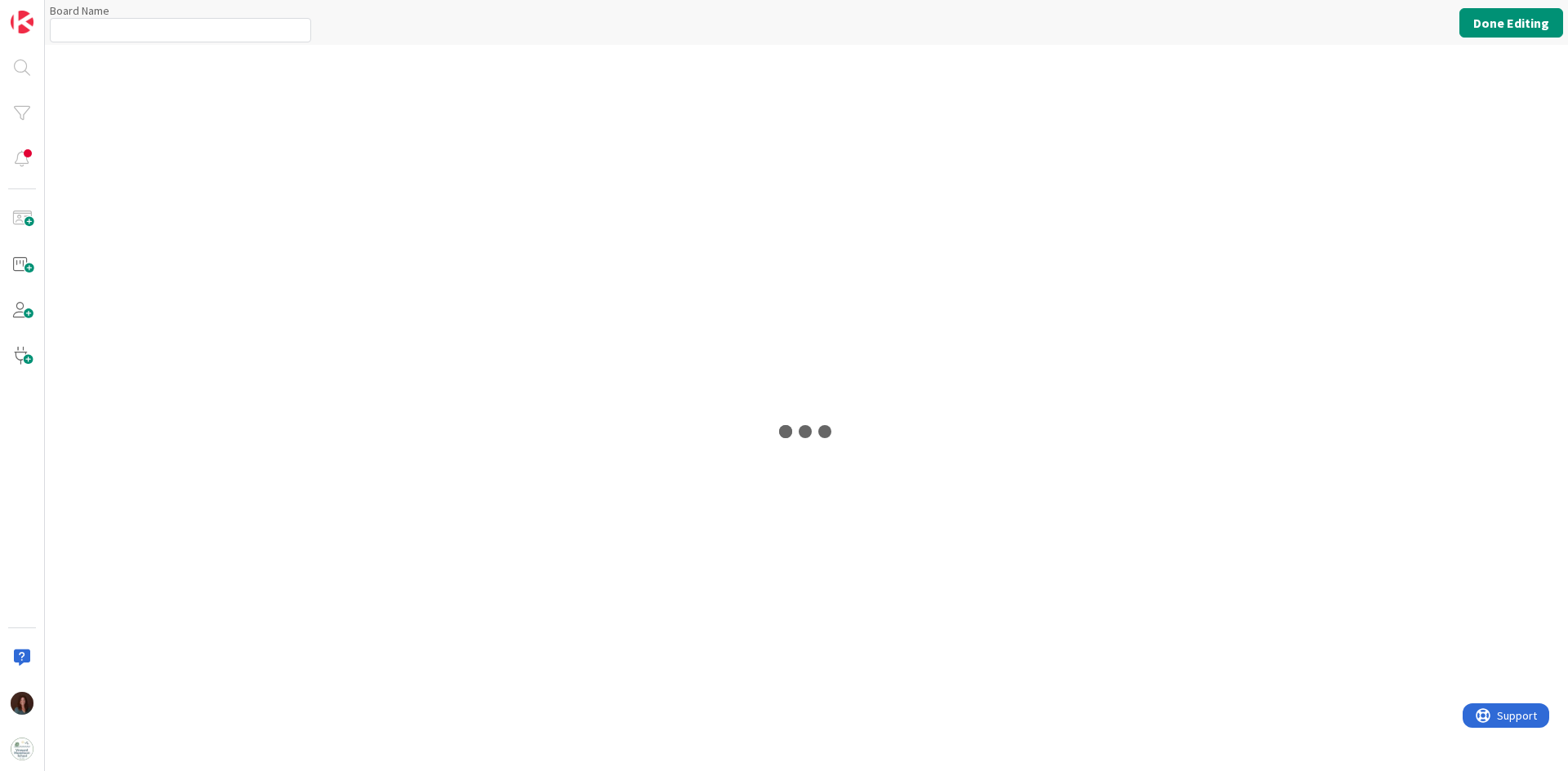
type input "Admissions & Enrollment"
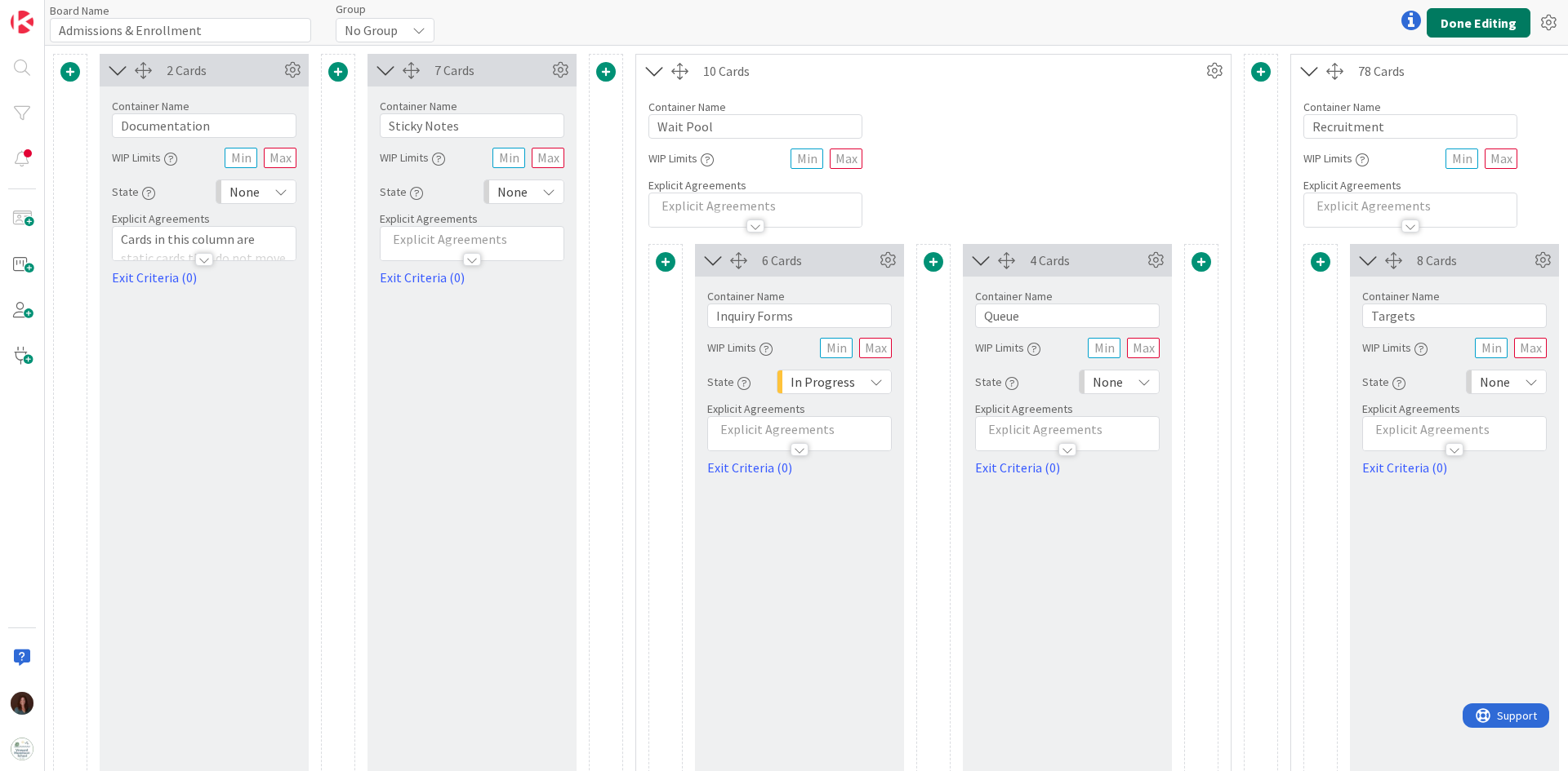
click at [1045, 27] on button "Done Editing" at bounding box center [1477, 23] width 103 height 29
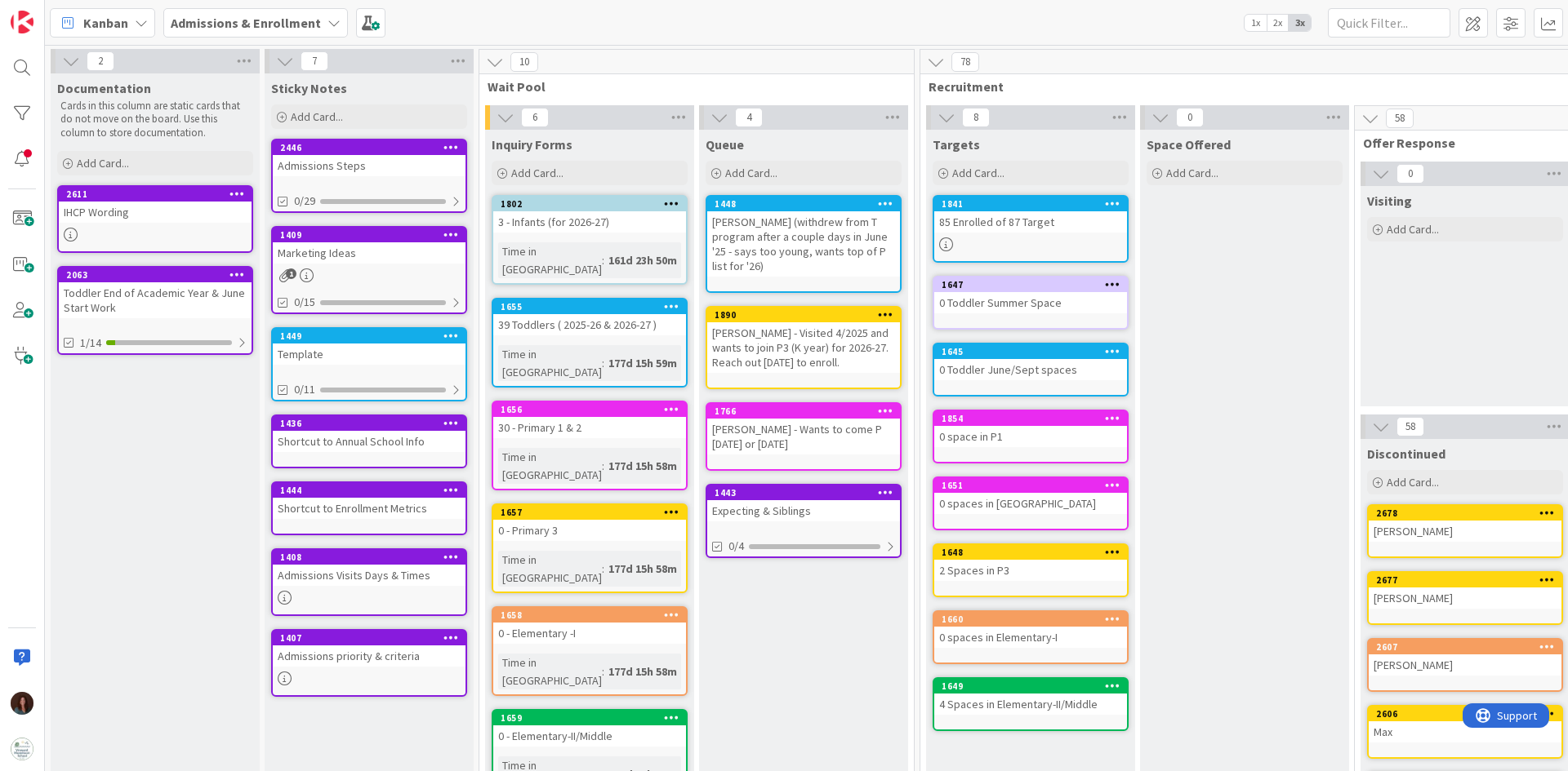
click at [260, 29] on b "Admissions & Enrollment" at bounding box center [246, 23] width 150 height 16
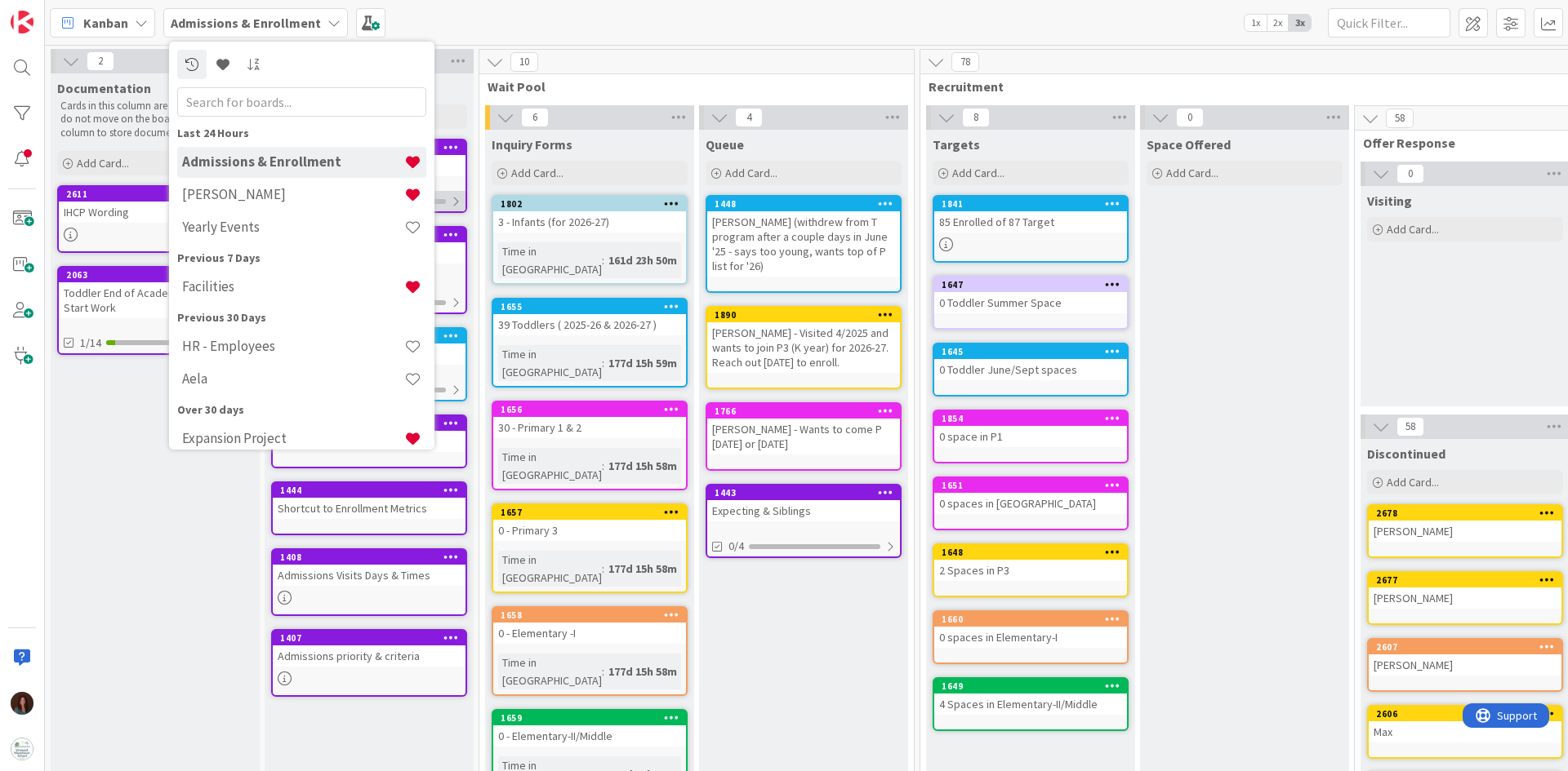
click at [306, 194] on h4 "[PERSON_NAME]" at bounding box center [293, 194] width 222 height 16
